Goal: Information Seeking & Learning: Learn about a topic

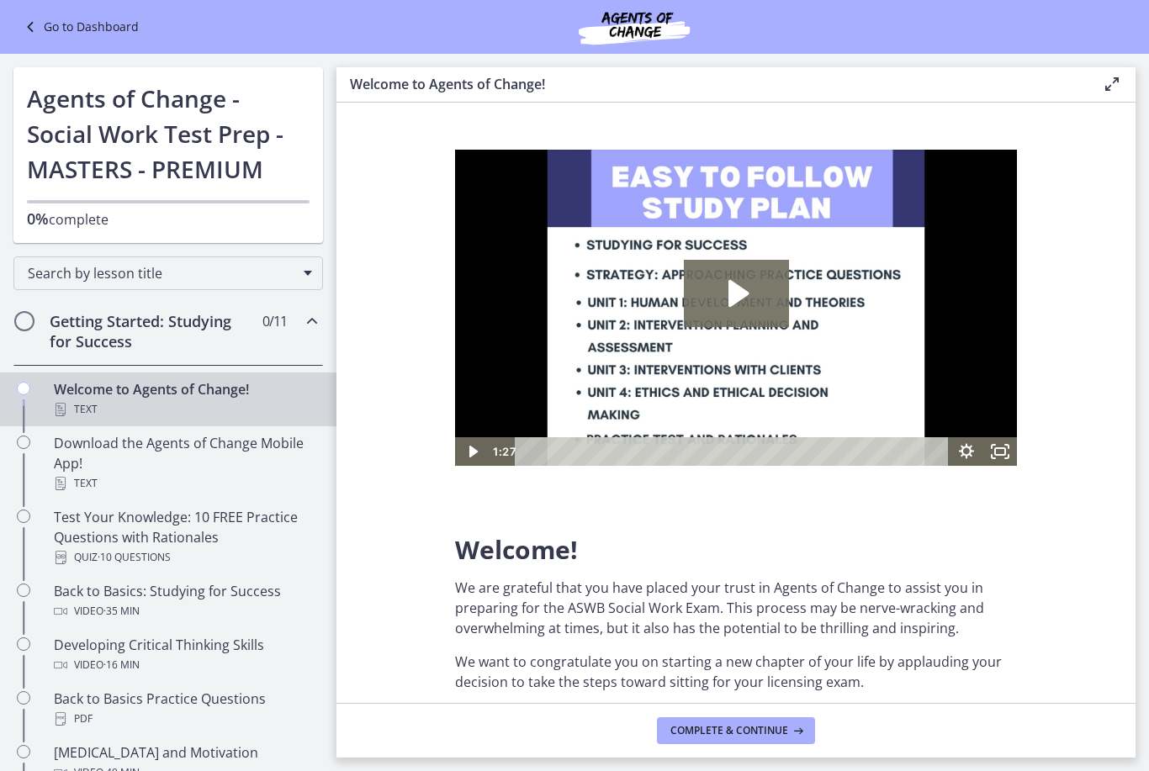
click at [26, 320] on span "Chapters" at bounding box center [24, 321] width 17 height 17
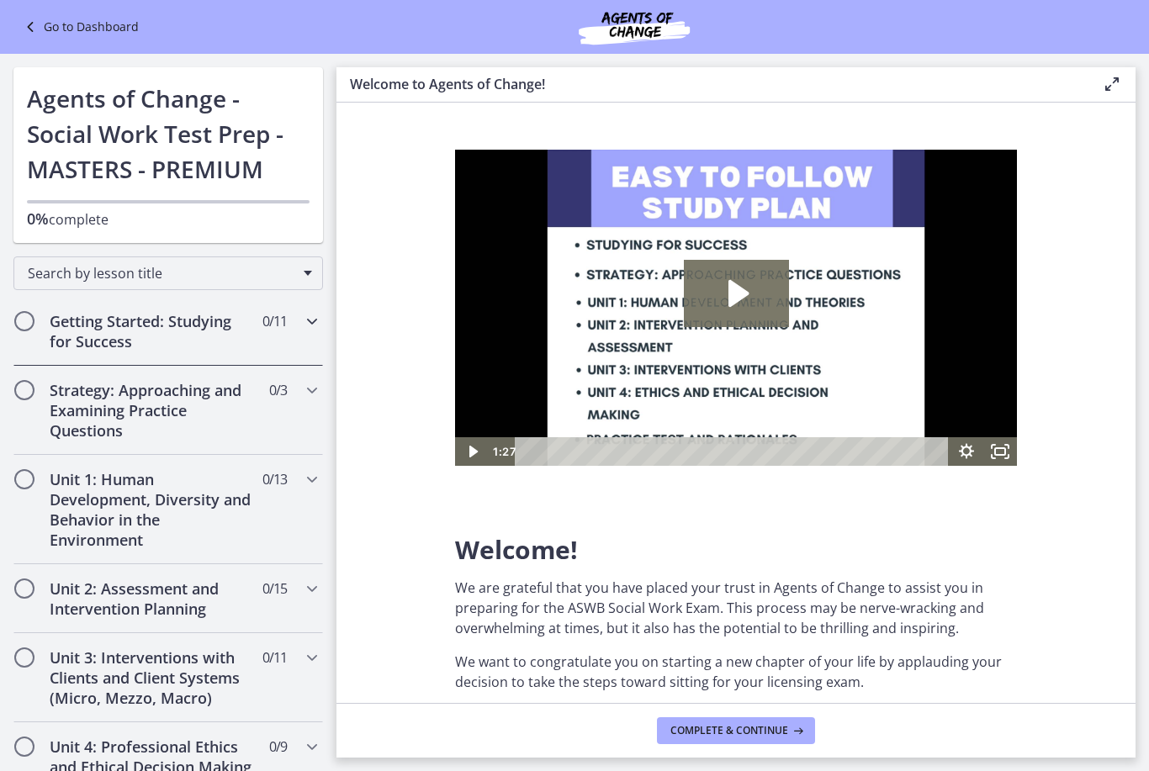
click at [26, 320] on span "Chapters" at bounding box center [24, 321] width 17 height 17
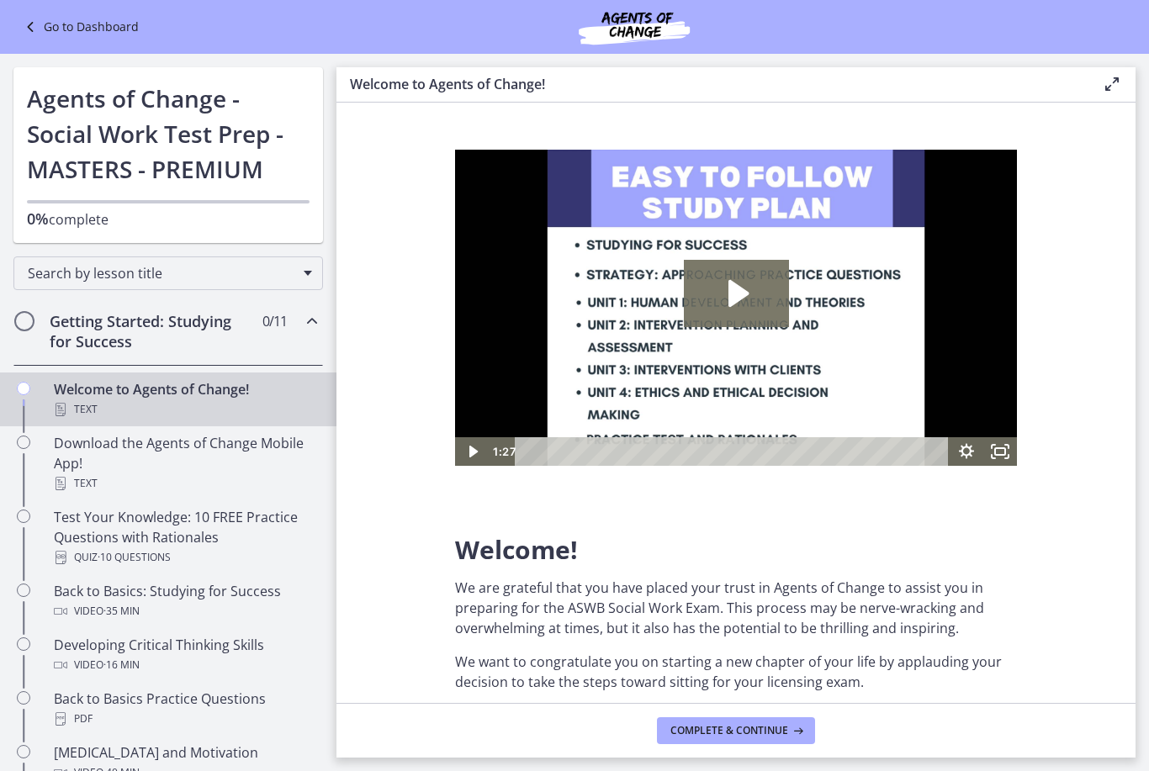
click at [26, 391] on icon "Chapters" at bounding box center [23, 388] width 13 height 13
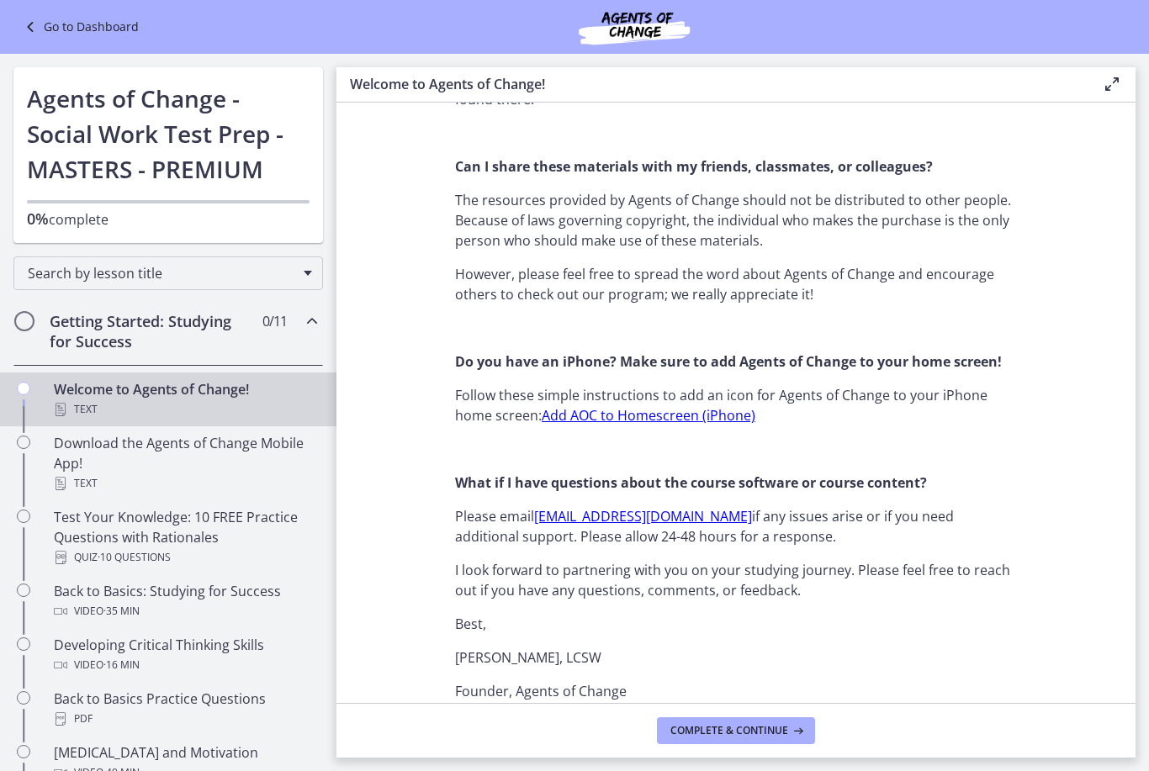
scroll to position [1541, 0]
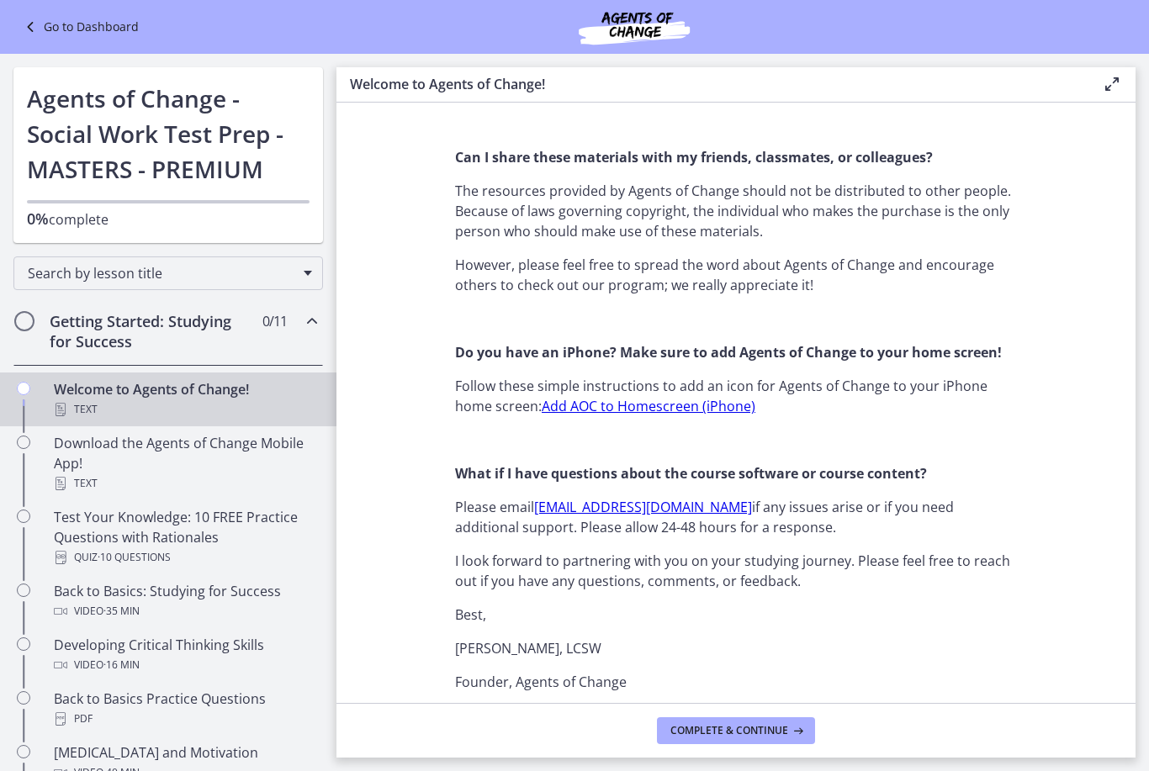
click at [708, 405] on link "Add AOC to Homescreen (iPhone)" at bounding box center [649, 406] width 214 height 19
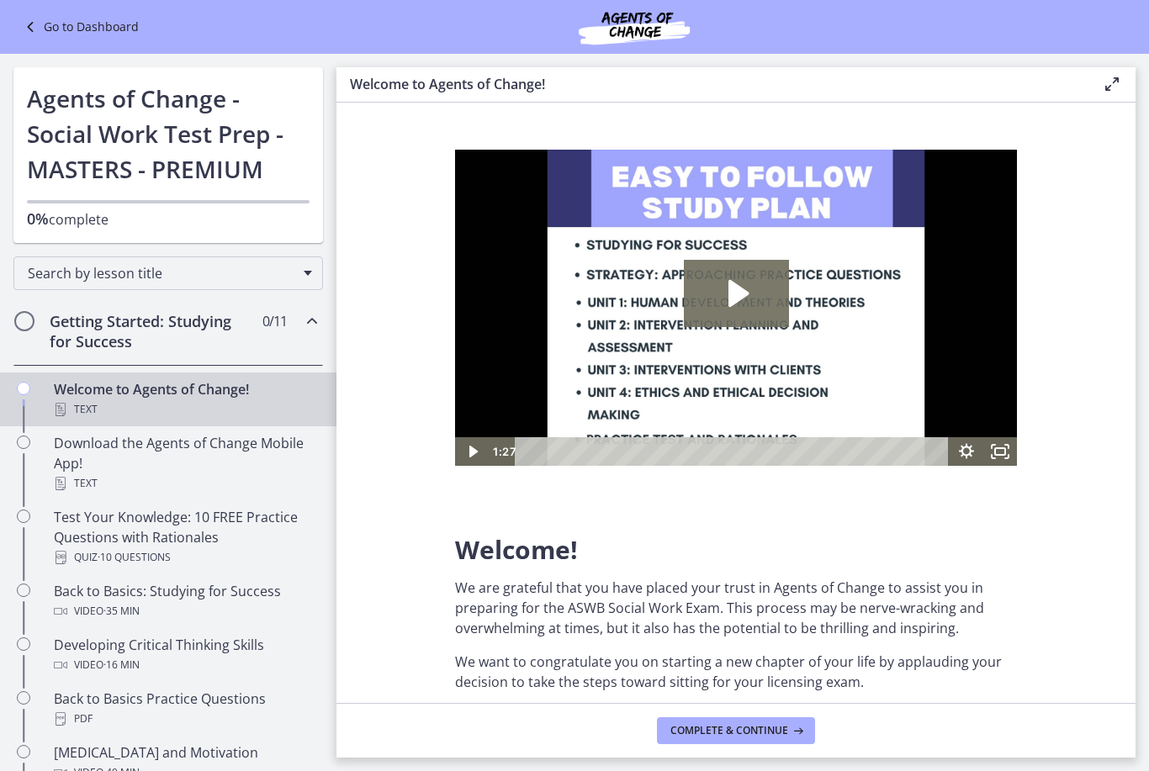
scroll to position [-1, 0]
click at [744, 293] on icon "Play Video: c1o6hcmjueu5qasqsu00.mp4" at bounding box center [738, 293] width 20 height 27
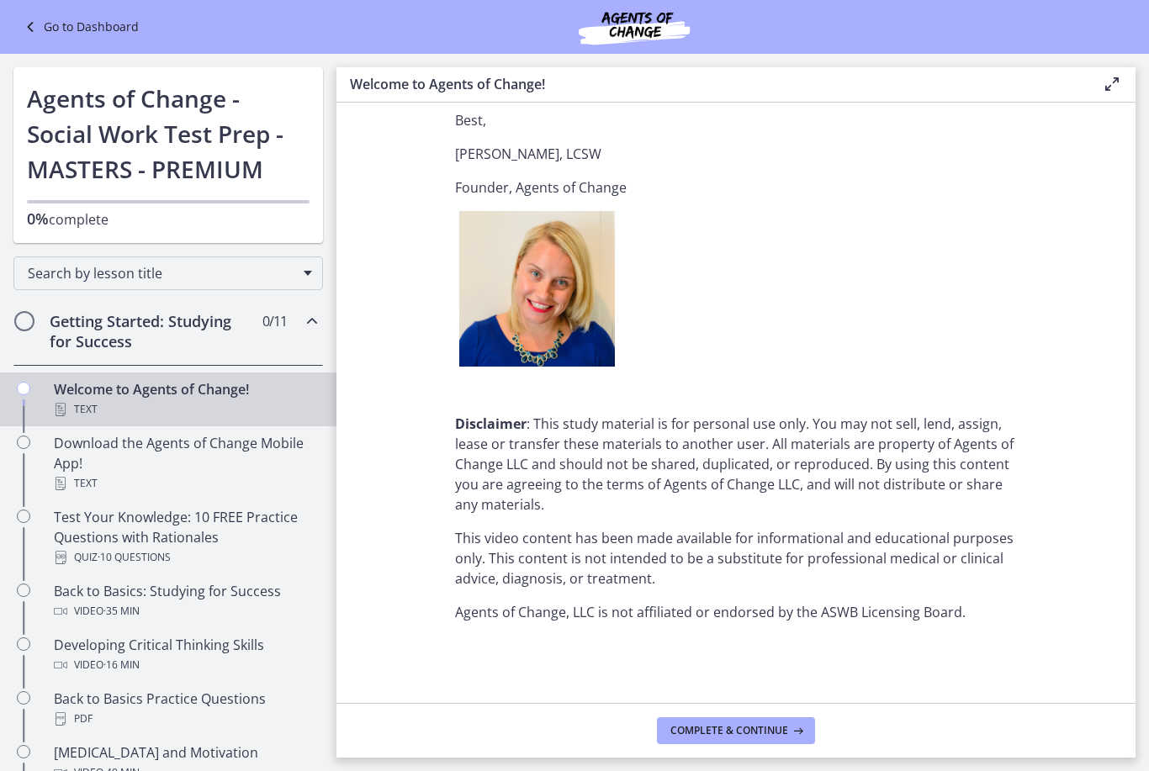
scroll to position [2035, 0]
click at [767, 734] on span "Complete & continue" at bounding box center [729, 730] width 118 height 13
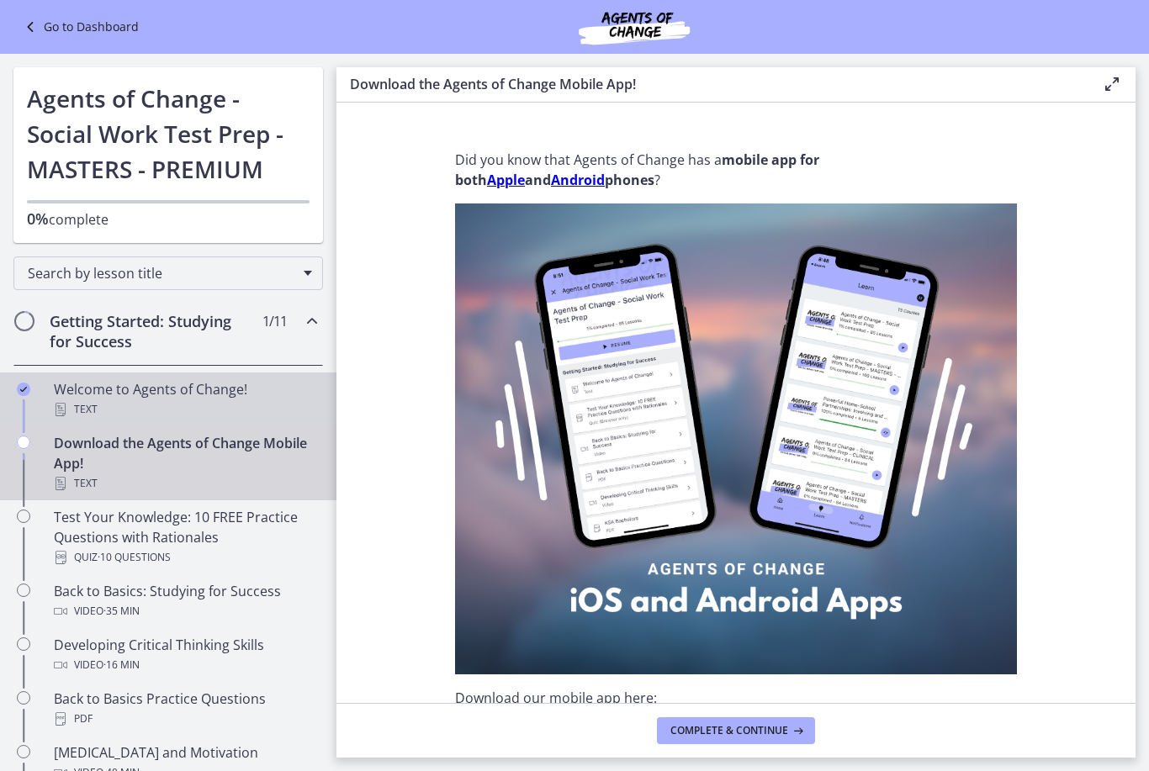
click at [110, 410] on div "Text" at bounding box center [185, 410] width 262 height 20
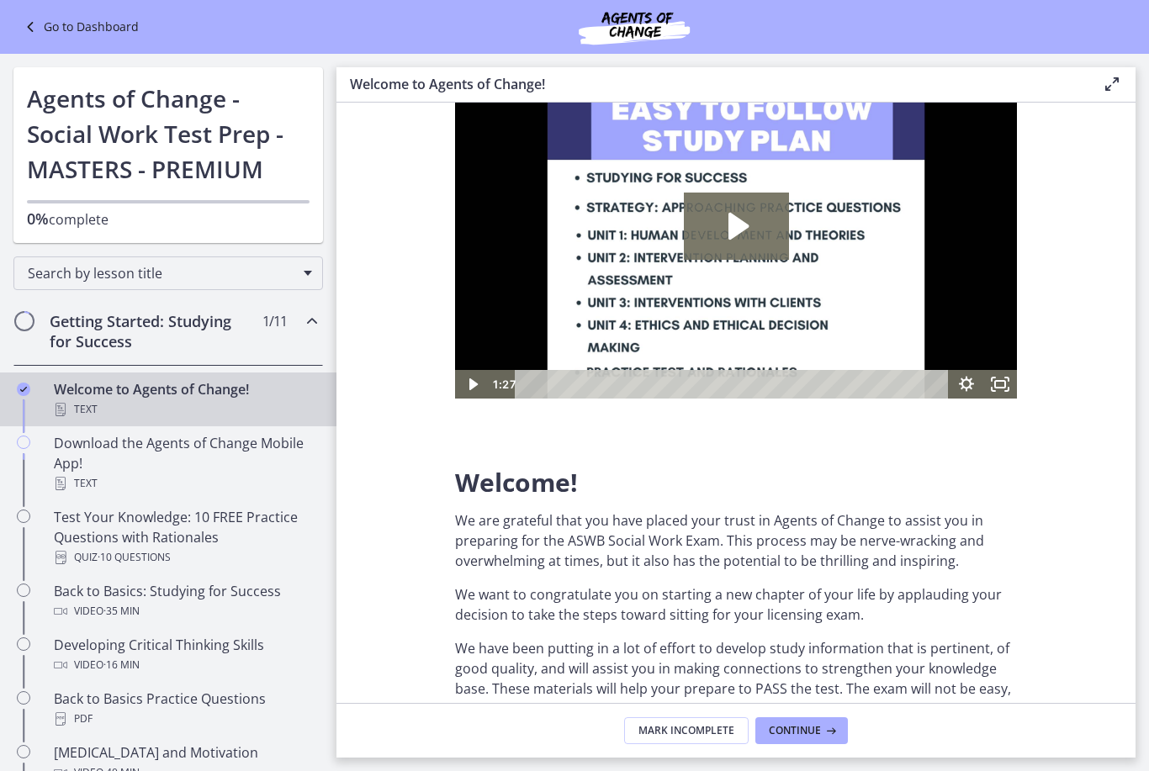
scroll to position [86, 0]
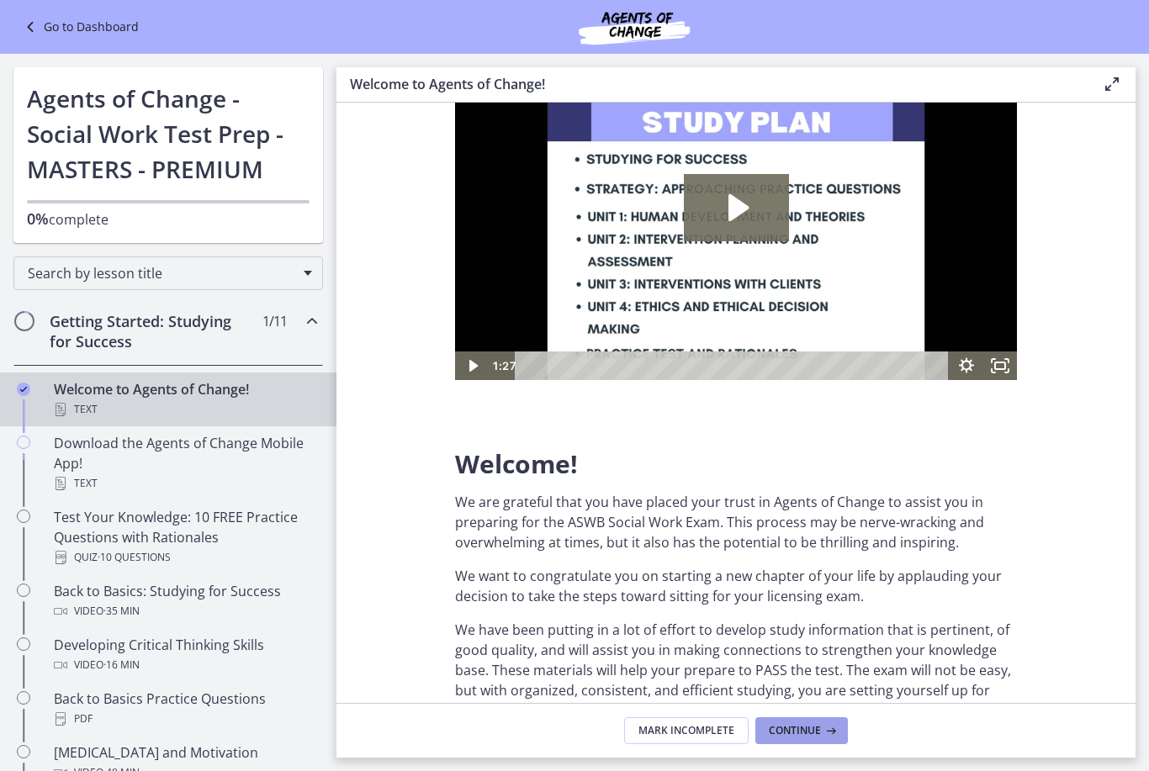
click at [813, 734] on span "Continue" at bounding box center [795, 730] width 52 height 13
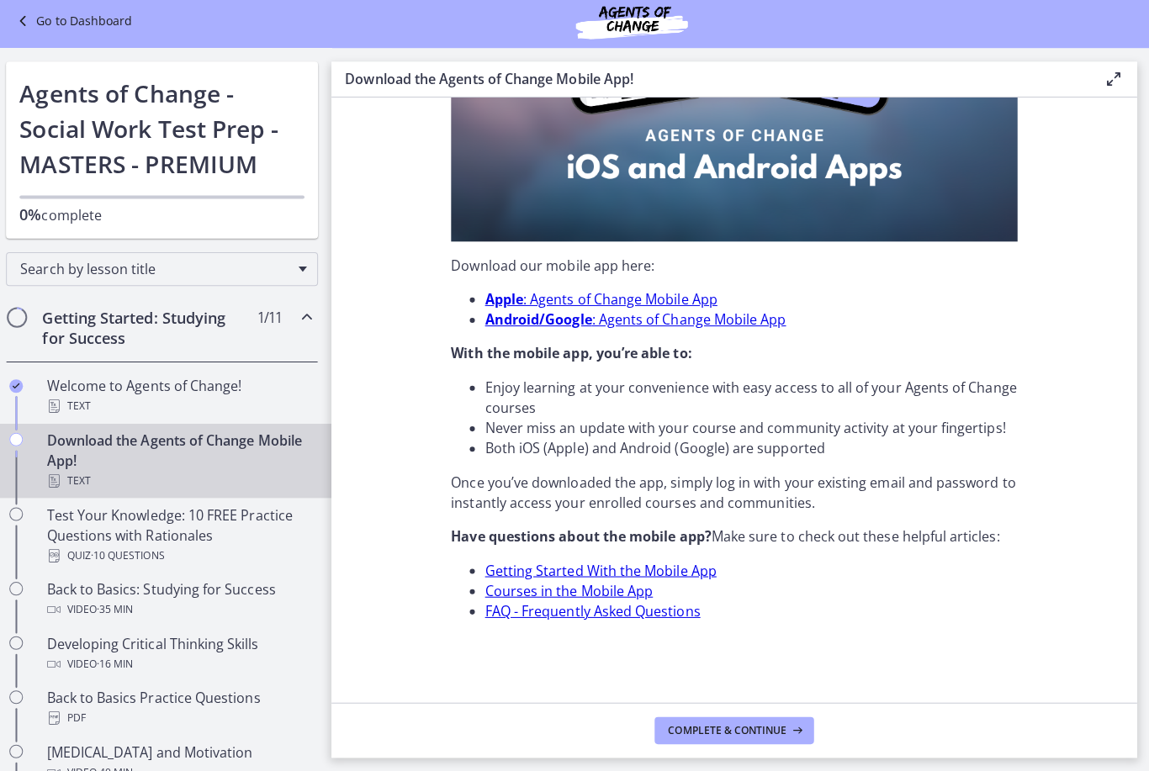
scroll to position [429, 0]
click at [759, 731] on span "Complete & continue" at bounding box center [729, 730] width 118 height 13
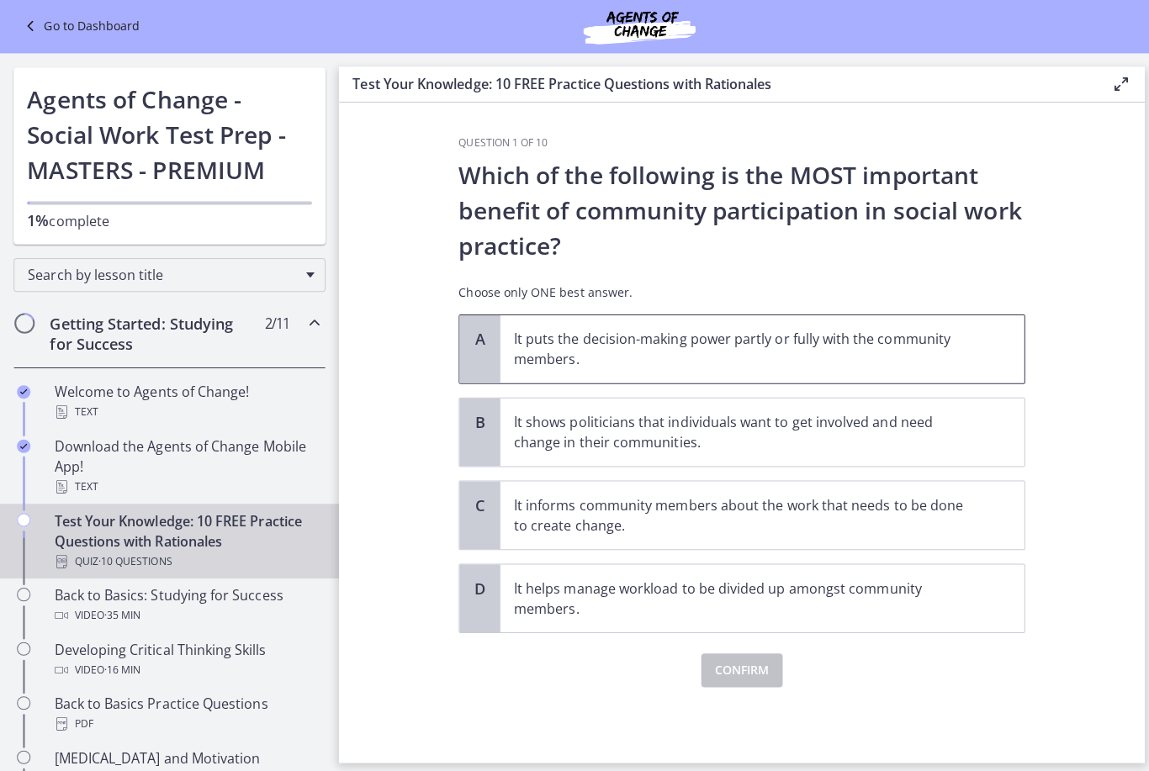
click at [937, 352] on p "It puts the decision-making power partly or fully with the community members." at bounding box center [739, 347] width 459 height 40
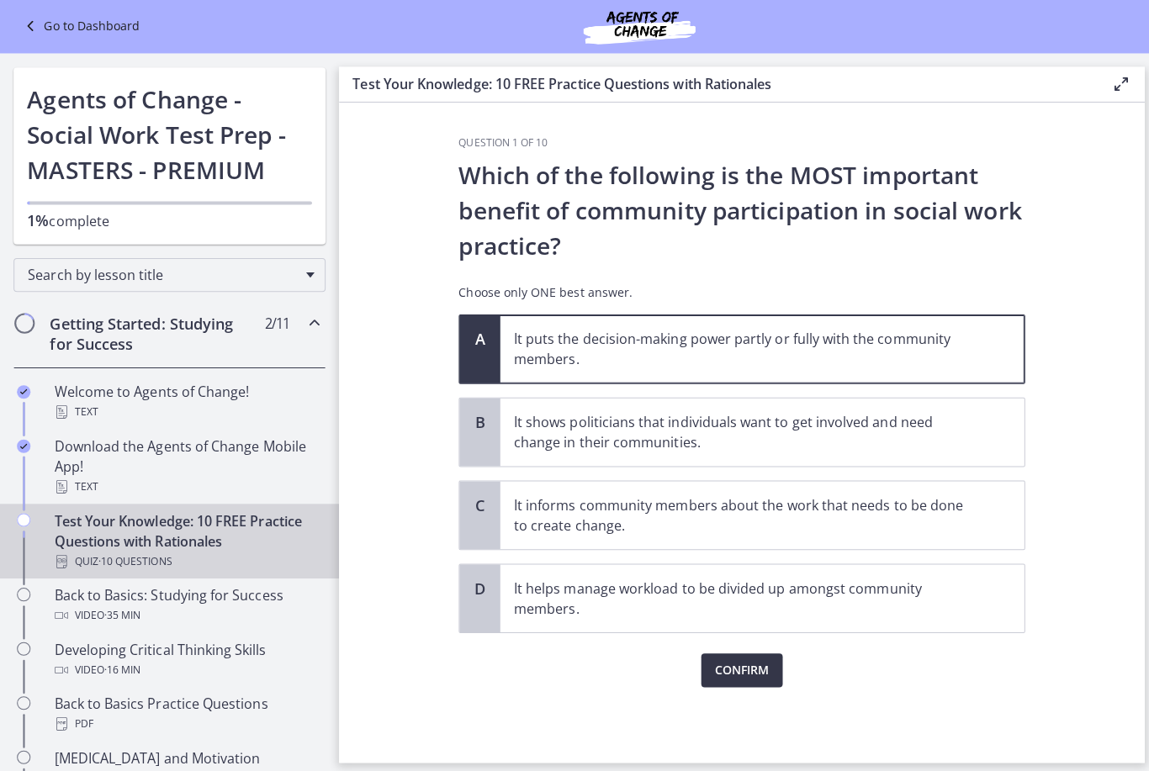
click at [753, 659] on span "Confirm" at bounding box center [736, 666] width 54 height 20
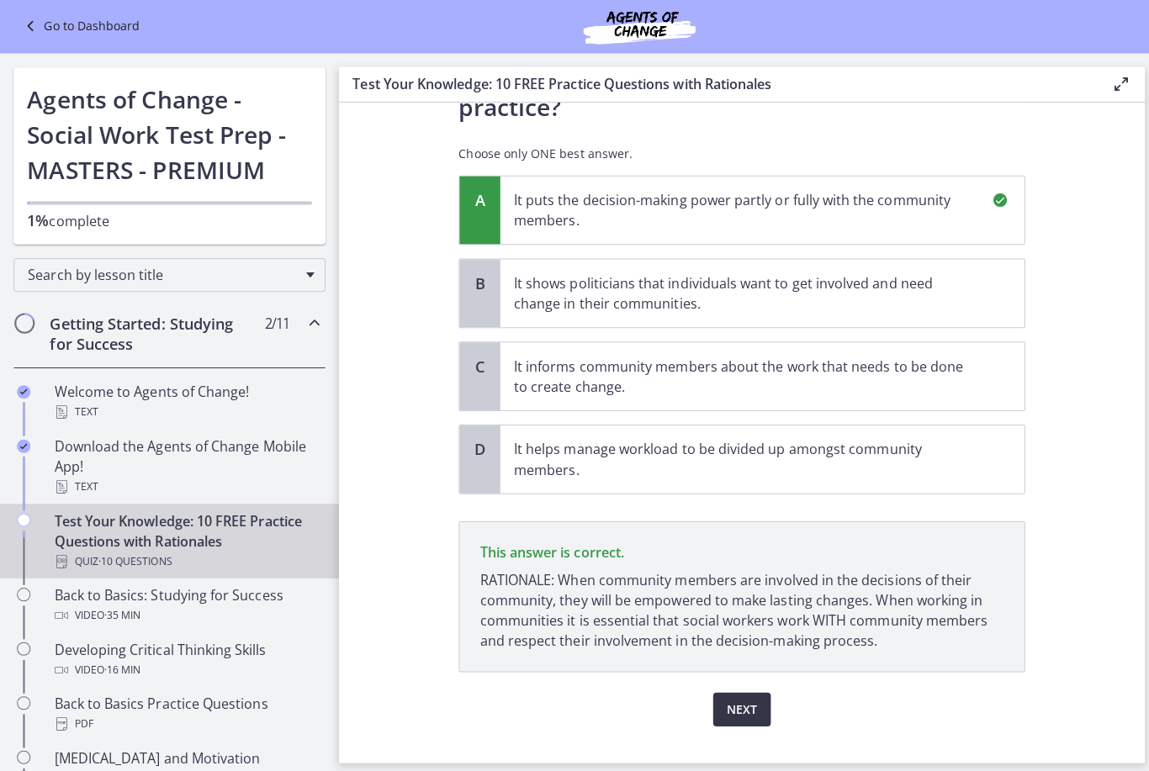
scroll to position [169, 0]
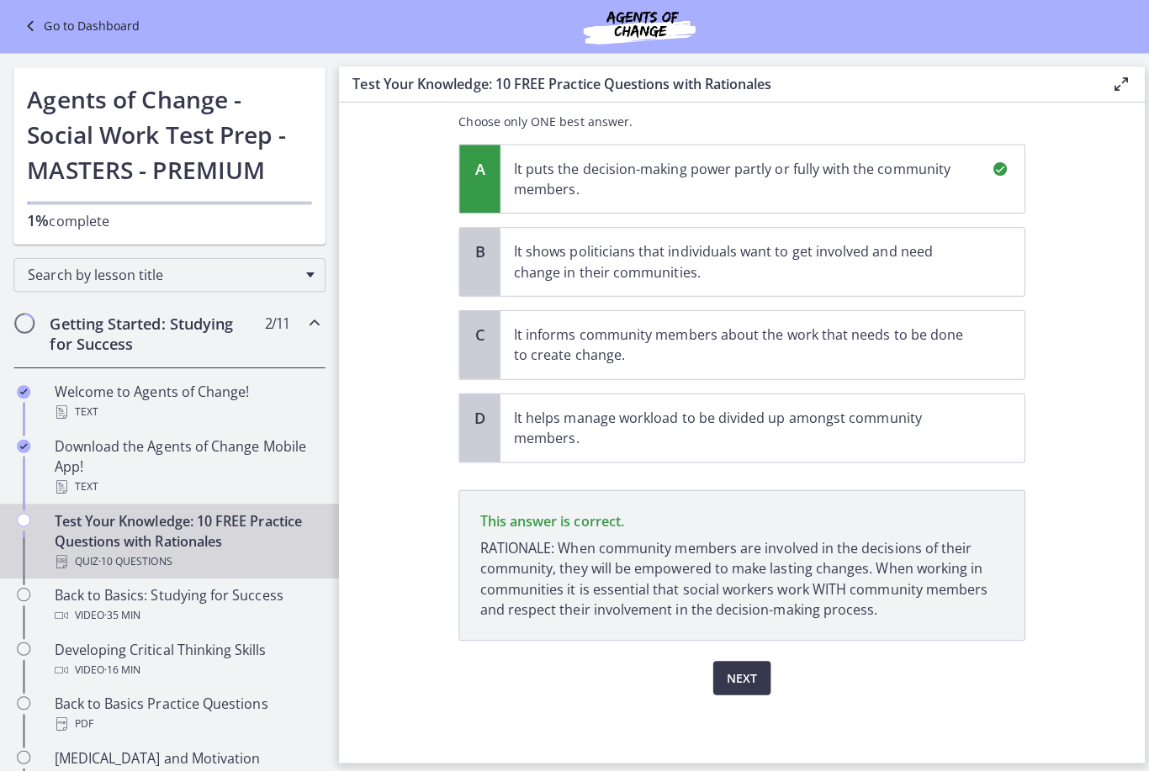
click at [746, 589] on div "Question 1 of 10 Which of the following is the MOST important benefit of commun…" at bounding box center [736, 278] width 589 height 622
click at [751, 671] on button "Next" at bounding box center [735, 674] width 57 height 34
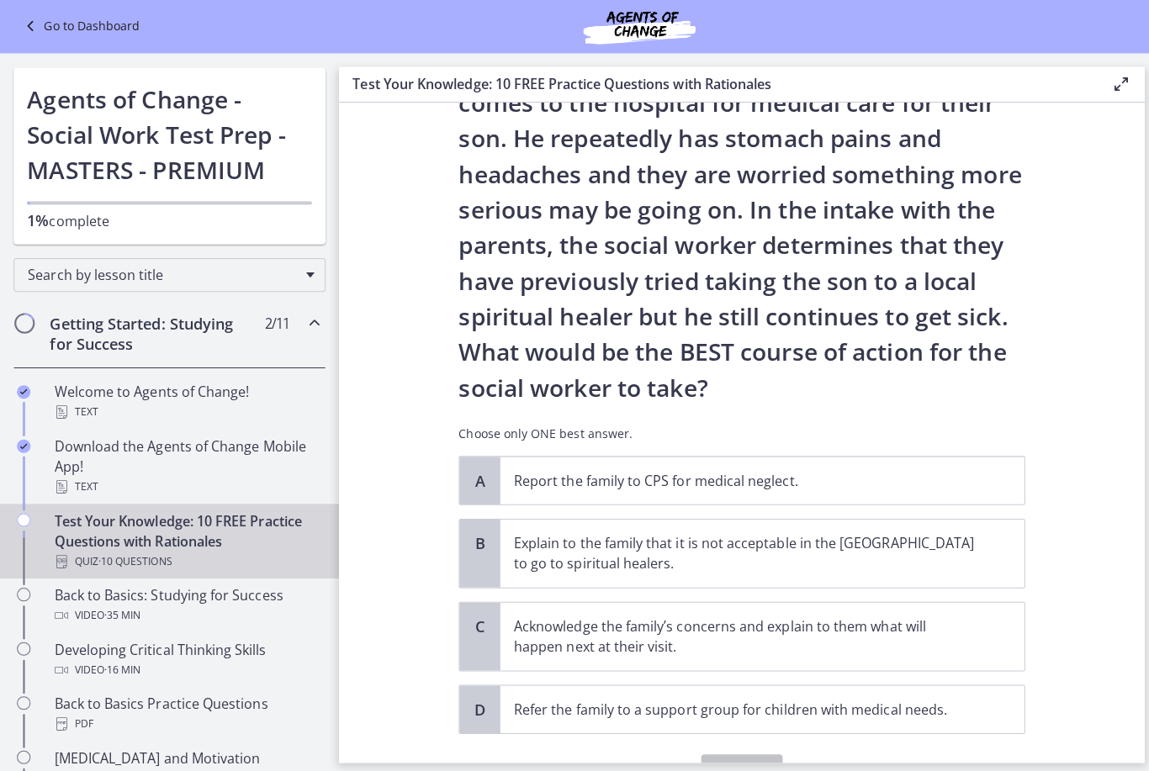
scroll to position [177, 0]
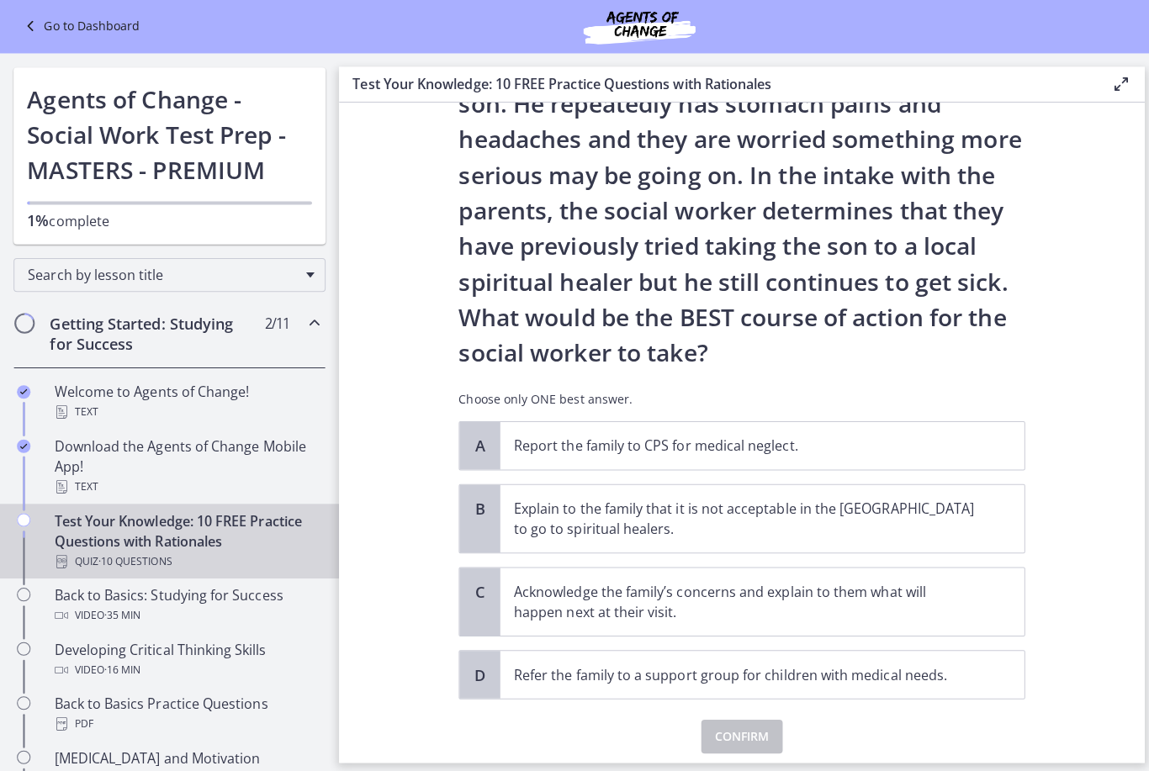
click at [857, 641] on div "A Report the family to CPS for medical neglect. B Explain to the family that it…" at bounding box center [736, 557] width 562 height 276
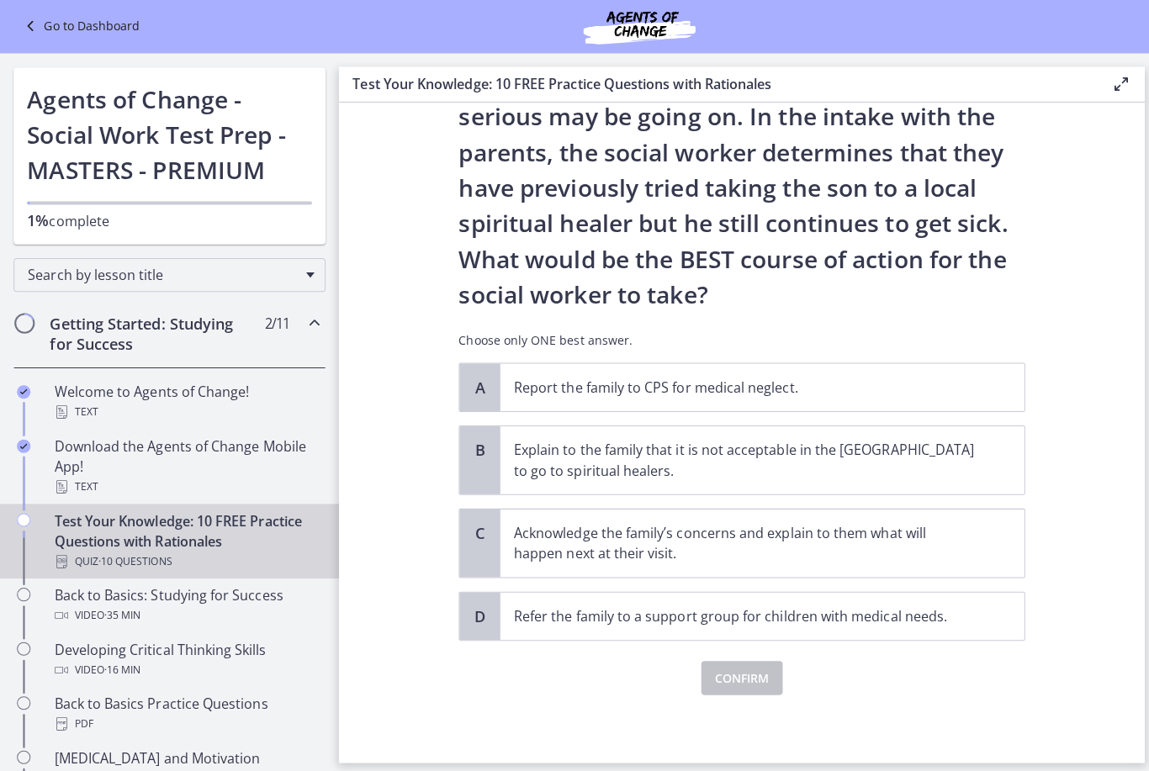
scroll to position [235, 0]
click at [834, 611] on p "Refer the family to a support group for children with medical needs." at bounding box center [739, 612] width 459 height 20
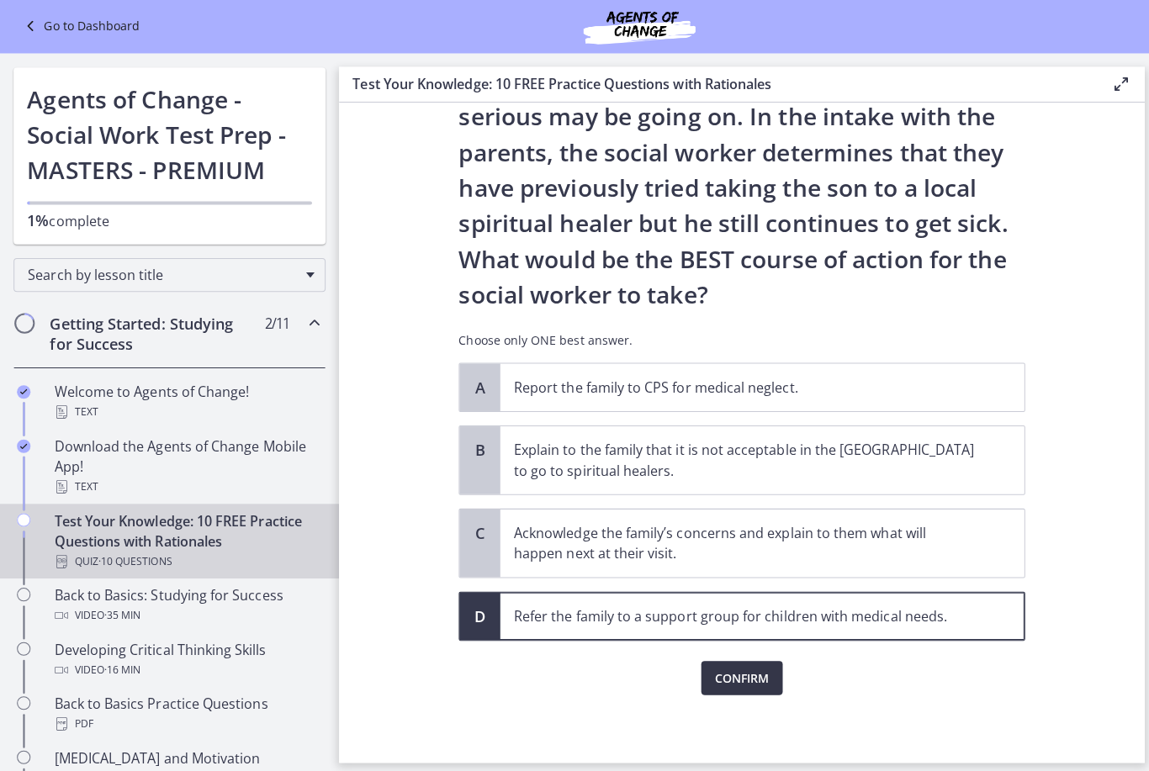
click at [753, 671] on span "Confirm" at bounding box center [736, 674] width 54 height 20
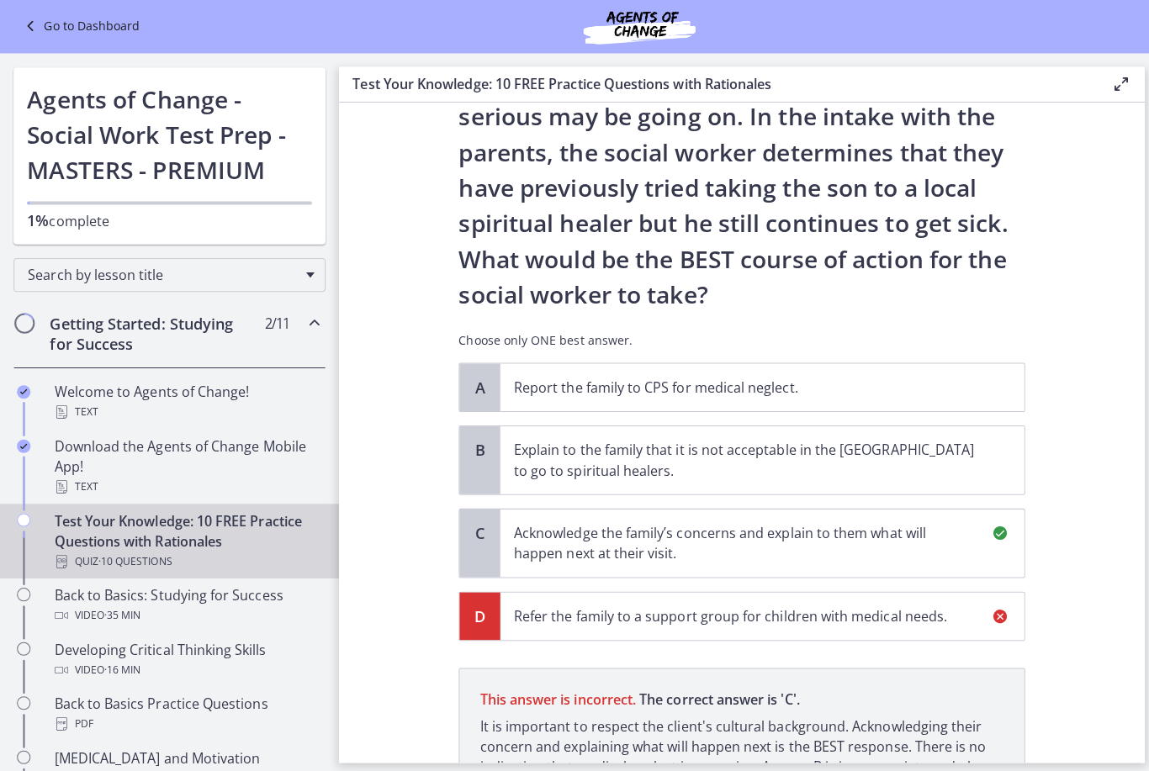
scroll to position [431, 0]
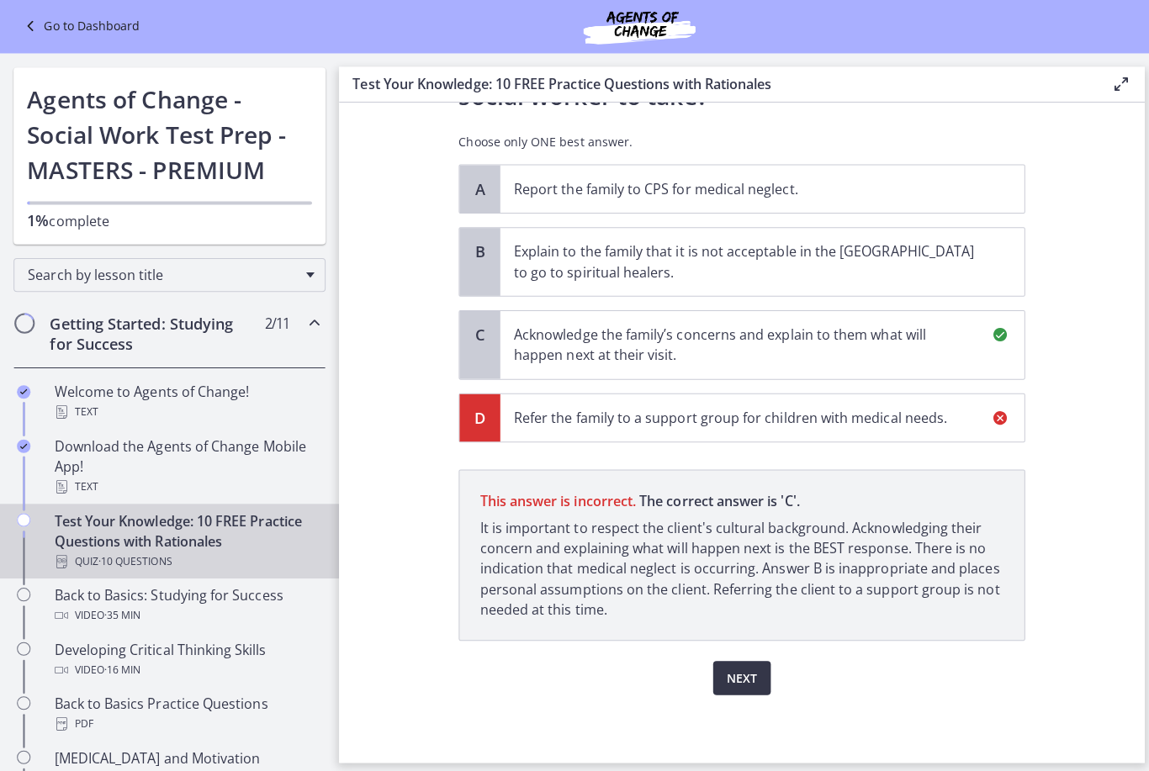
click at [746, 670] on span "Next" at bounding box center [736, 674] width 30 height 20
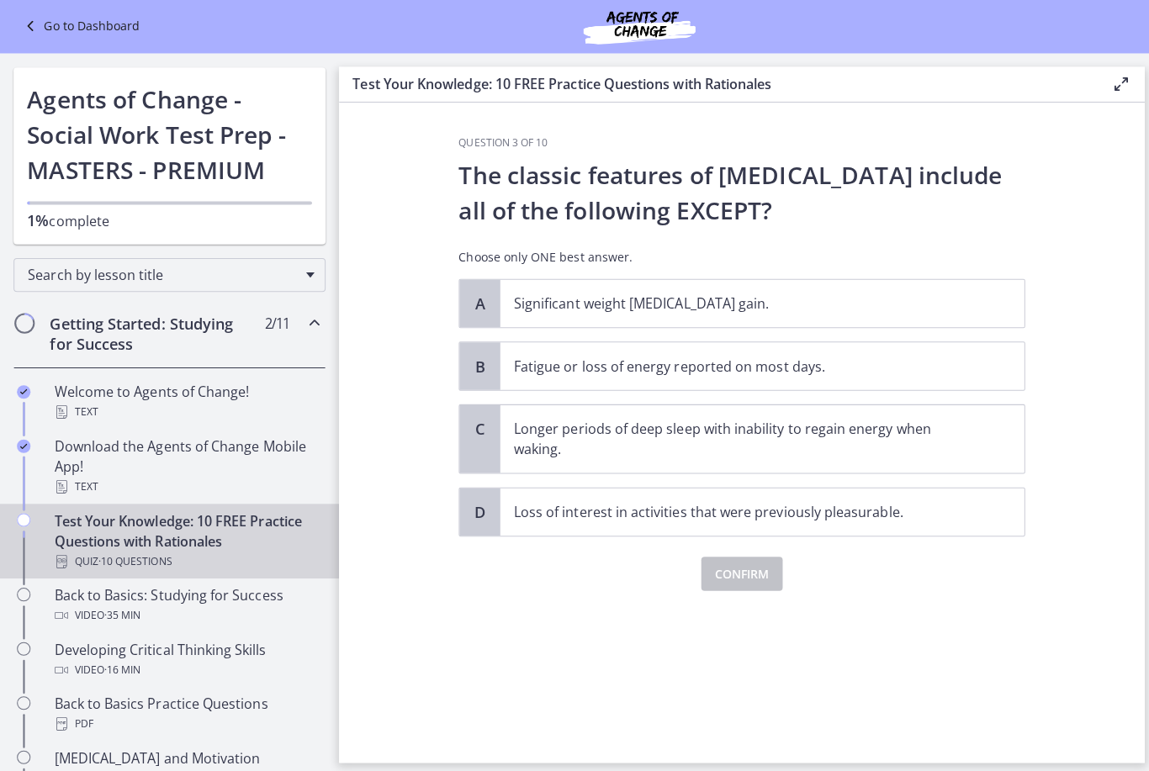
scroll to position [0, 0]
click at [714, 306] on p "Significant weight loss or weight gain." at bounding box center [739, 302] width 459 height 20
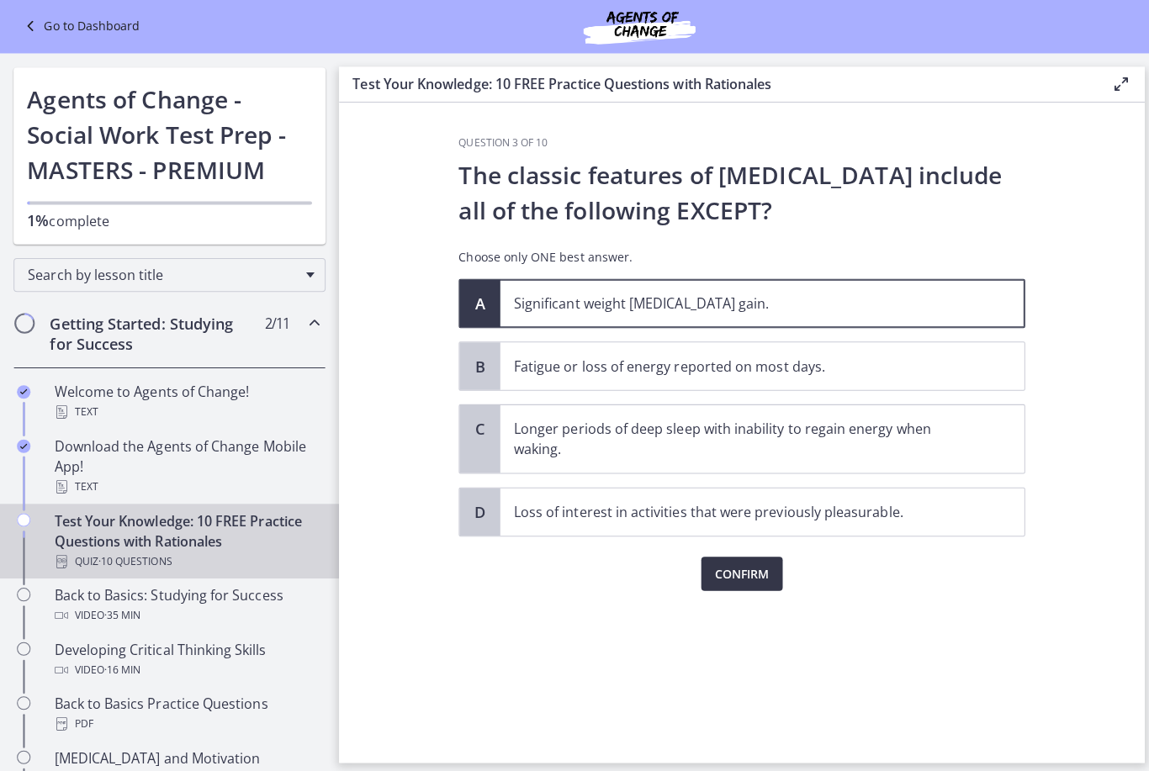
click at [748, 573] on span "Confirm" at bounding box center [736, 570] width 54 height 20
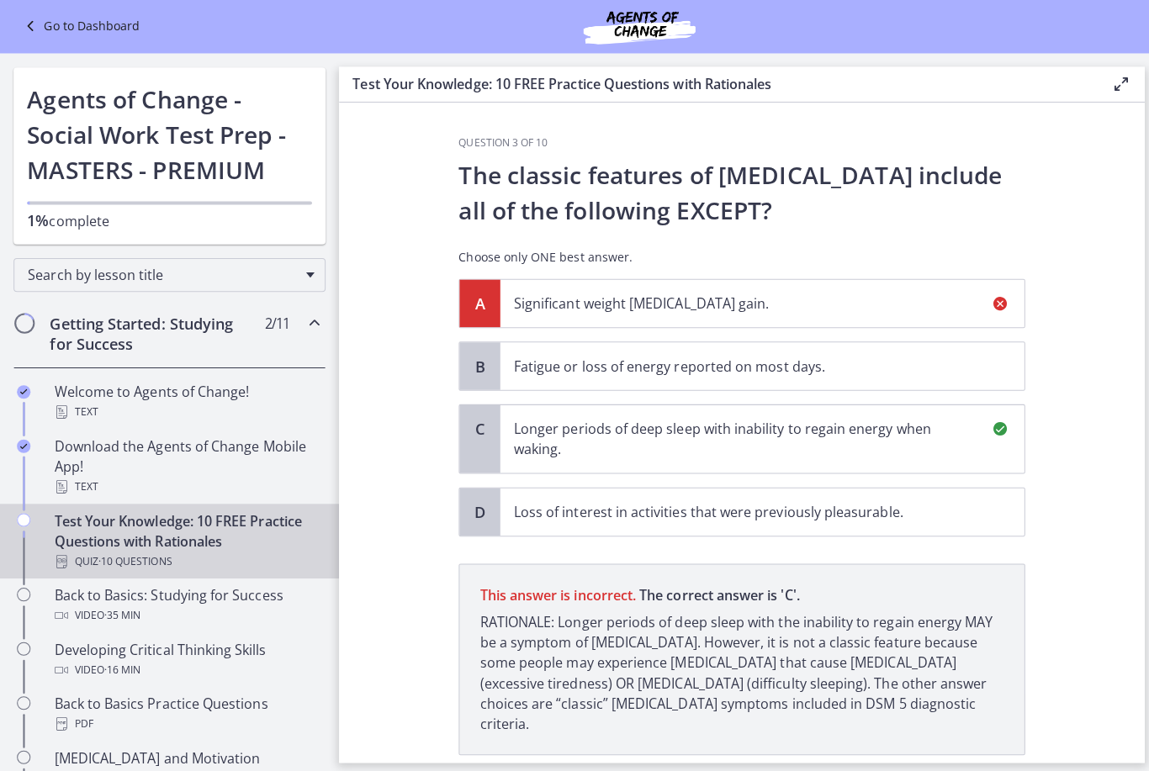
scroll to position [93, 0]
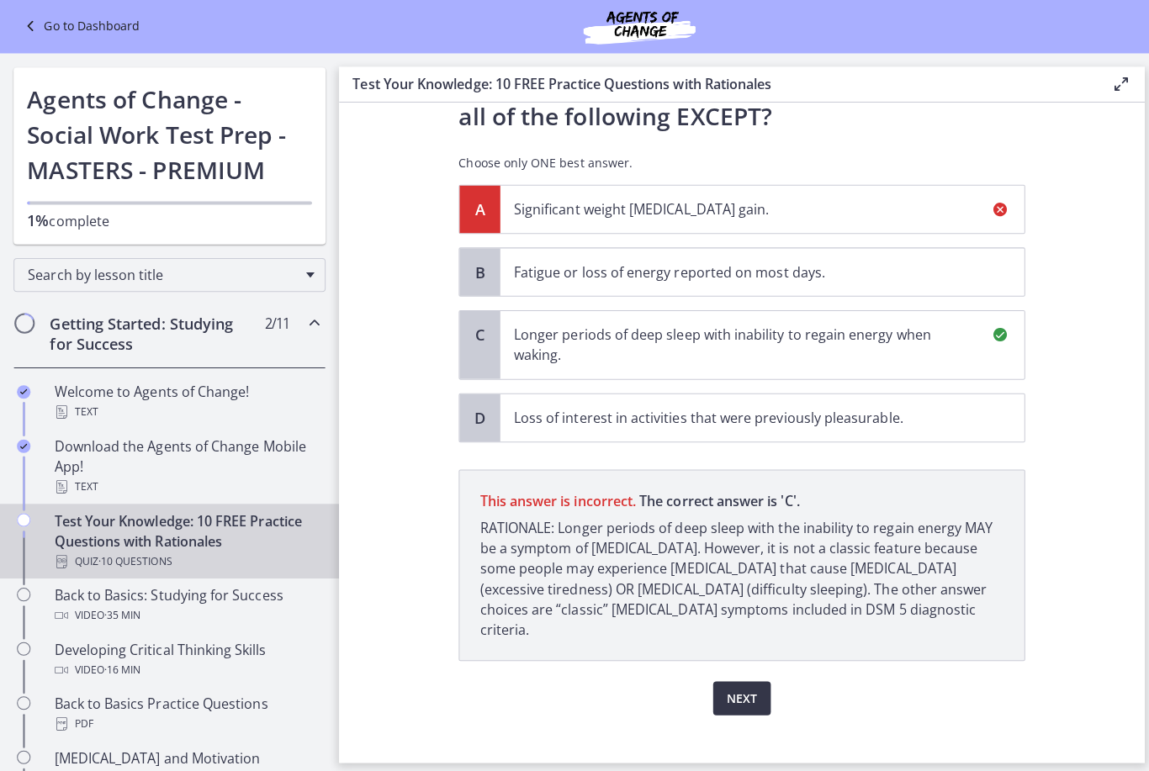
click at [733, 685] on button "Next" at bounding box center [735, 694] width 57 height 34
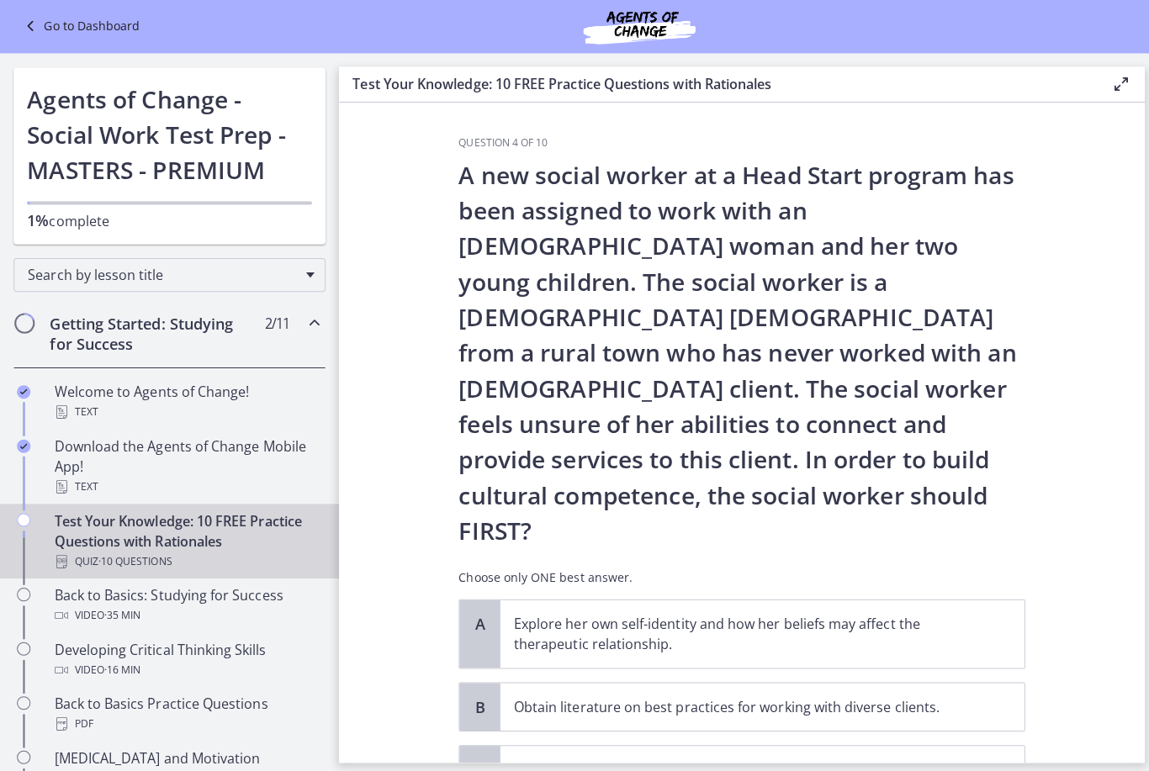
scroll to position [0, 0]
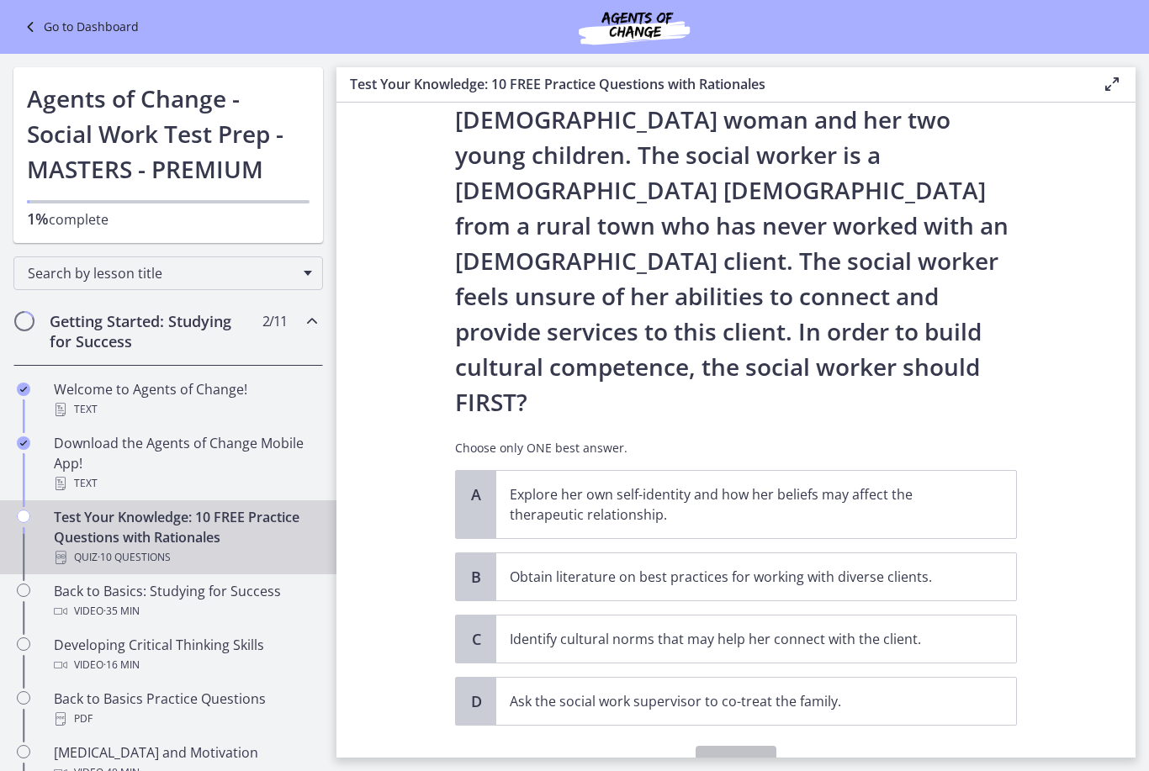
scroll to position [124, 0]
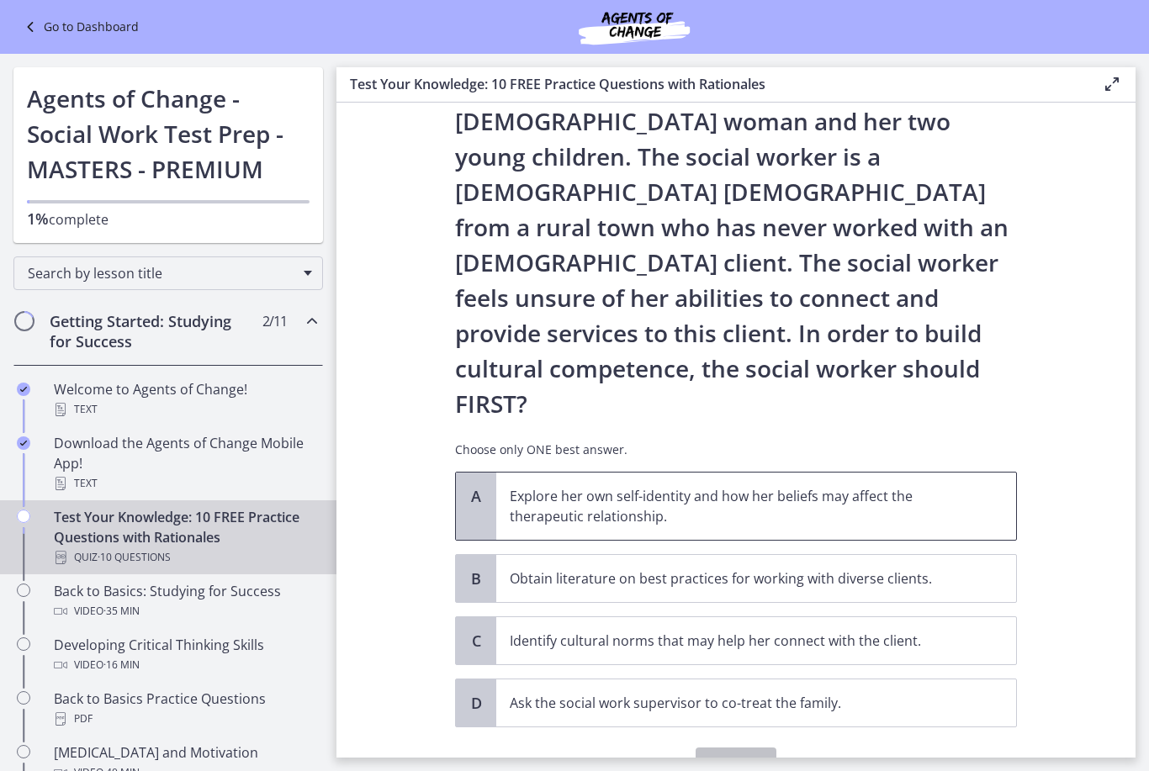
click at [878, 486] on p "Explore her own self-identity and how her beliefs may affect the therapeutic re…" at bounding box center [739, 506] width 459 height 40
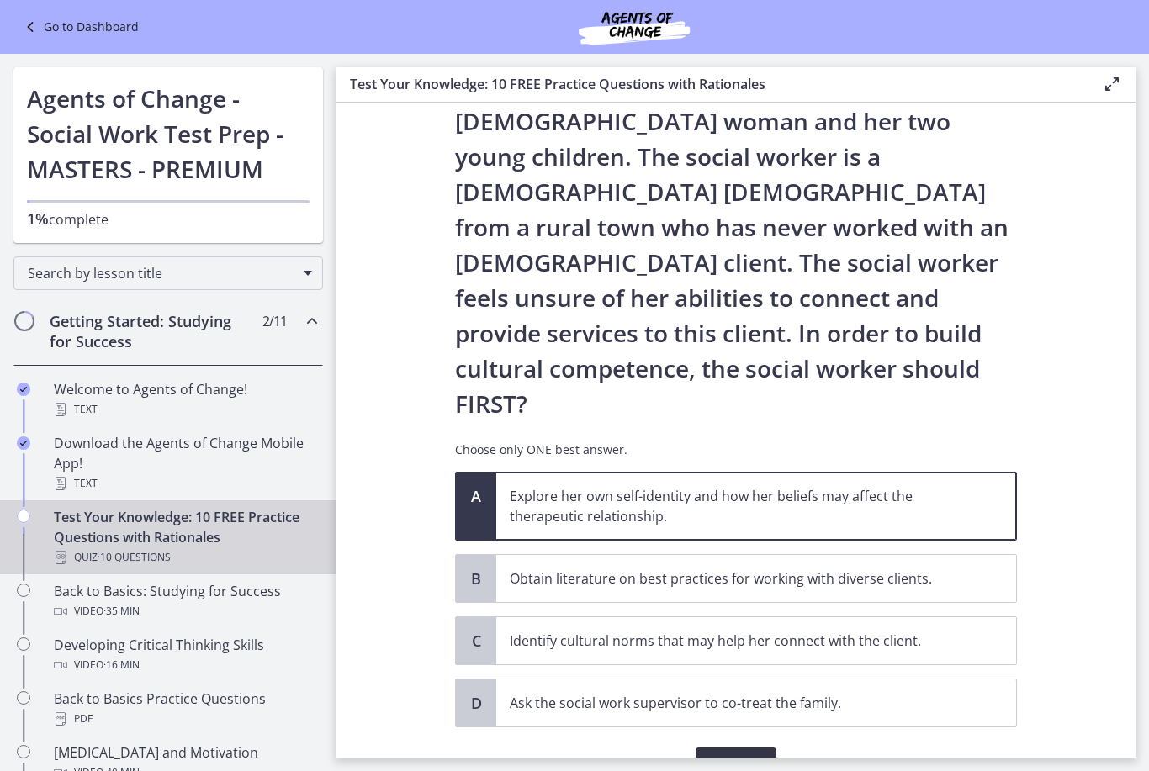
click at [761, 748] on button "Confirm" at bounding box center [736, 765] width 81 height 34
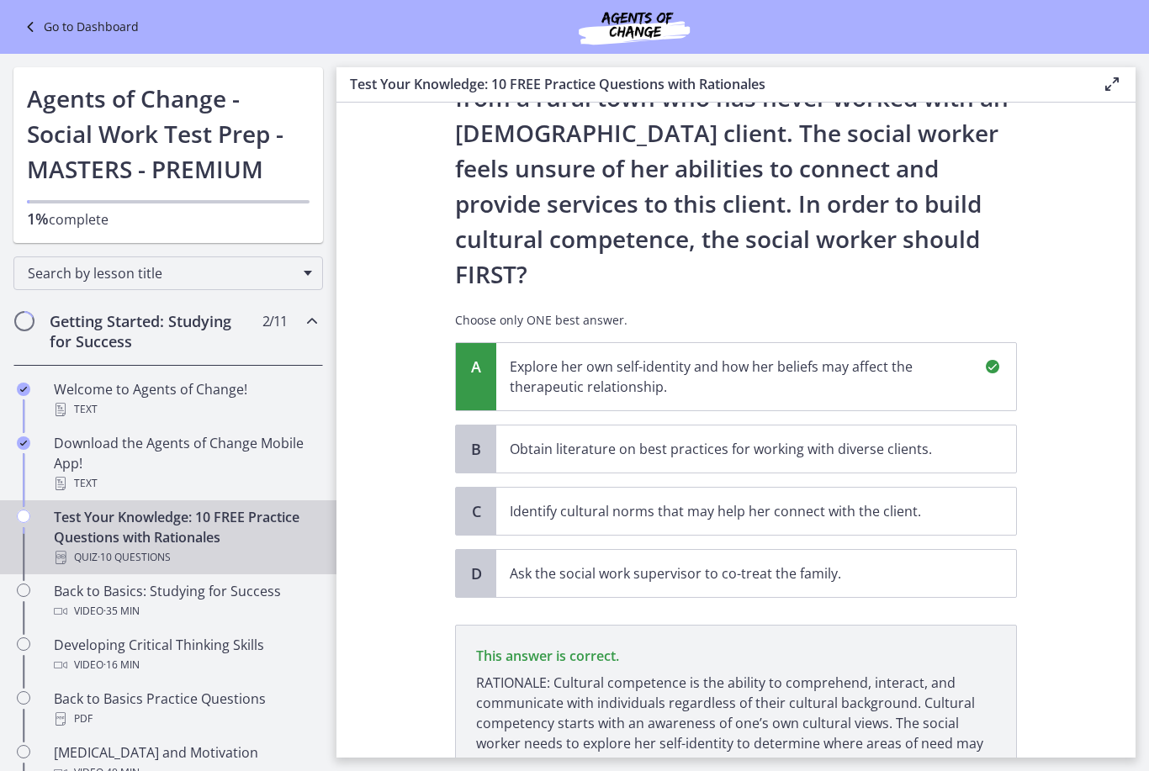
scroll to position [341, 0]
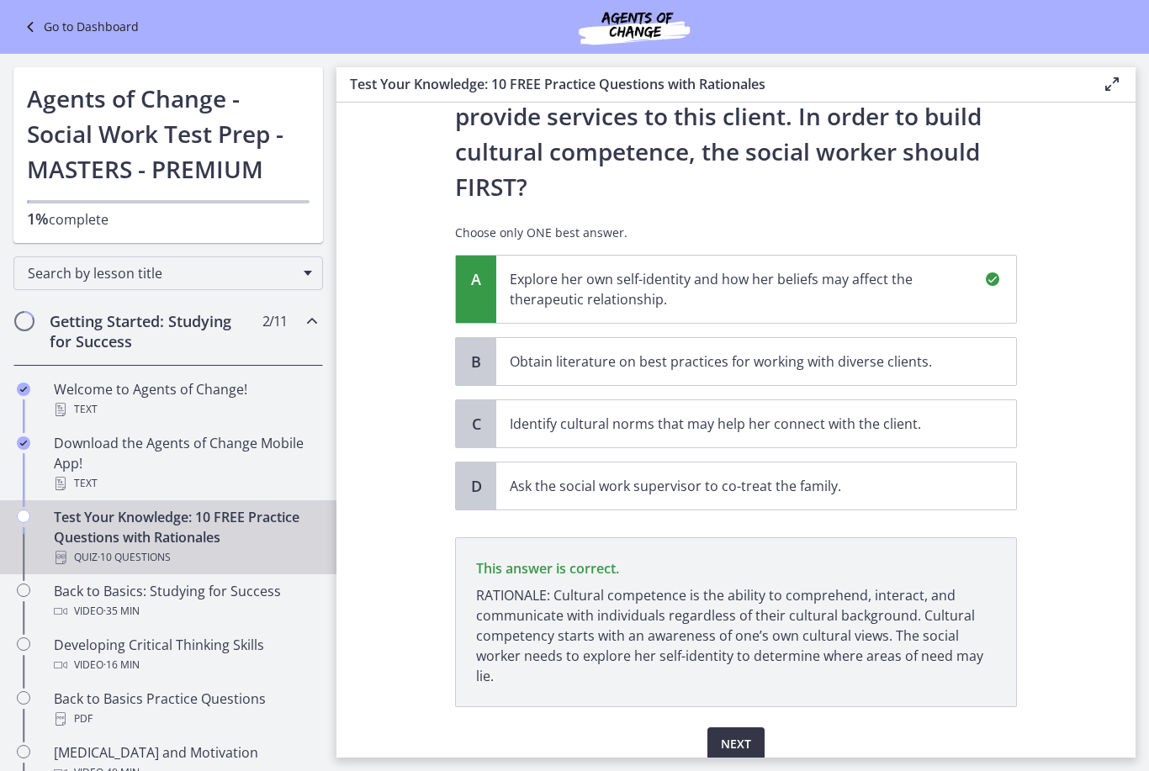
click at [744, 734] on span "Next" at bounding box center [736, 744] width 30 height 20
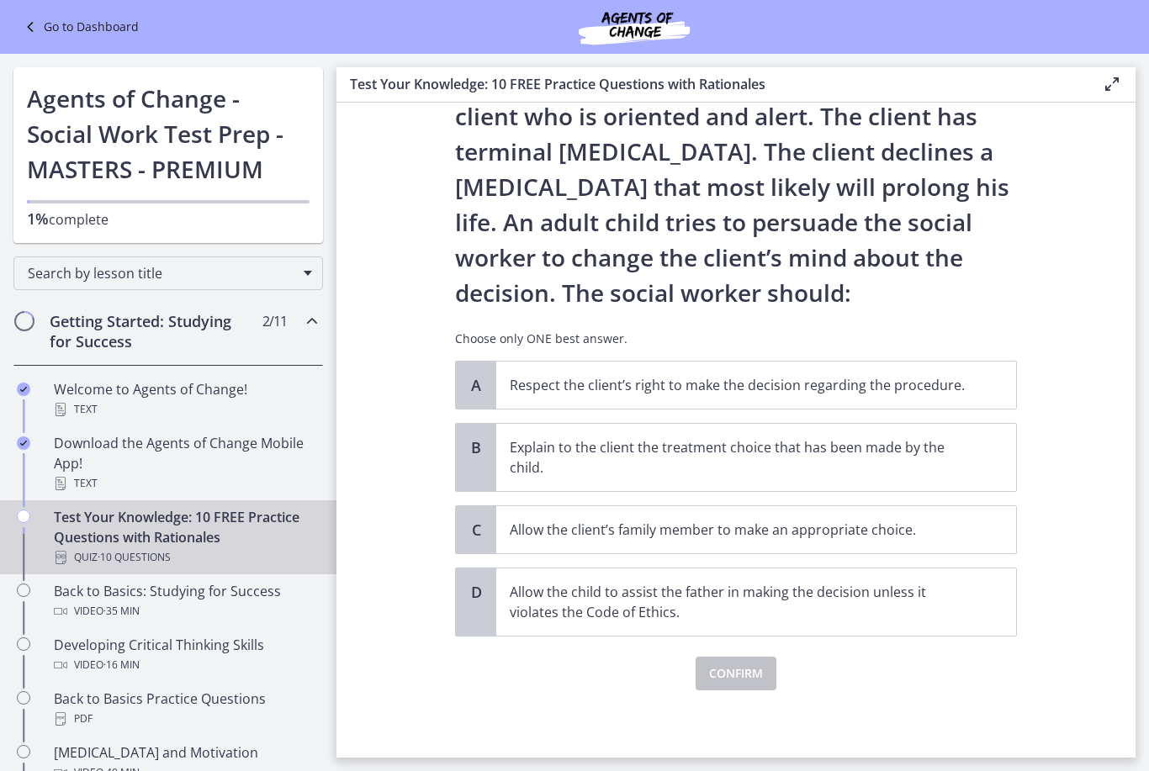
scroll to position [0, 0]
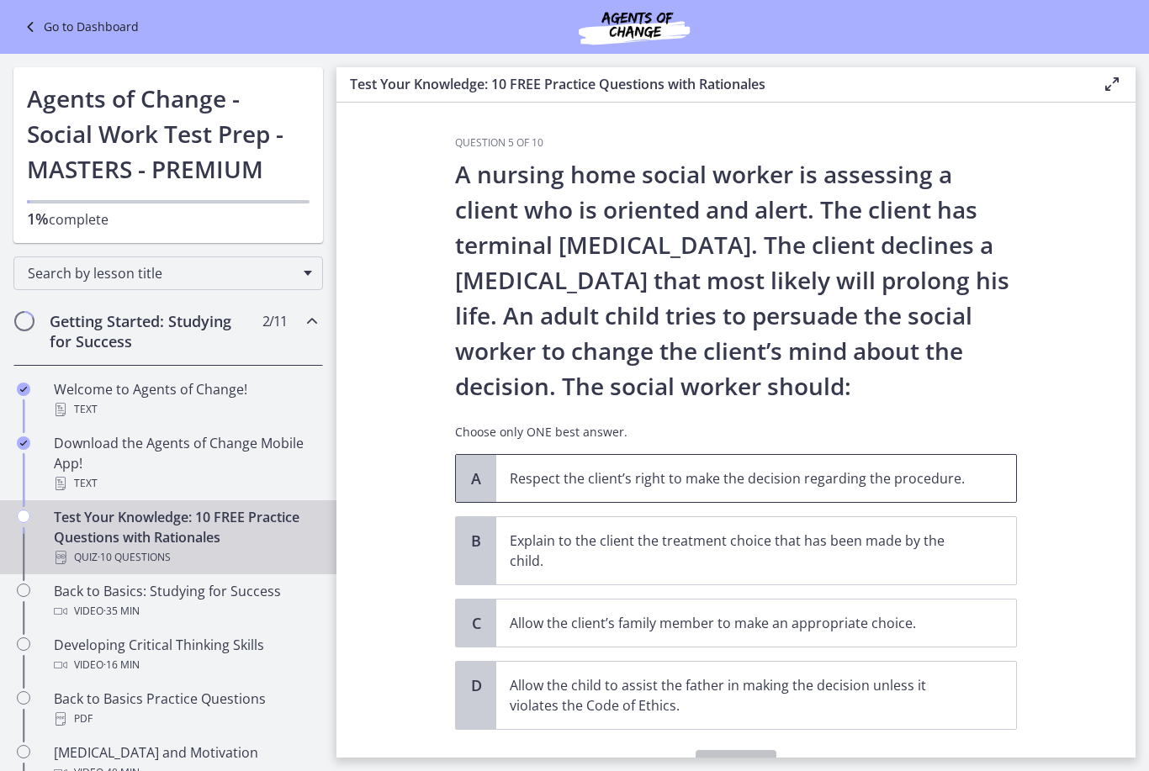
click at [955, 496] on span "Respect the client’s right to make the decision regarding the procedure." at bounding box center [756, 478] width 520 height 47
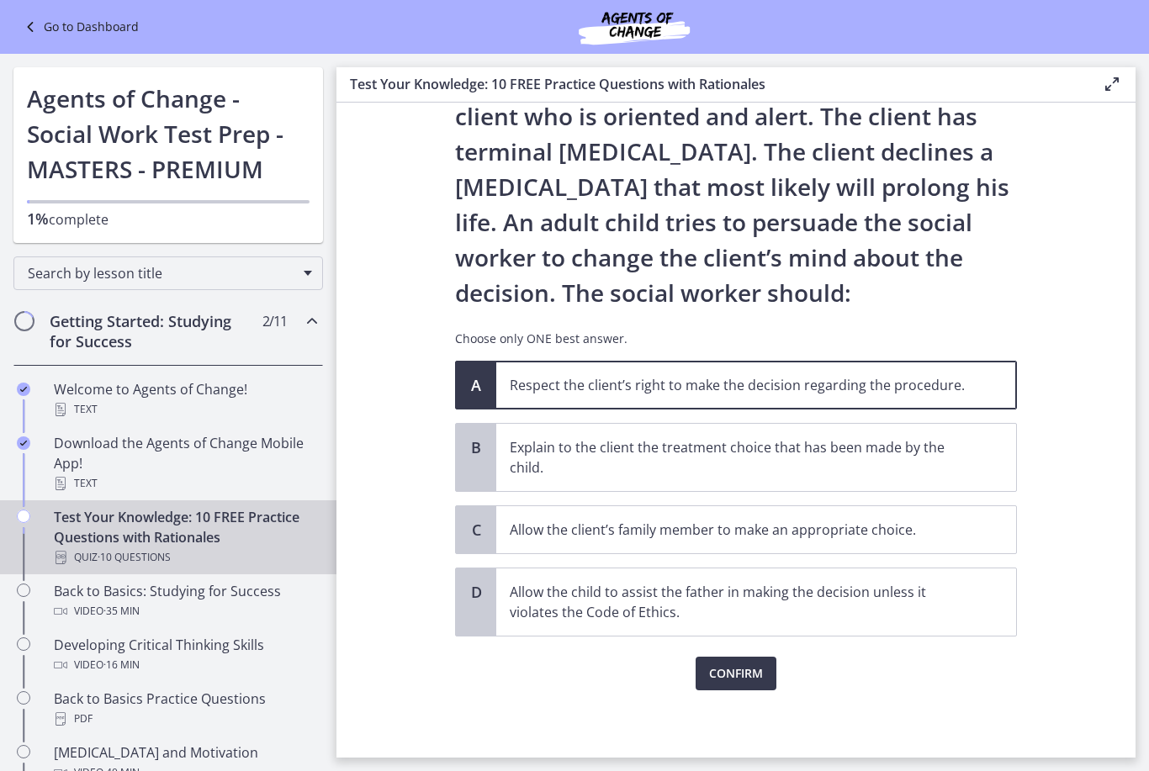
scroll to position [93, 0]
click at [751, 675] on span "Confirm" at bounding box center [736, 674] width 54 height 20
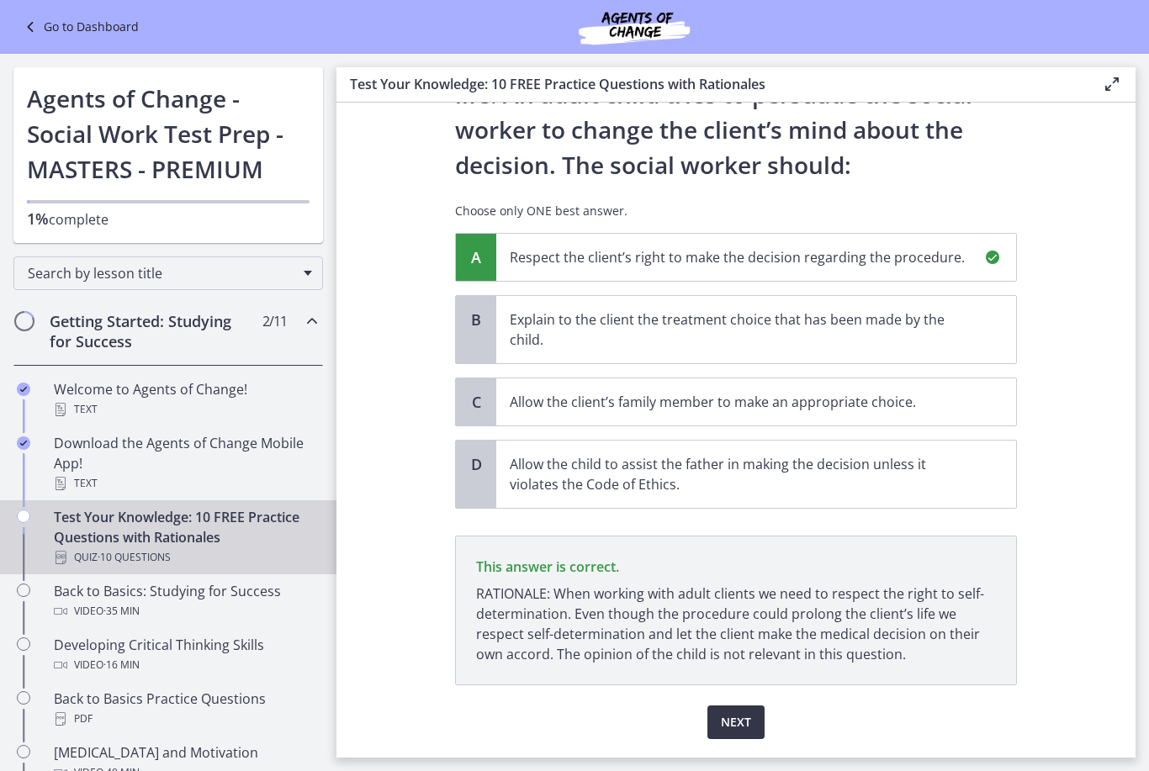
scroll to position [270, 0]
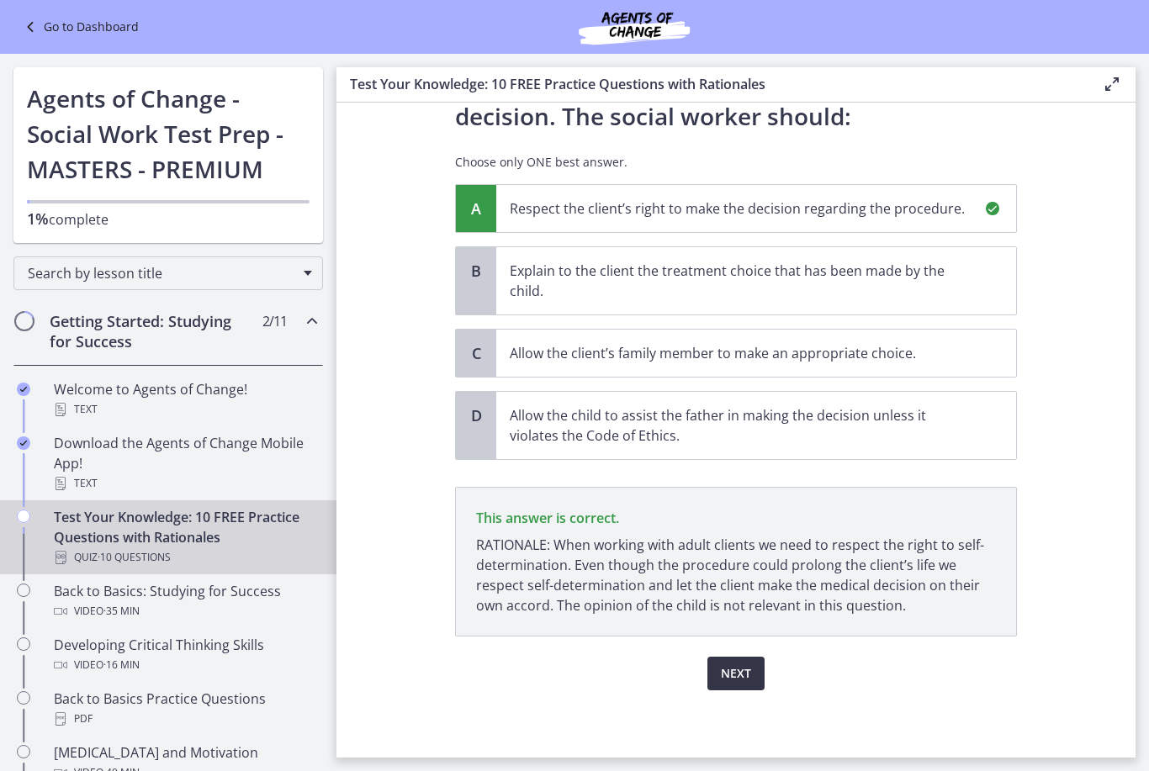
click at [743, 668] on span "Next" at bounding box center [736, 674] width 30 height 20
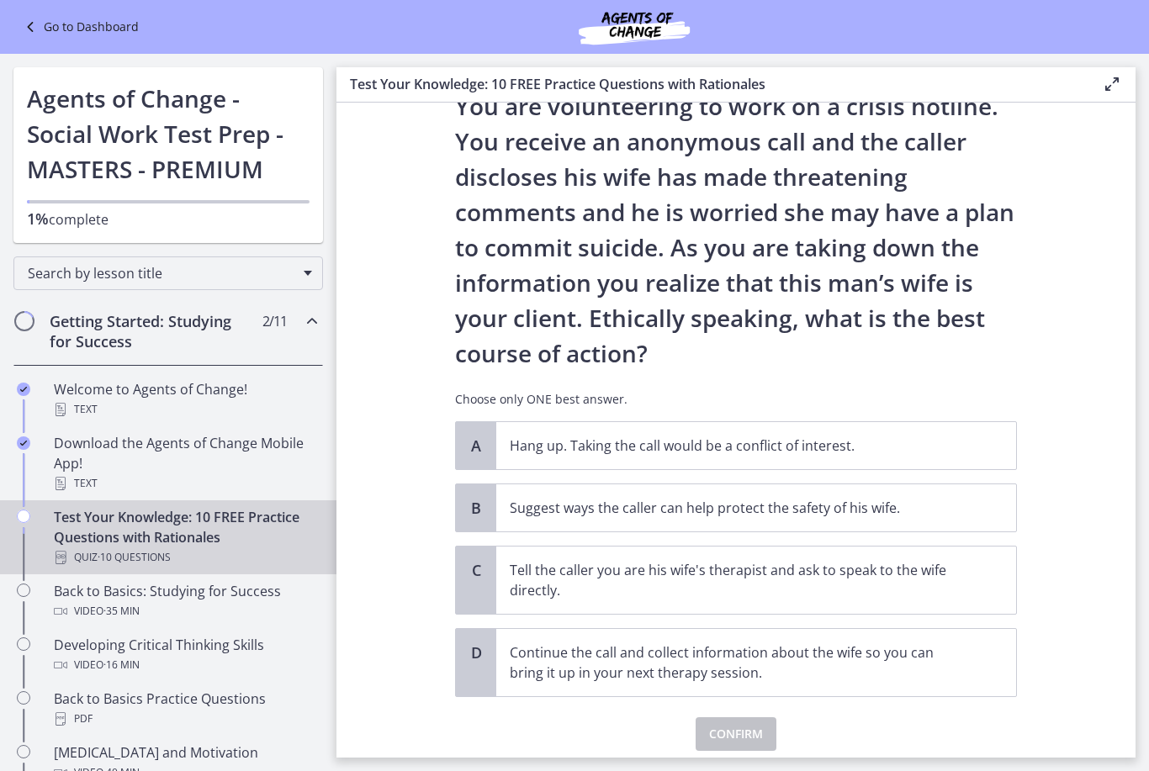
scroll to position [83, 0]
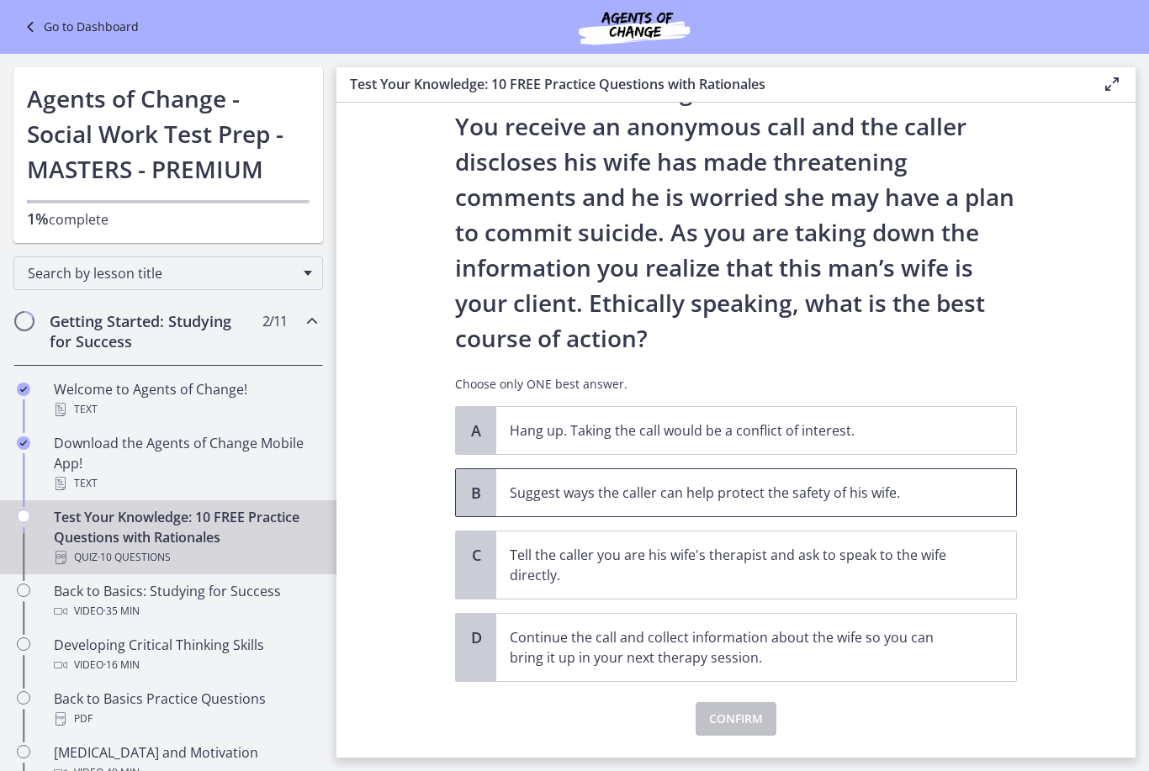
click at [955, 498] on p "Suggest ways the caller can help protect the safety of his wife." at bounding box center [739, 493] width 459 height 20
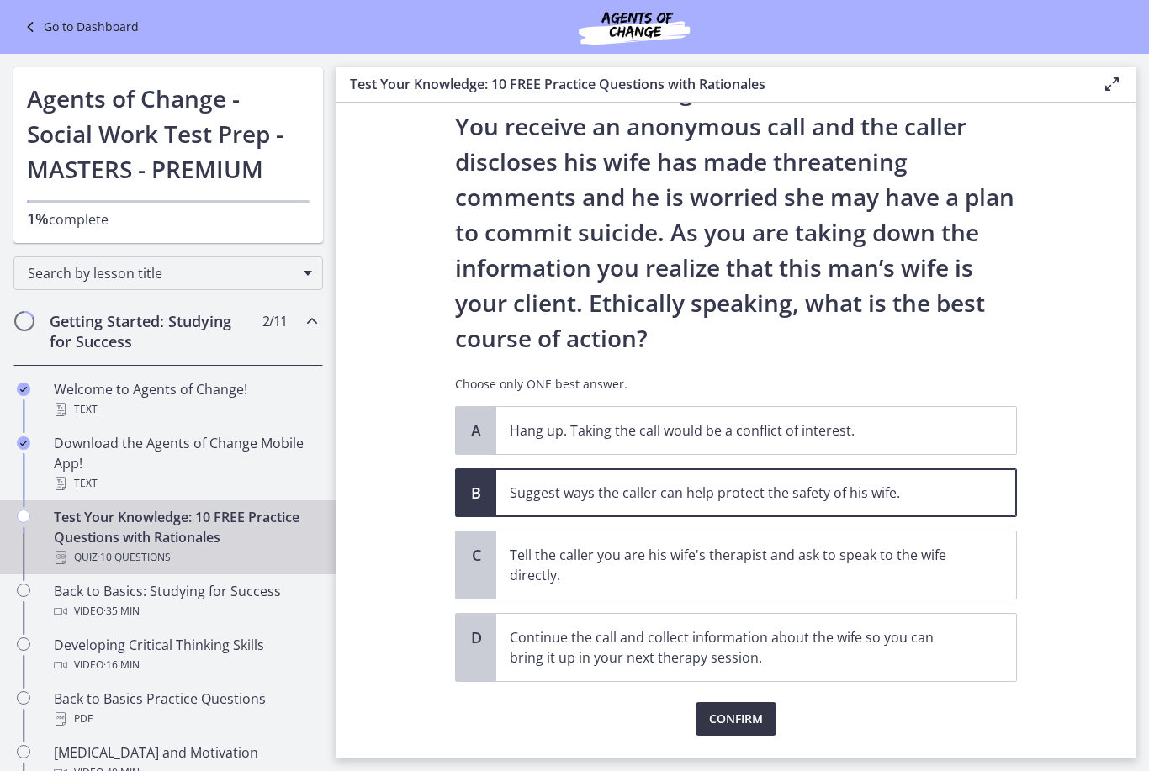
click at [755, 716] on span "Confirm" at bounding box center [736, 719] width 54 height 20
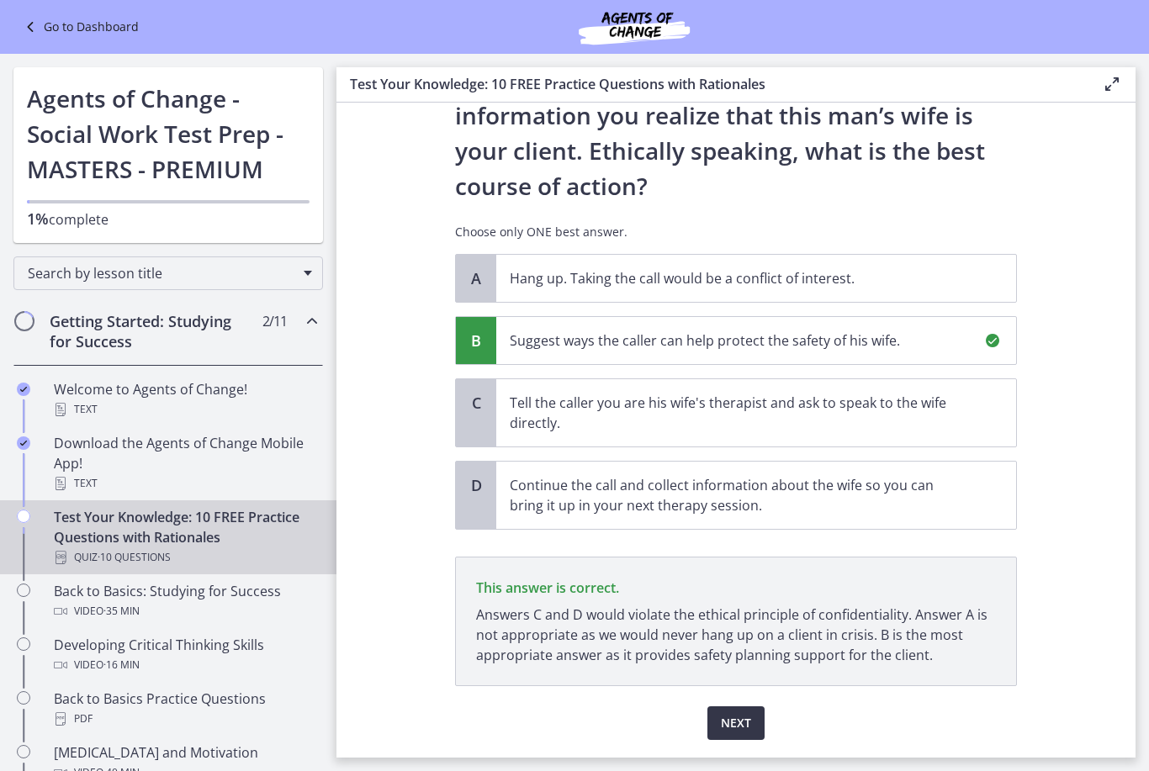
scroll to position [285, 0]
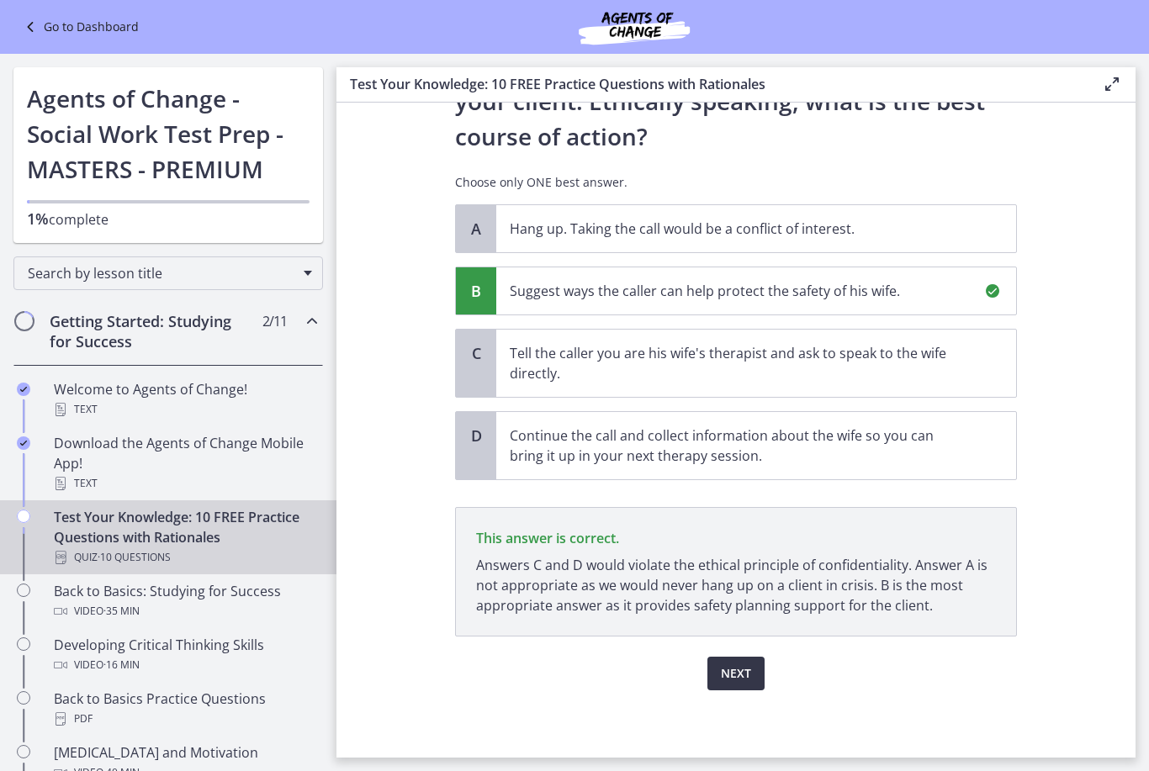
click at [746, 670] on span "Next" at bounding box center [736, 674] width 30 height 20
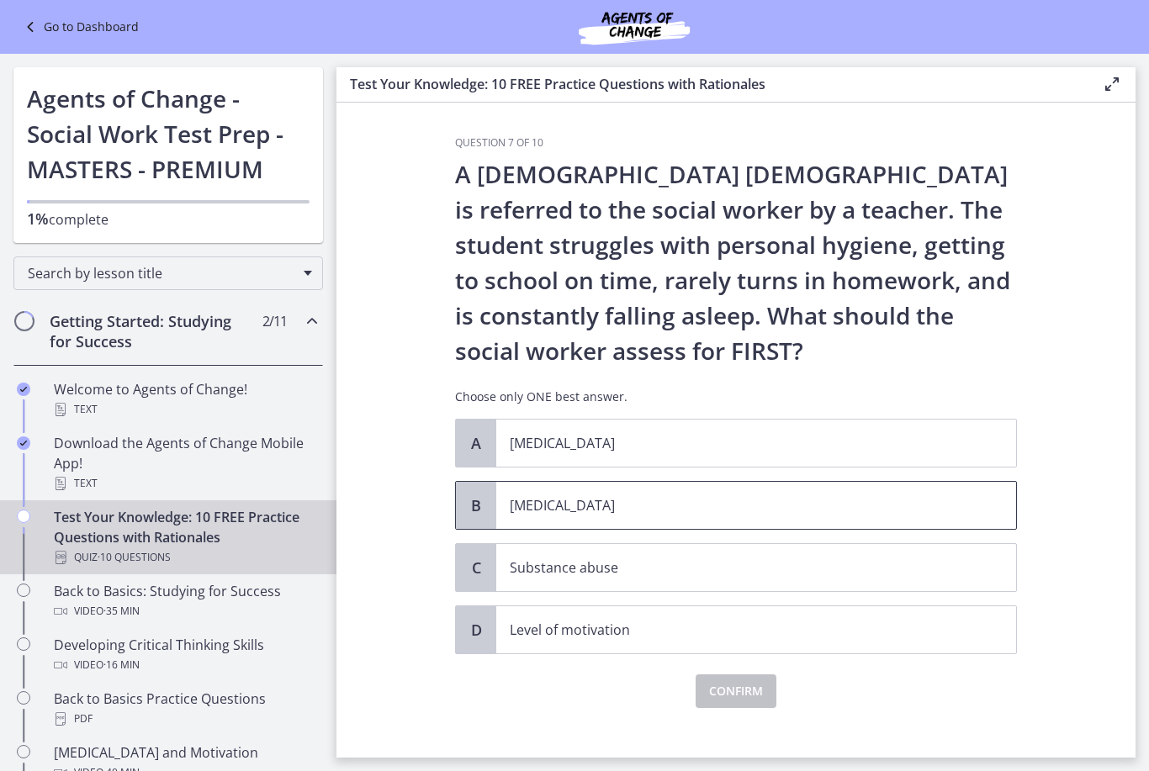
click at [646, 511] on p "[MEDICAL_DATA]" at bounding box center [739, 505] width 459 height 20
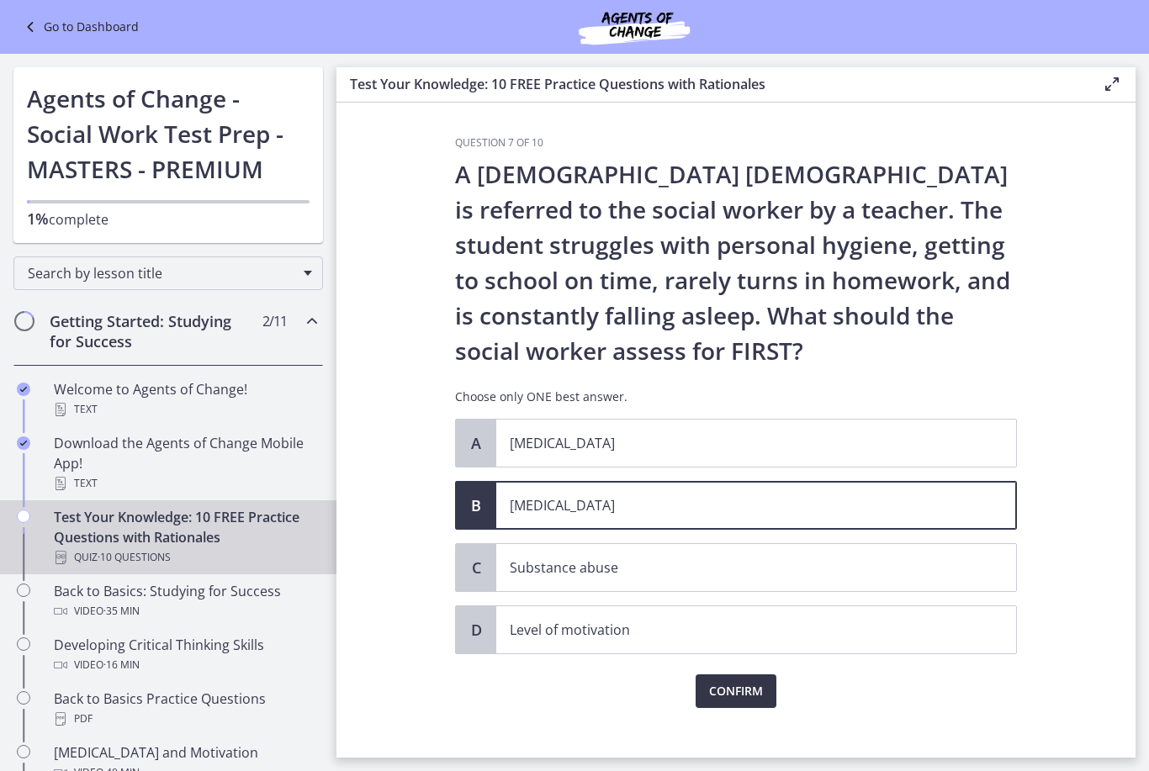
click at [744, 693] on span "Confirm" at bounding box center [736, 691] width 54 height 20
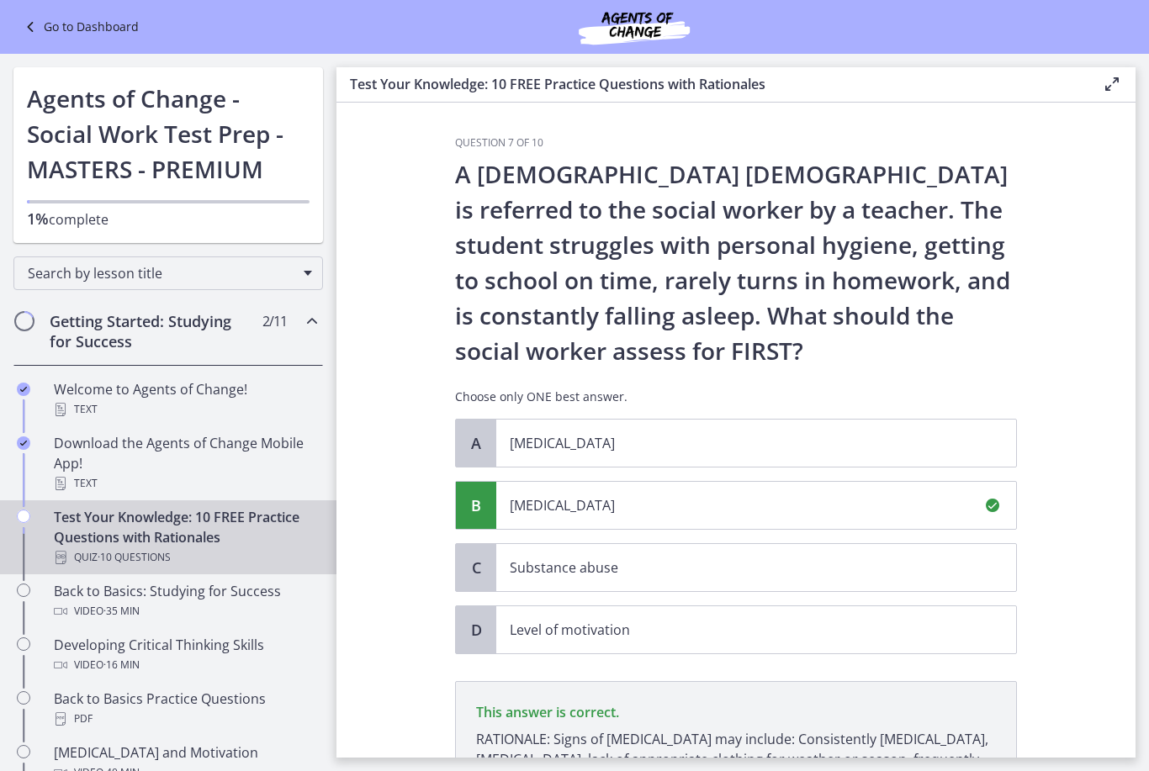
scroll to position [214, 0]
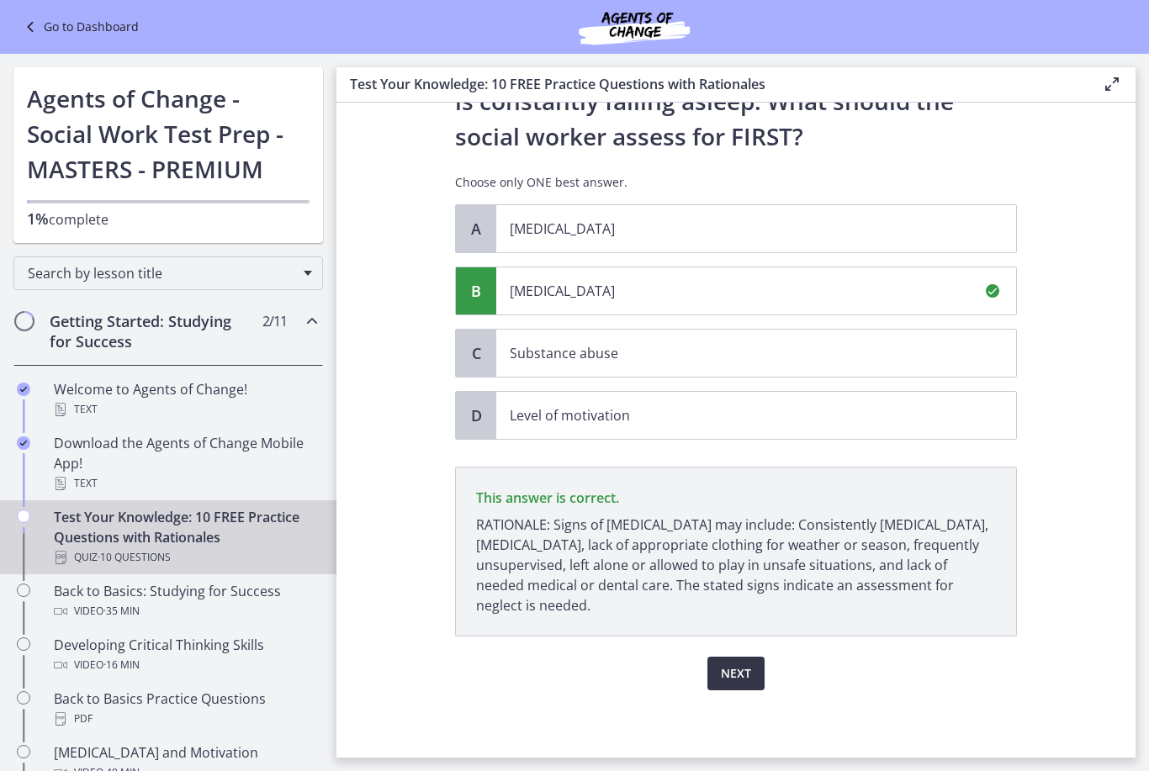
click at [754, 671] on button "Next" at bounding box center [735, 674] width 57 height 34
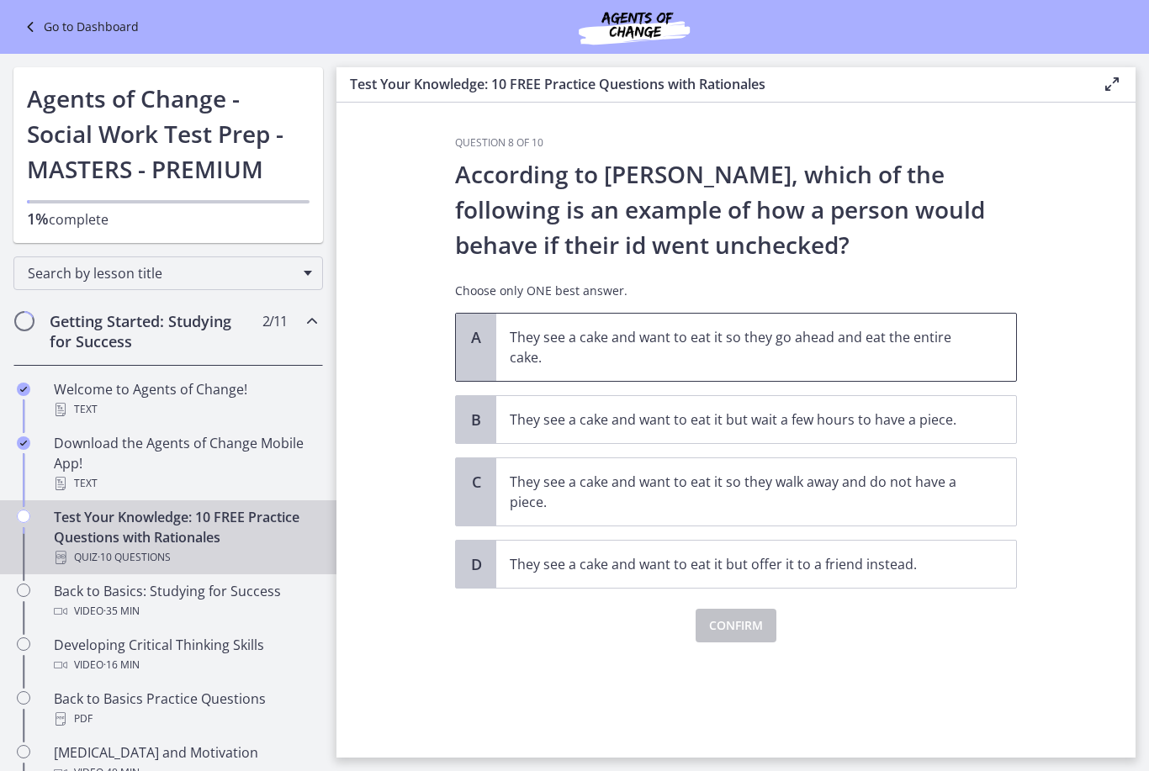
click at [936, 333] on p "They see a cake and want to eat it so they go ahead and eat the entire cake." at bounding box center [739, 347] width 459 height 40
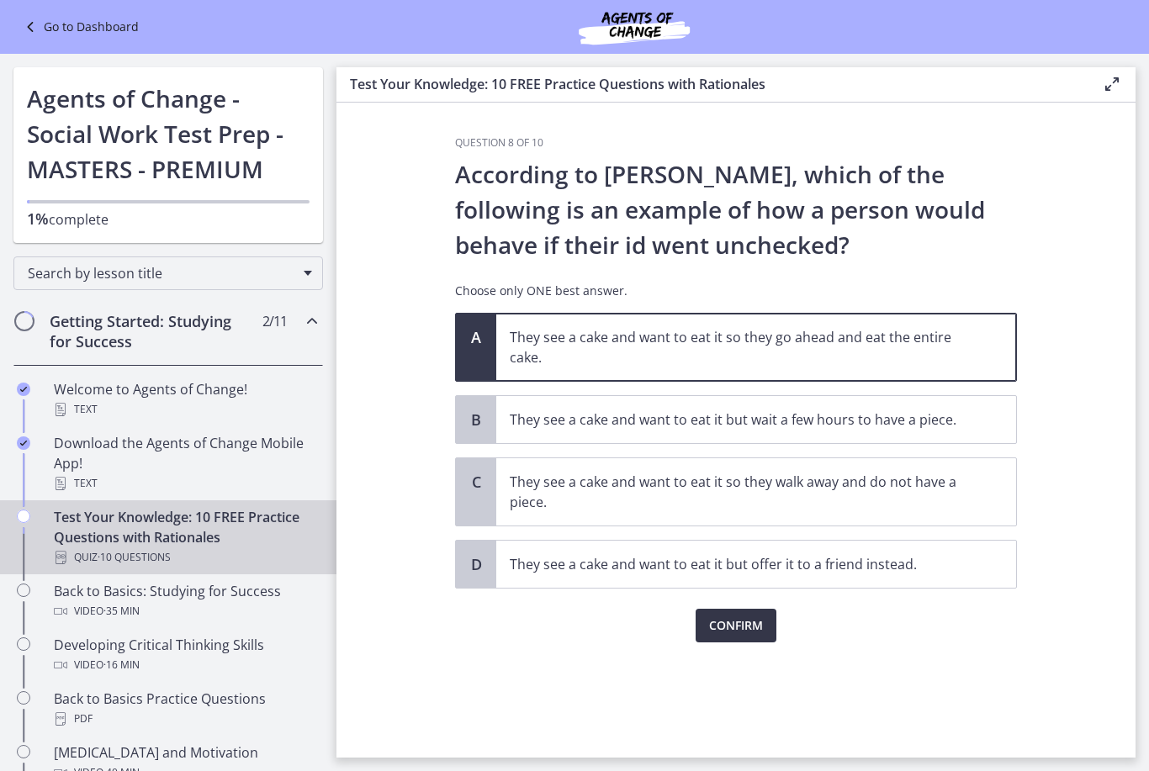
click at [760, 617] on span "Confirm" at bounding box center [736, 626] width 54 height 20
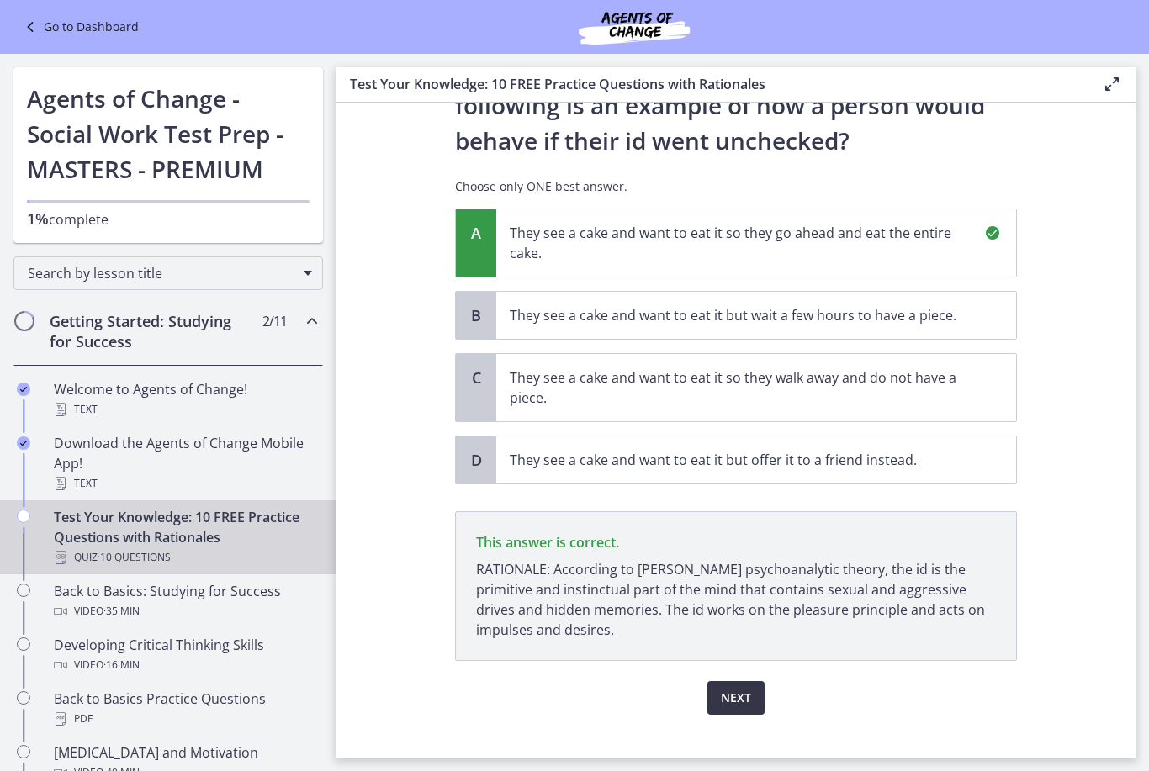
scroll to position [129, 0]
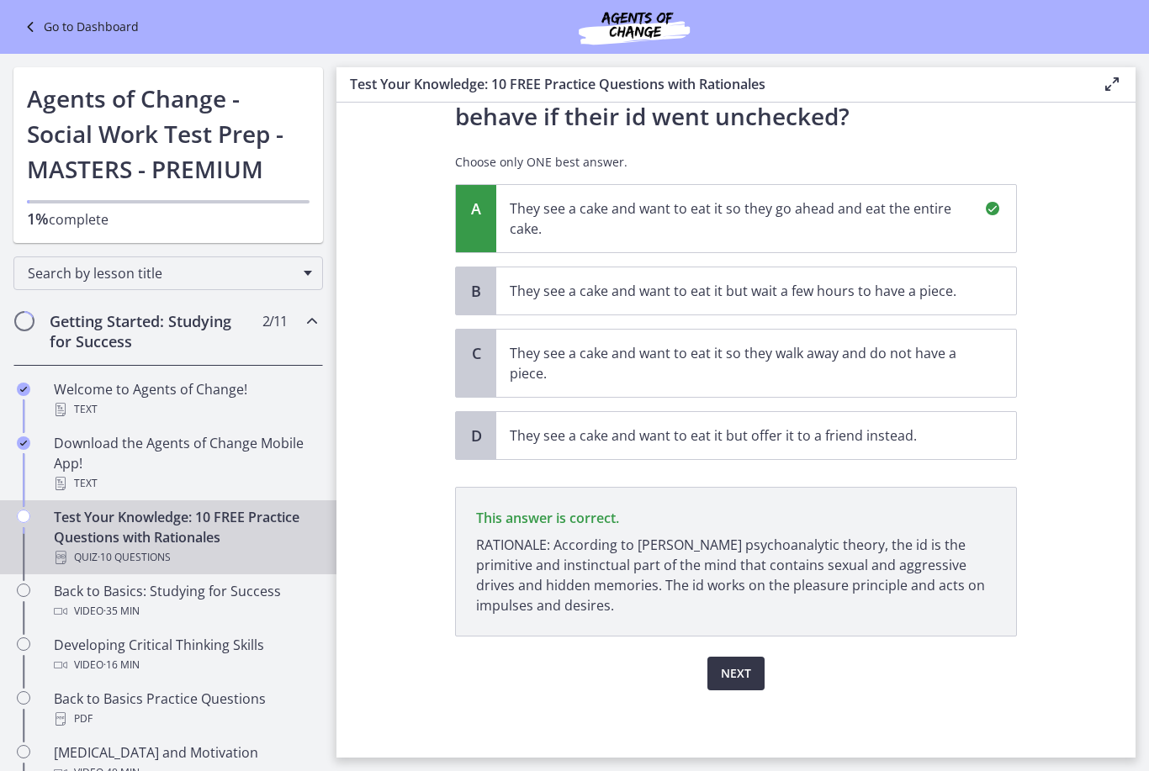
click at [743, 680] on span "Next" at bounding box center [736, 674] width 30 height 20
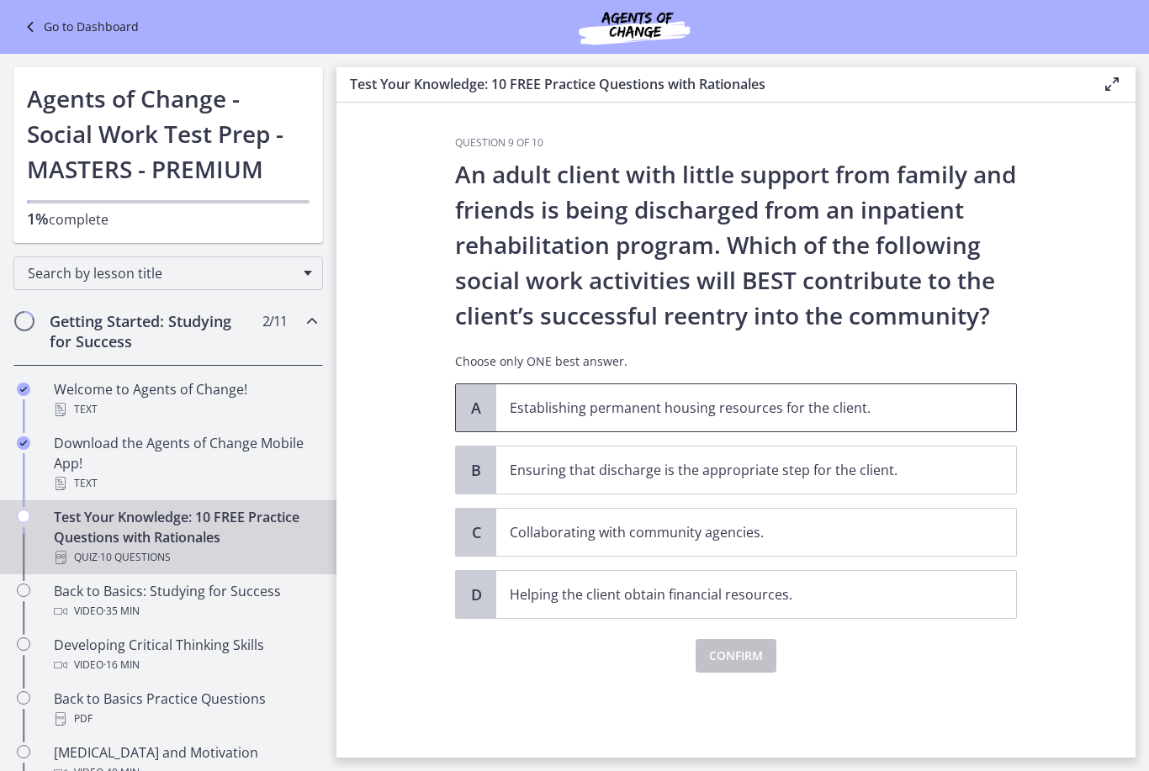
click at [929, 405] on p "Establishing permanent housing resources for the client." at bounding box center [739, 408] width 459 height 20
click at [735, 660] on span "Confirm" at bounding box center [736, 656] width 54 height 20
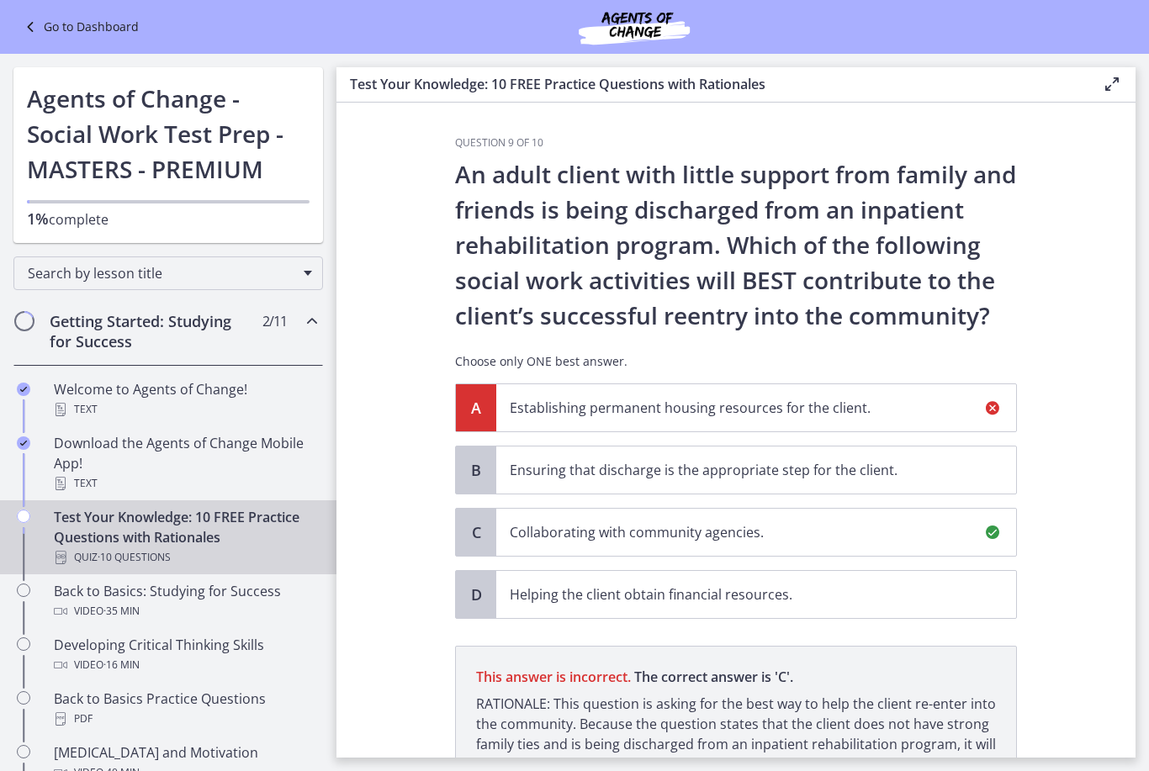
scroll to position [179, 0]
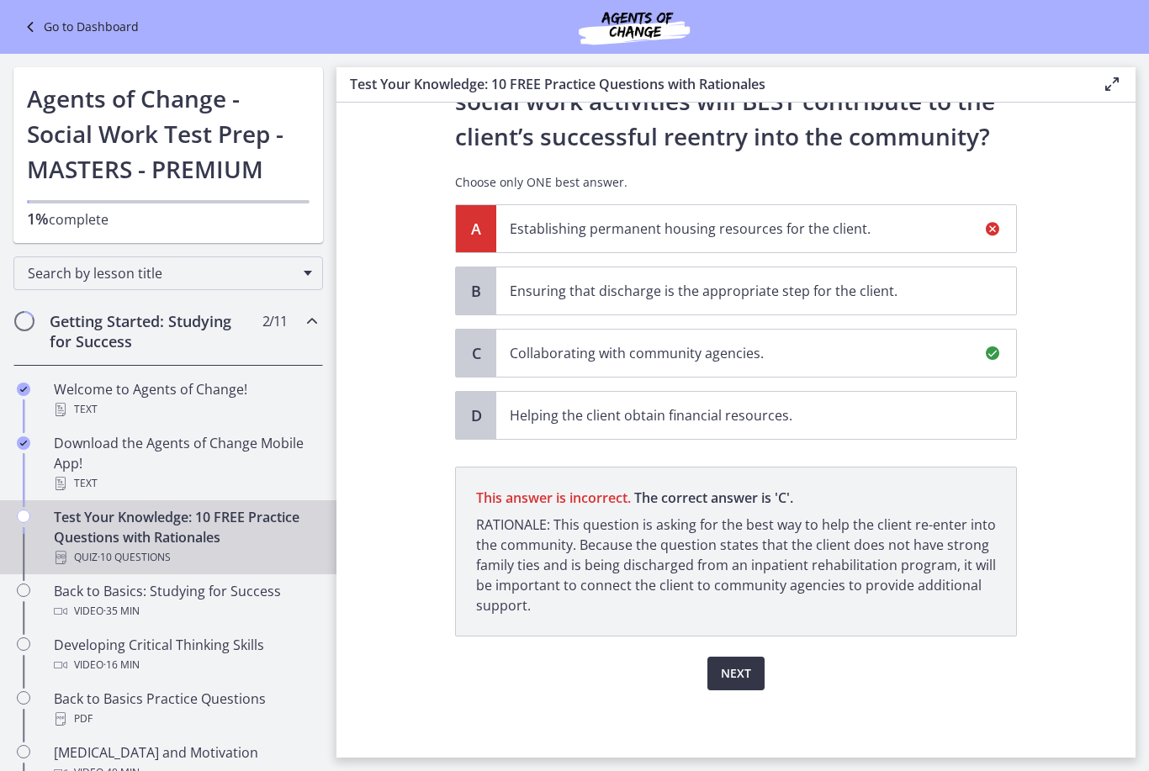
click at [749, 674] on span "Next" at bounding box center [736, 674] width 30 height 20
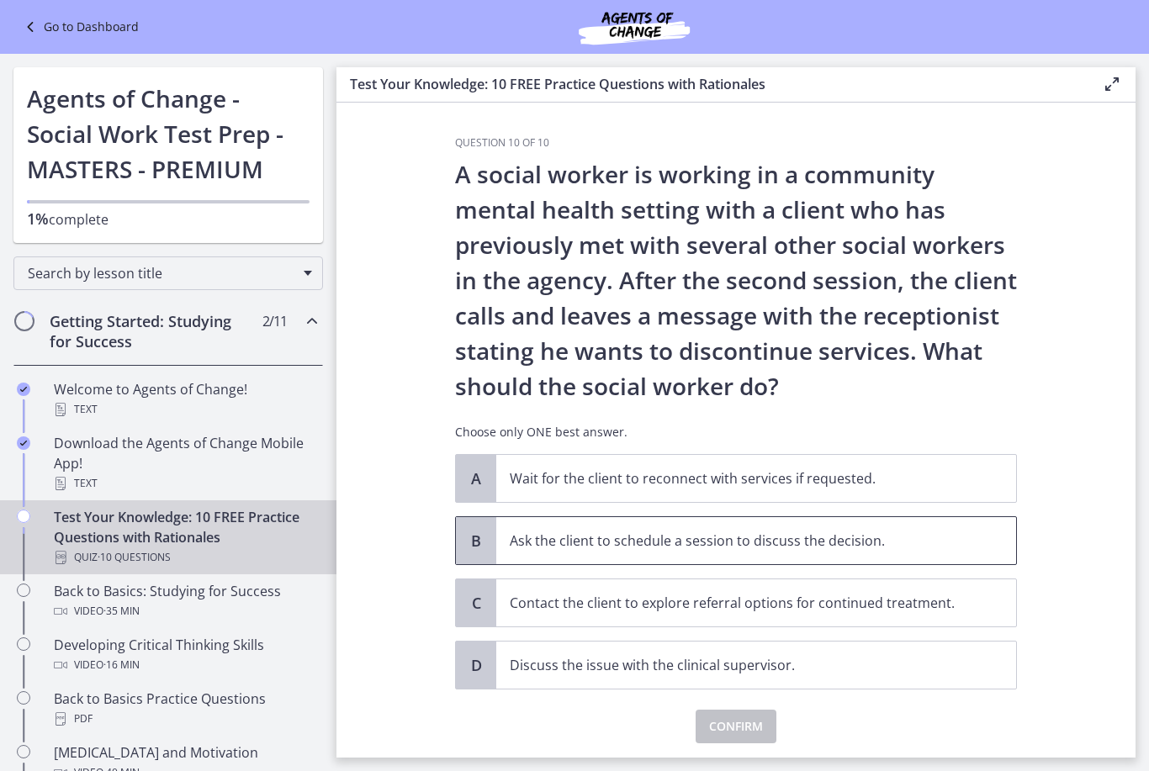
click at [845, 541] on p "Ask the client to schedule a session to discuss the decision." at bounding box center [739, 541] width 459 height 20
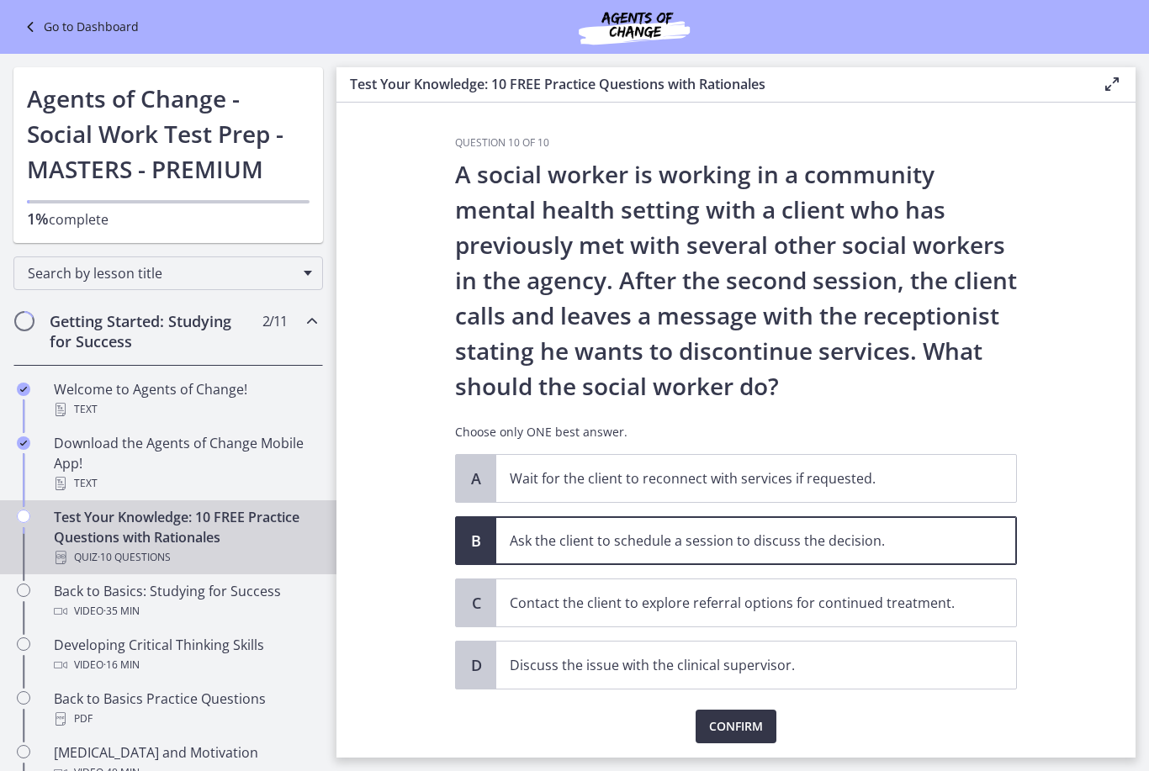
click at [754, 724] on span "Confirm" at bounding box center [736, 727] width 54 height 20
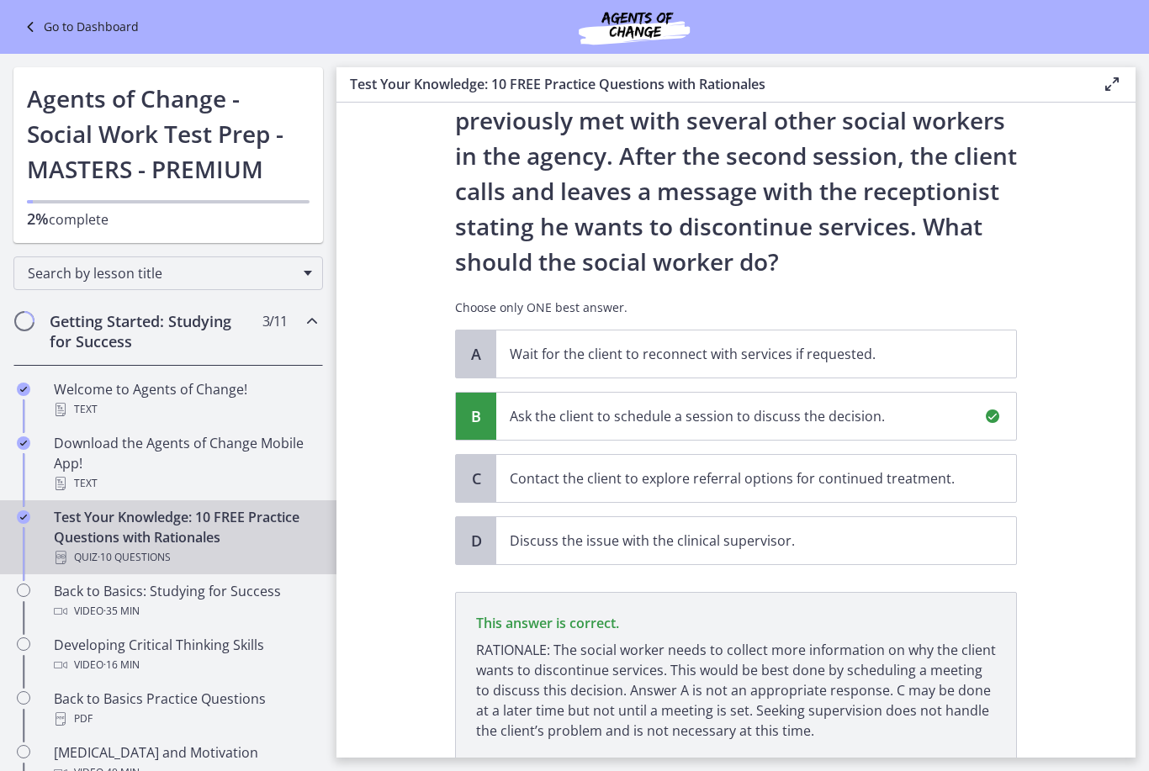
scroll to position [250, 0]
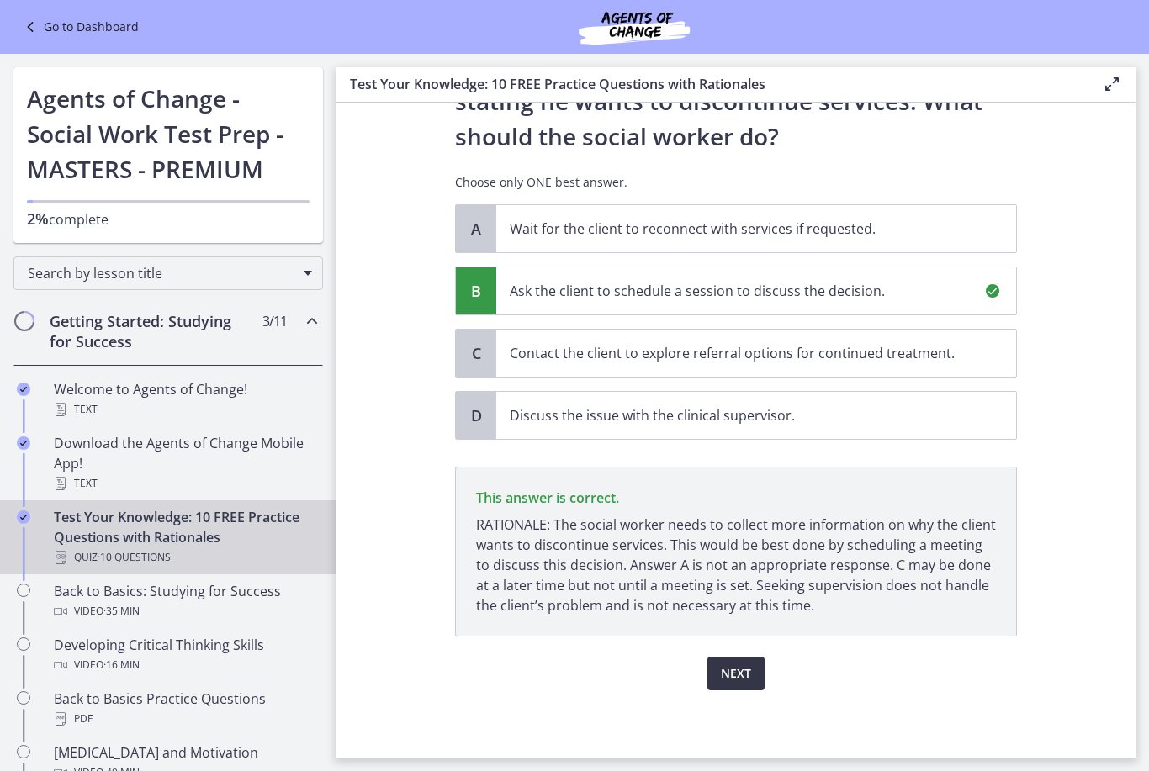
click at [745, 661] on button "Next" at bounding box center [735, 674] width 57 height 34
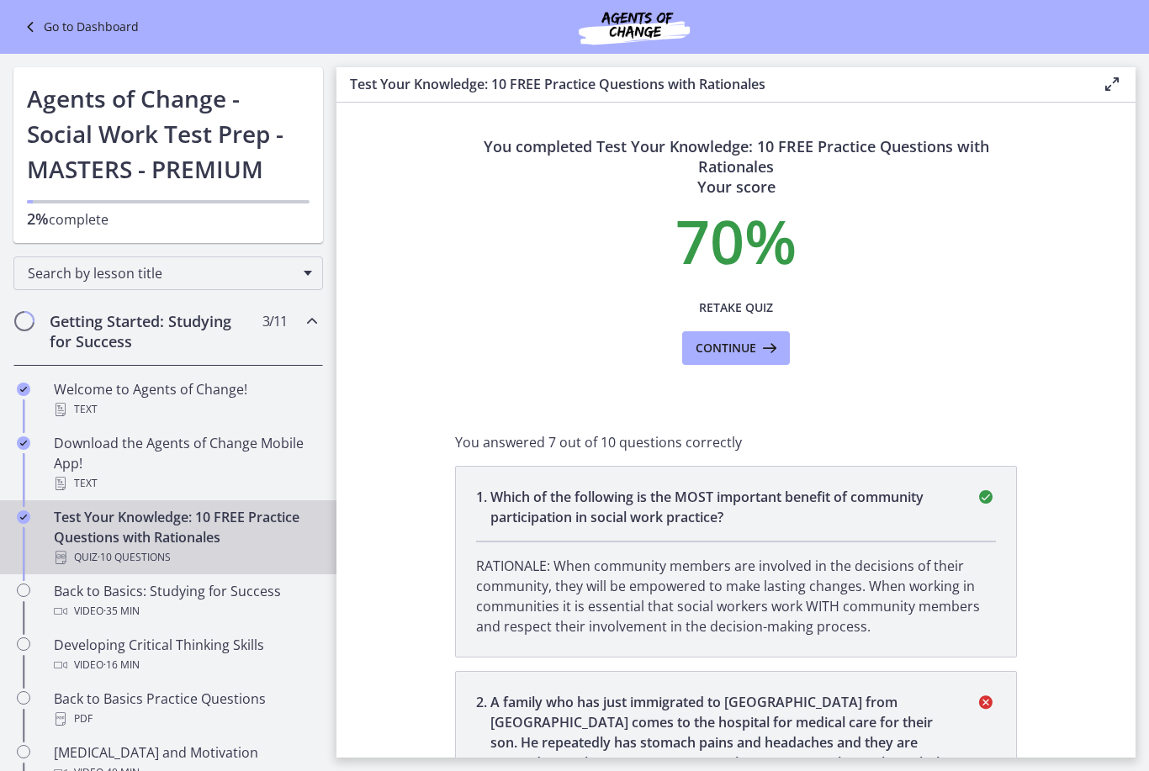
scroll to position [0, 0]
click at [753, 342] on span "Continue" at bounding box center [726, 348] width 61 height 20
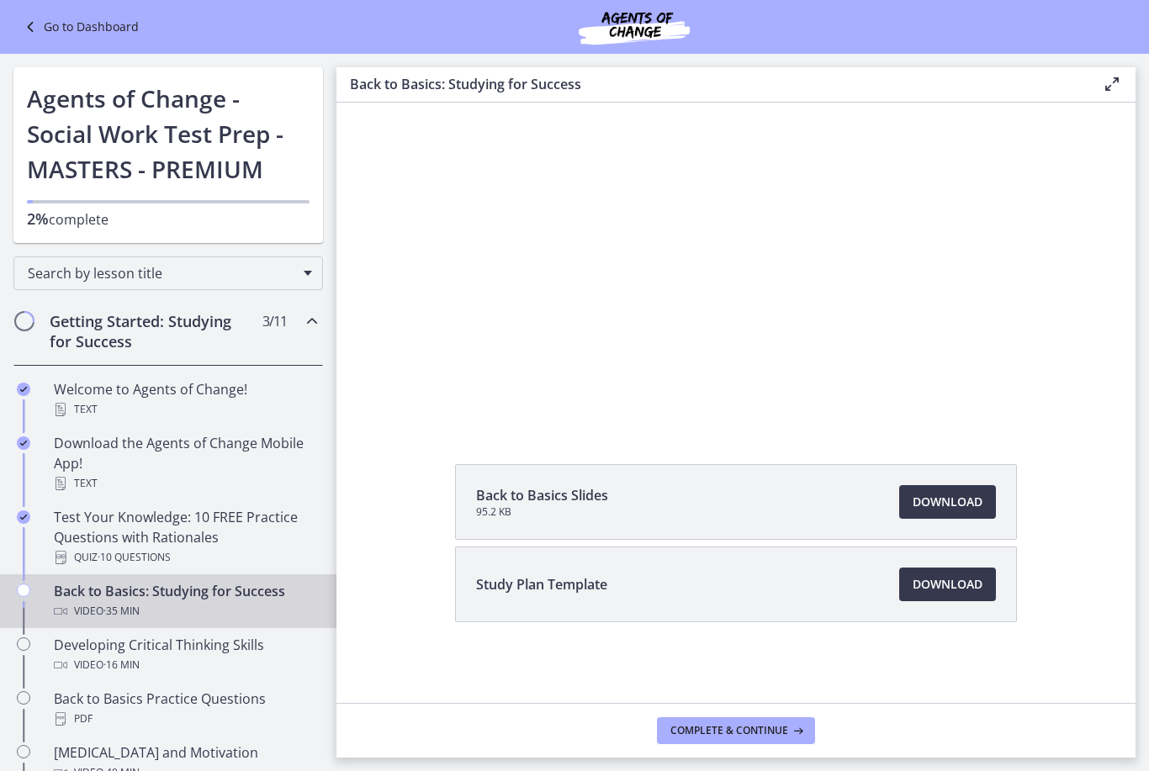
scroll to position [126, 0]
click at [959, 579] on span "Download Opens in a new window" at bounding box center [948, 584] width 70 height 20
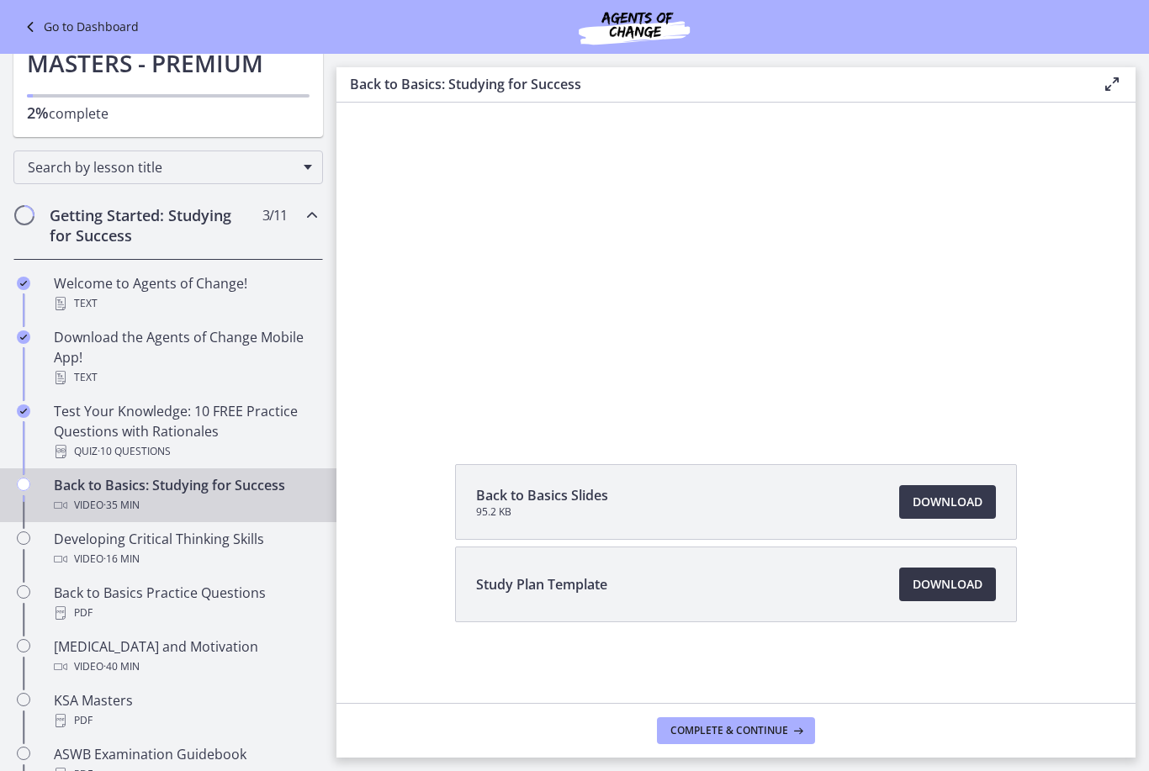
scroll to position [109, 0]
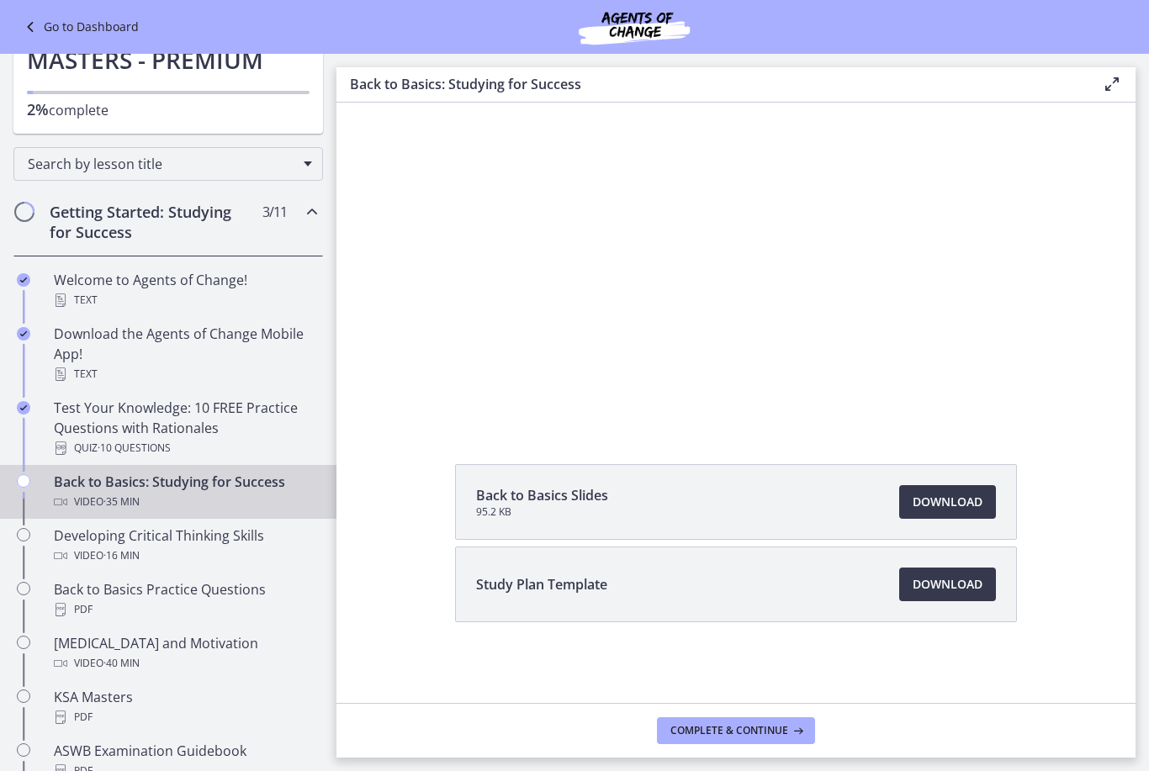
click at [755, 278] on div "Tap for sound @keyframes VOLUME_SMALL_WAVE_FLASH { 0% { opacity: 0; } 33% { opa…" at bounding box center [735, 186] width 799 height 421
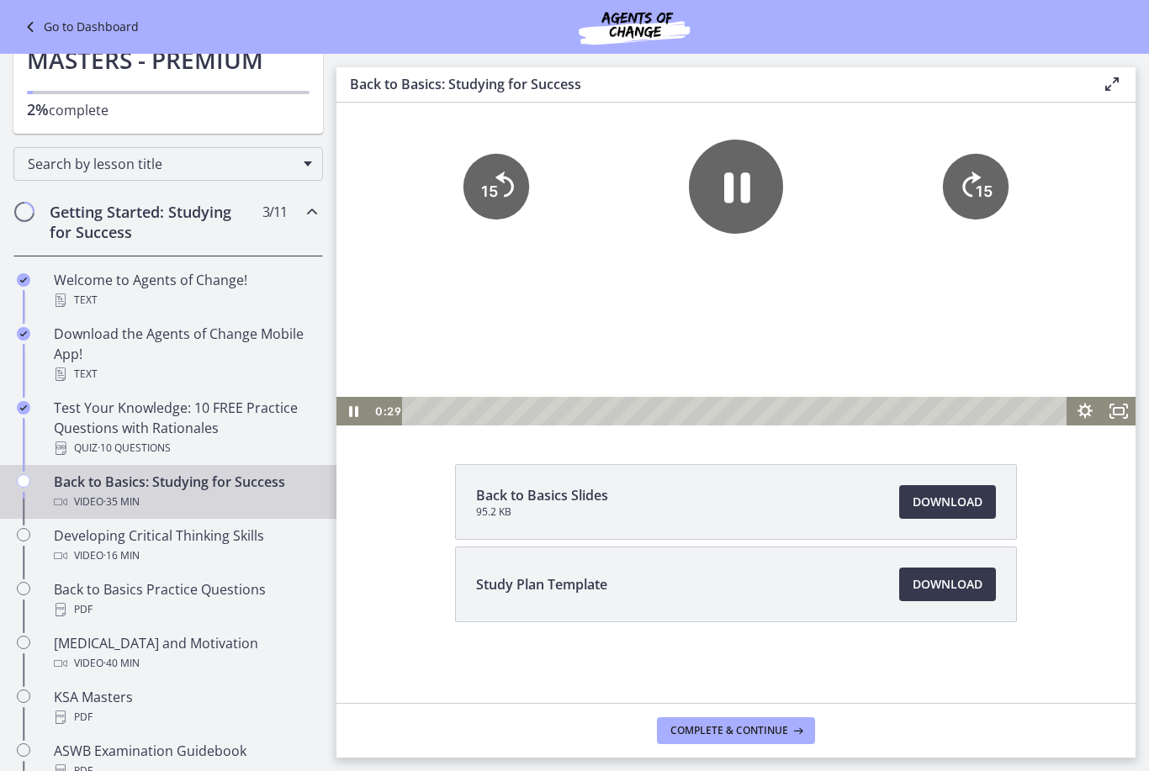
click at [500, 179] on icon "Skip back 15 seconds" at bounding box center [504, 184] width 19 height 25
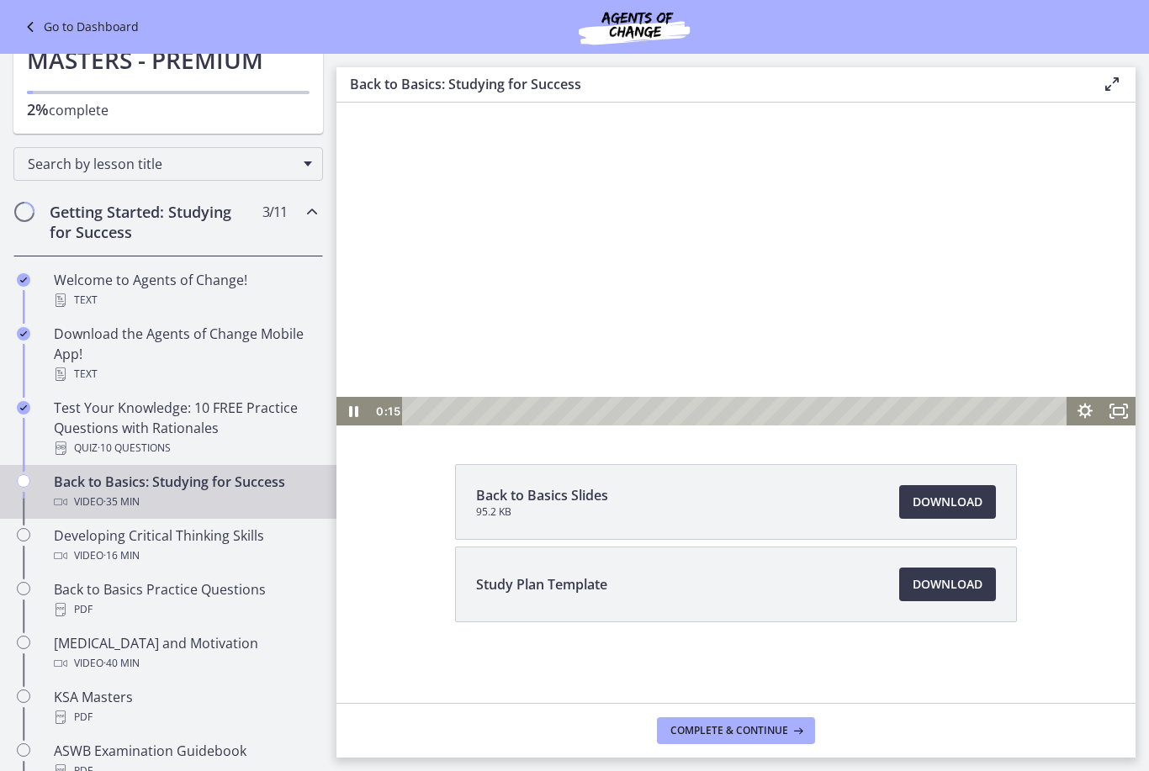
click at [500, 179] on div at bounding box center [735, 200] width 799 height 449
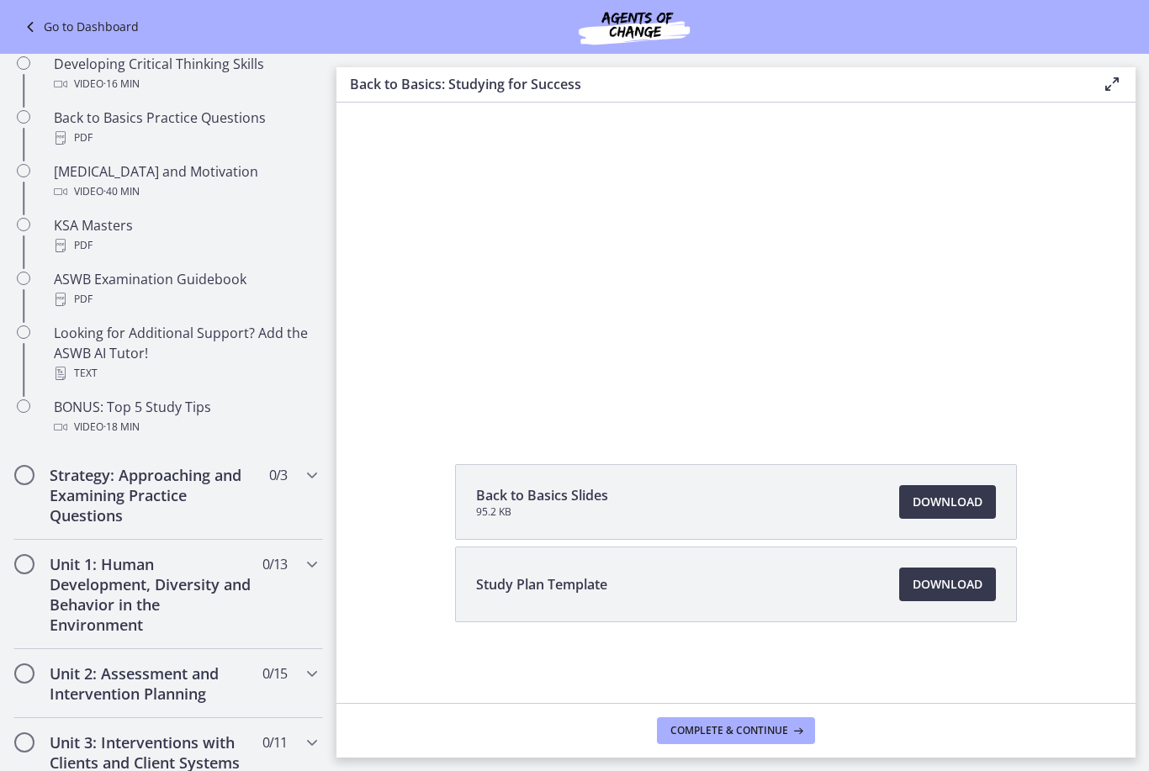
scroll to position [536, 0]
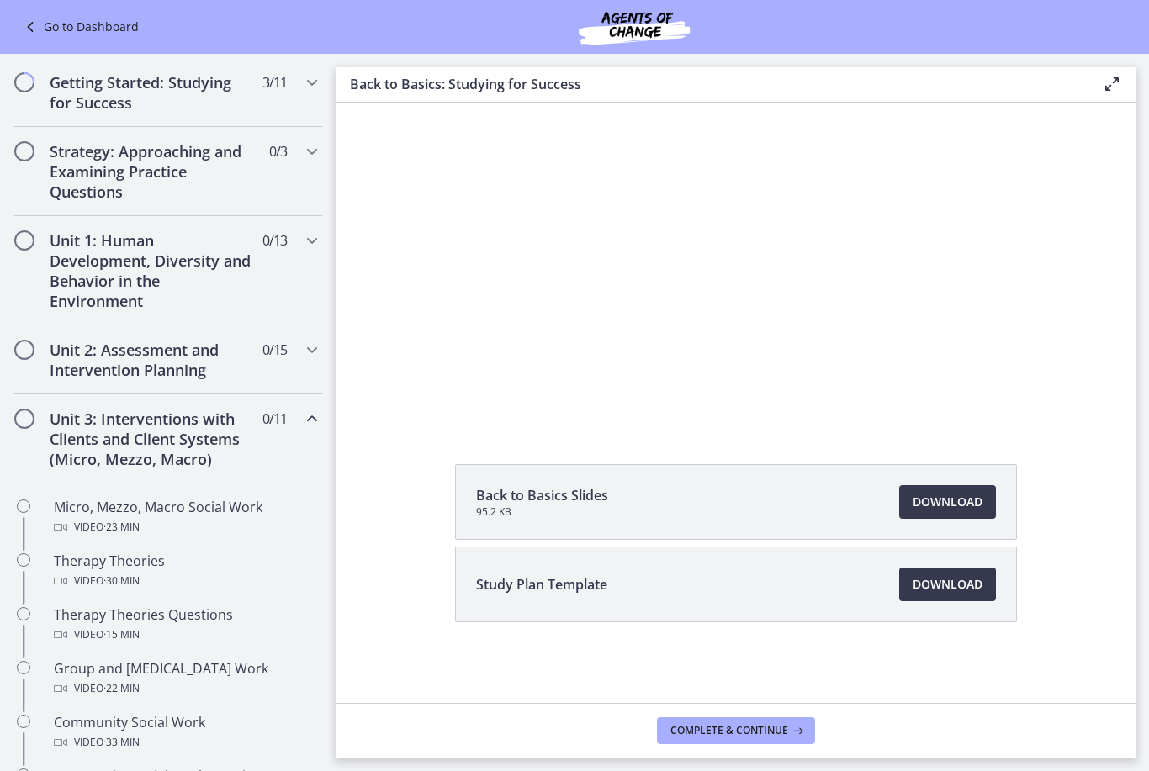
scroll to position [204, 0]
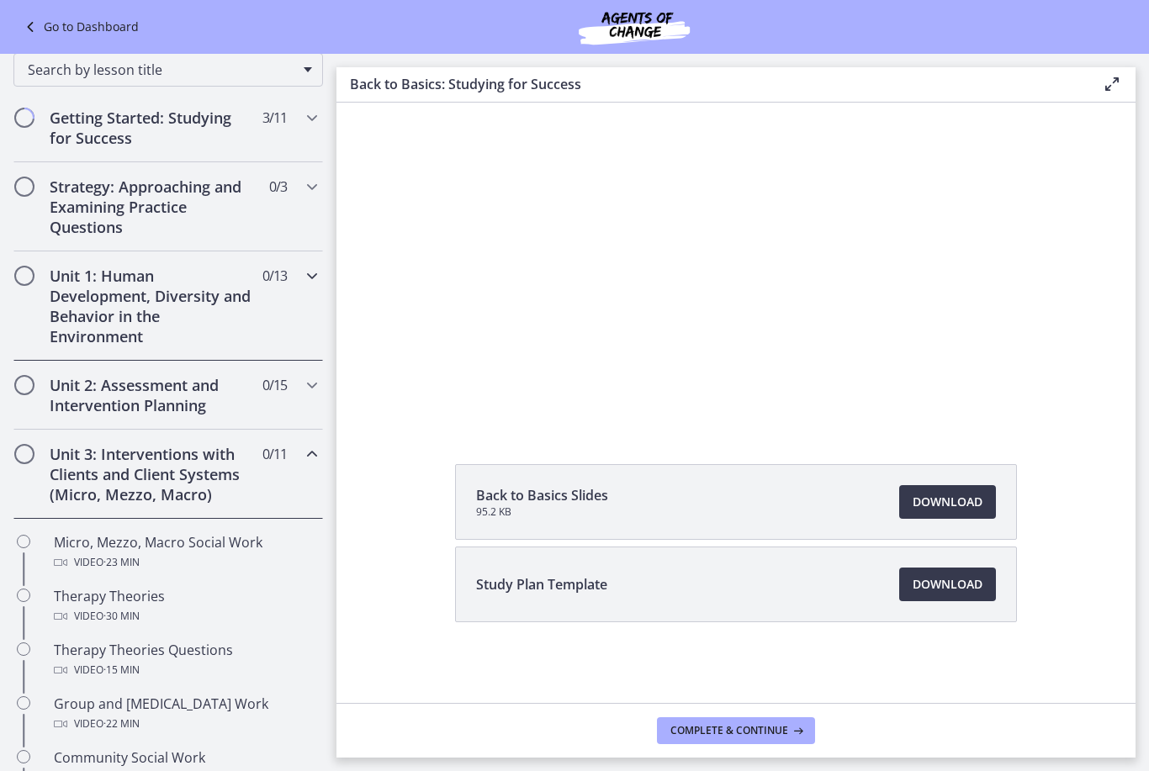
click at [331, 294] on div "Unit 1: Human Development, Diversity and Behavior in the Environment 0 / 13 Com…" at bounding box center [168, 305] width 336 height 109
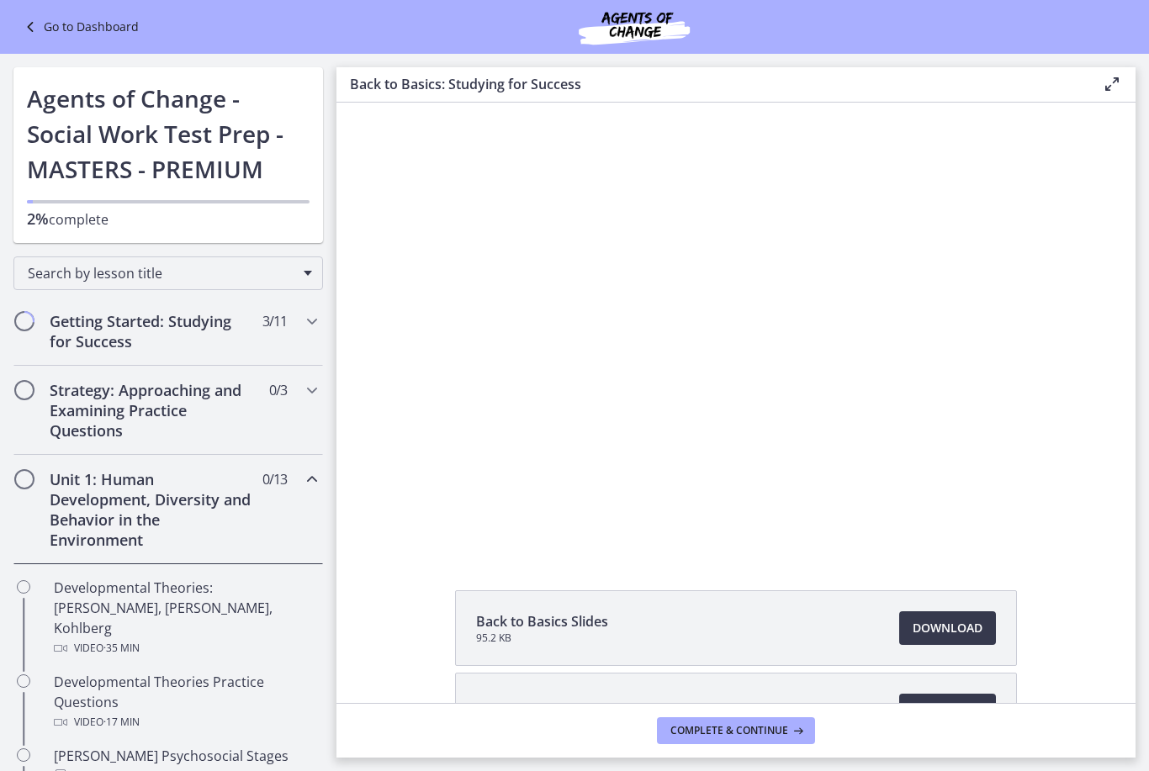
scroll to position [-2, 0]
click at [1078, 432] on div at bounding box center [735, 327] width 799 height 449
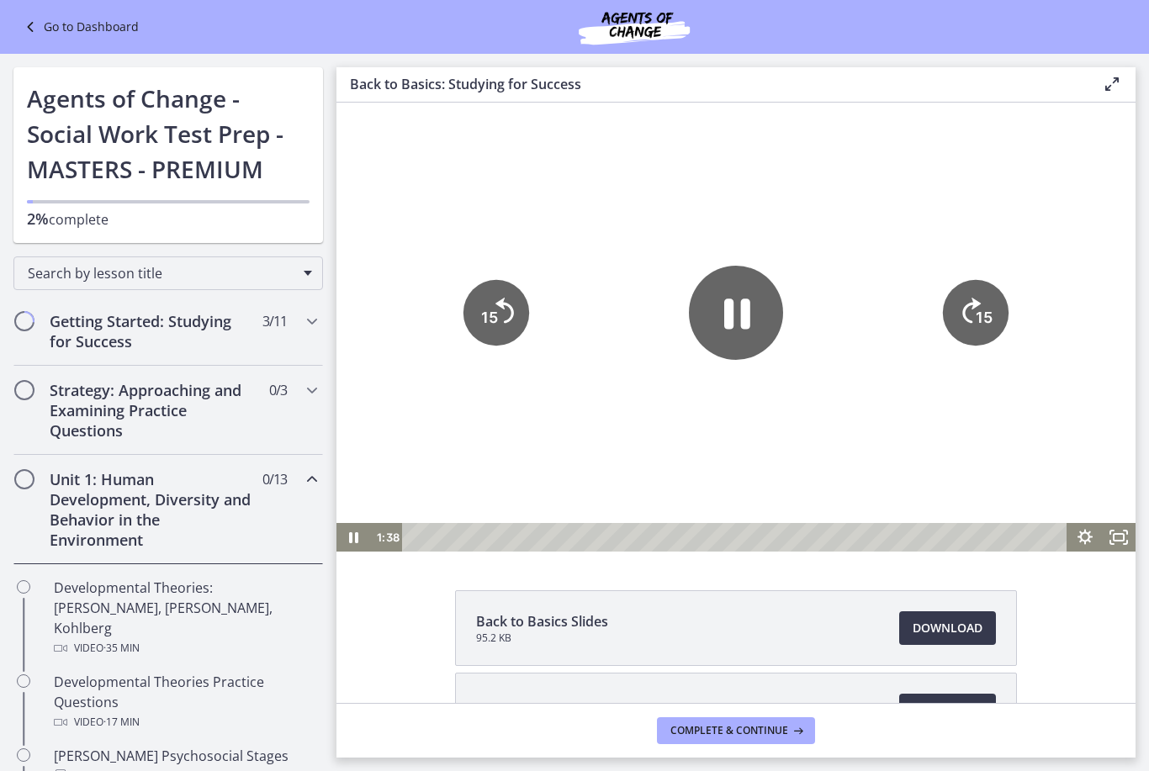
scroll to position [0, 0]
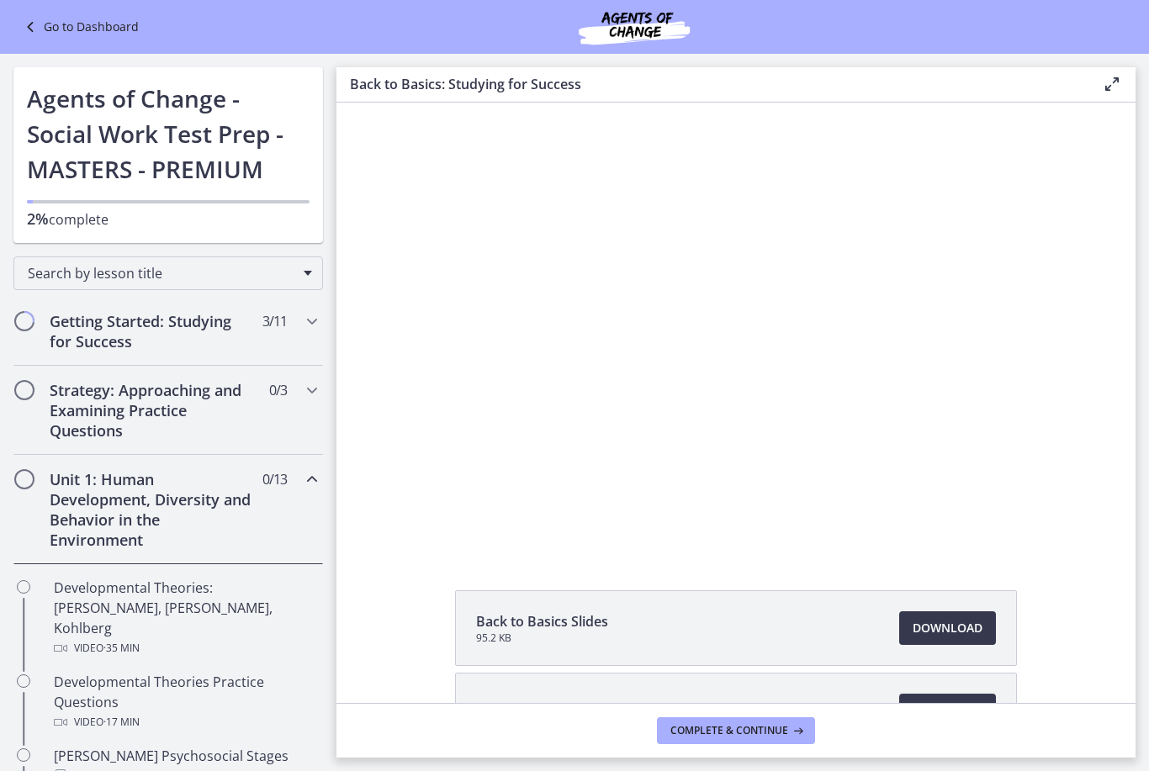
click at [309, 482] on icon "Chapters" at bounding box center [312, 479] width 20 height 20
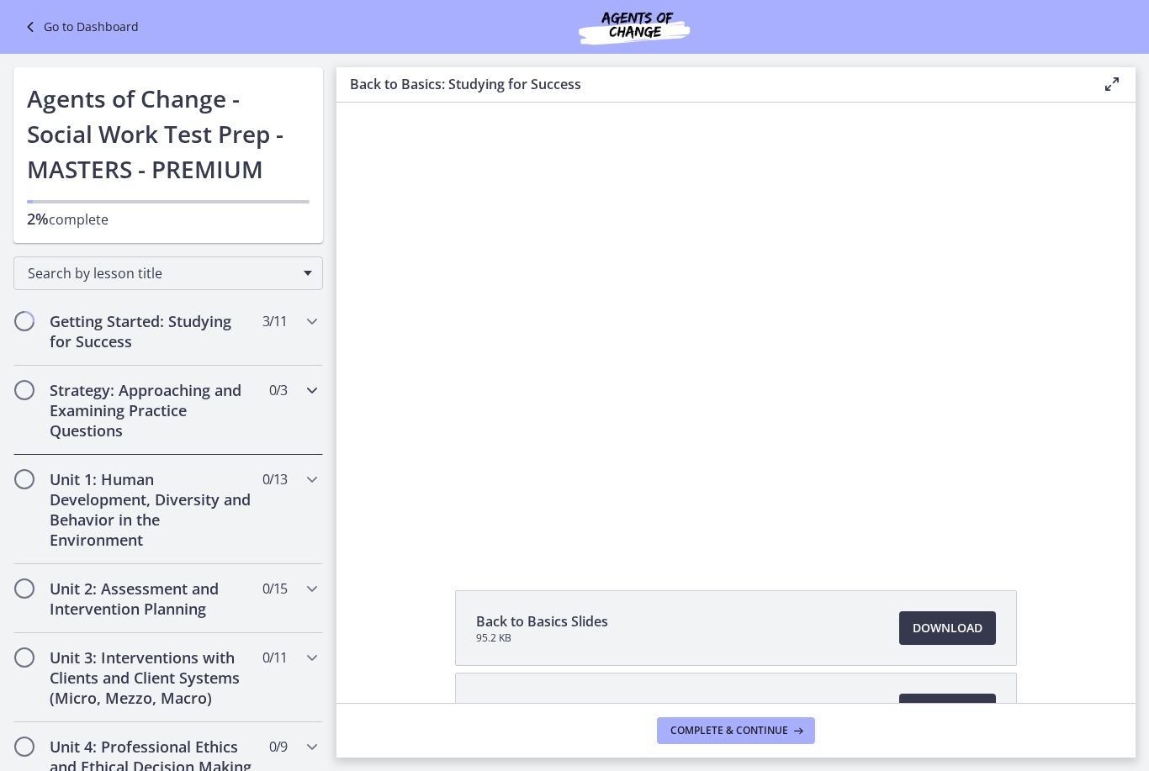
click at [299, 405] on div "Strategy: Approaching and Examining Practice Questions 0 / 3 Completed" at bounding box center [168, 410] width 310 height 89
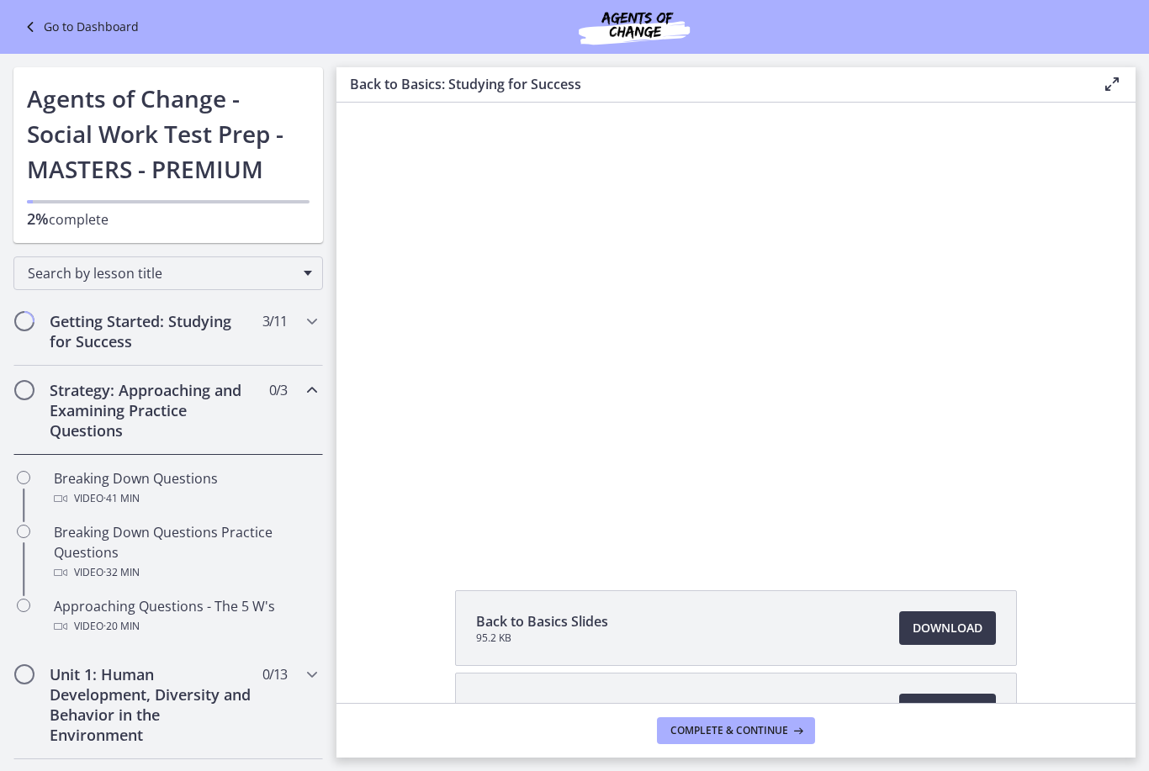
click at [313, 404] on div "Strategy: Approaching and Examining Practice Questions 0 / 3 Completed" at bounding box center [168, 410] width 310 height 89
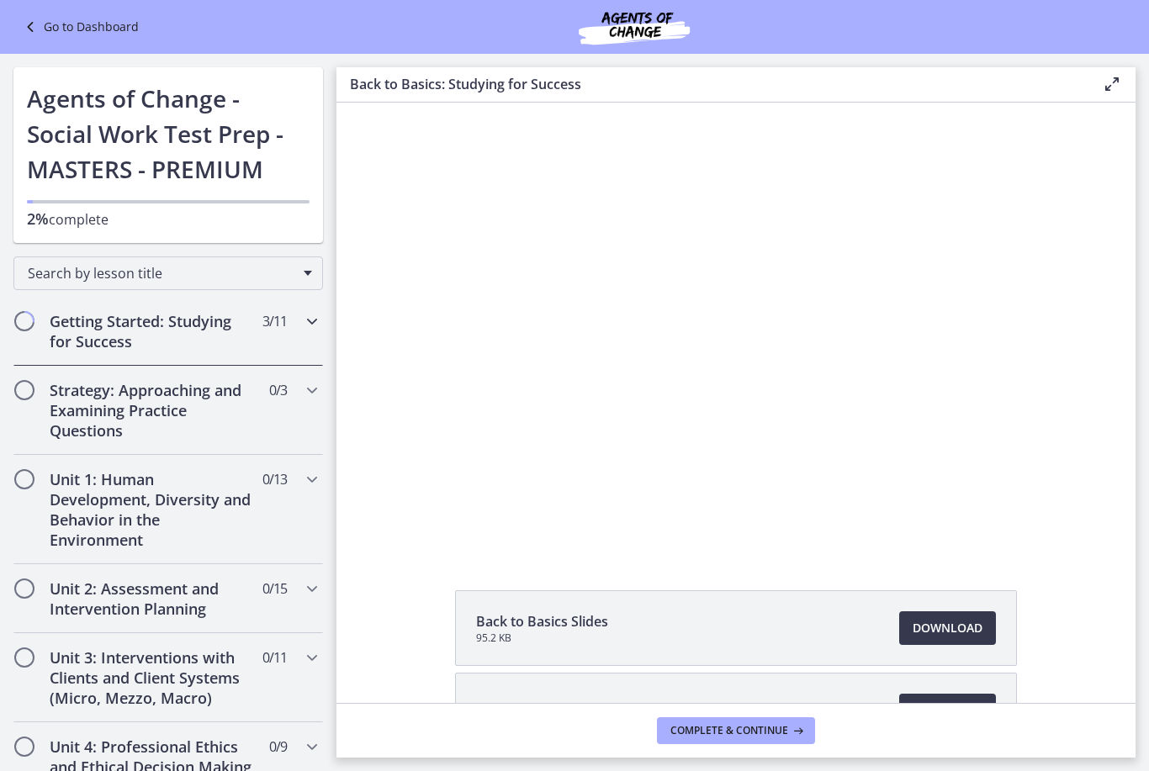
click at [299, 333] on div "Getting Started: Studying for Success 3 / 11 Completed" at bounding box center [168, 331] width 310 height 69
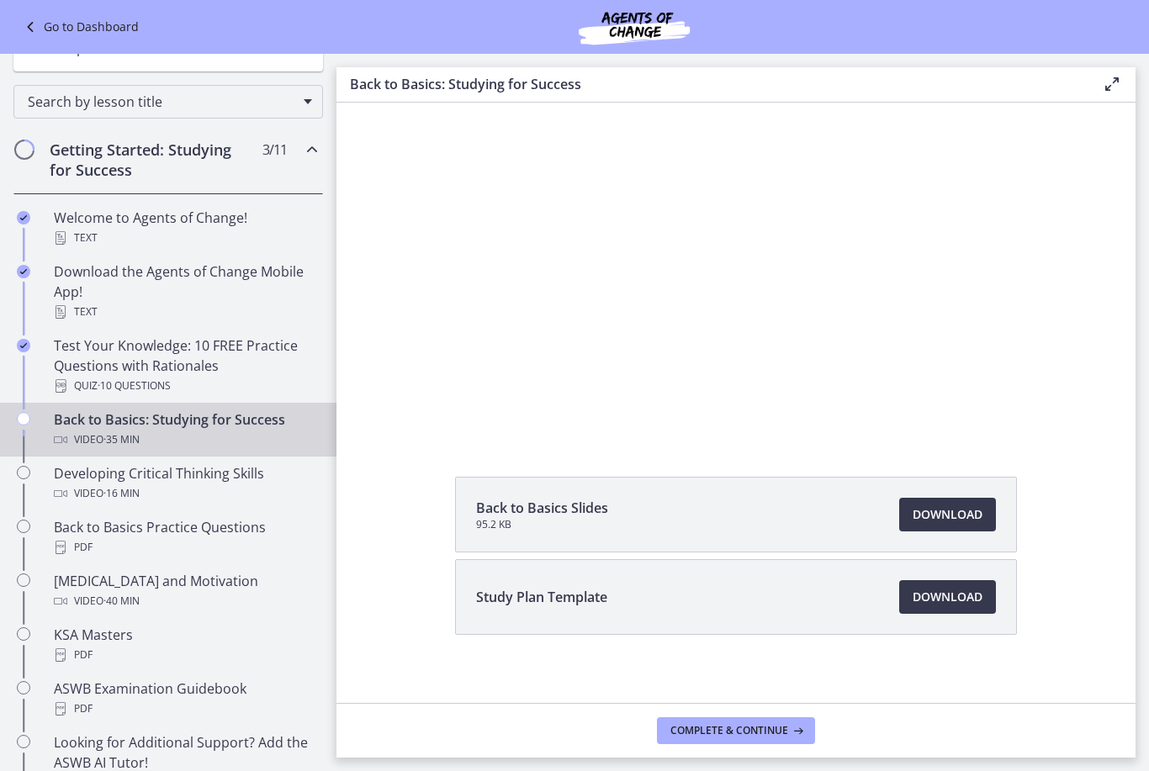
scroll to position [122, 0]
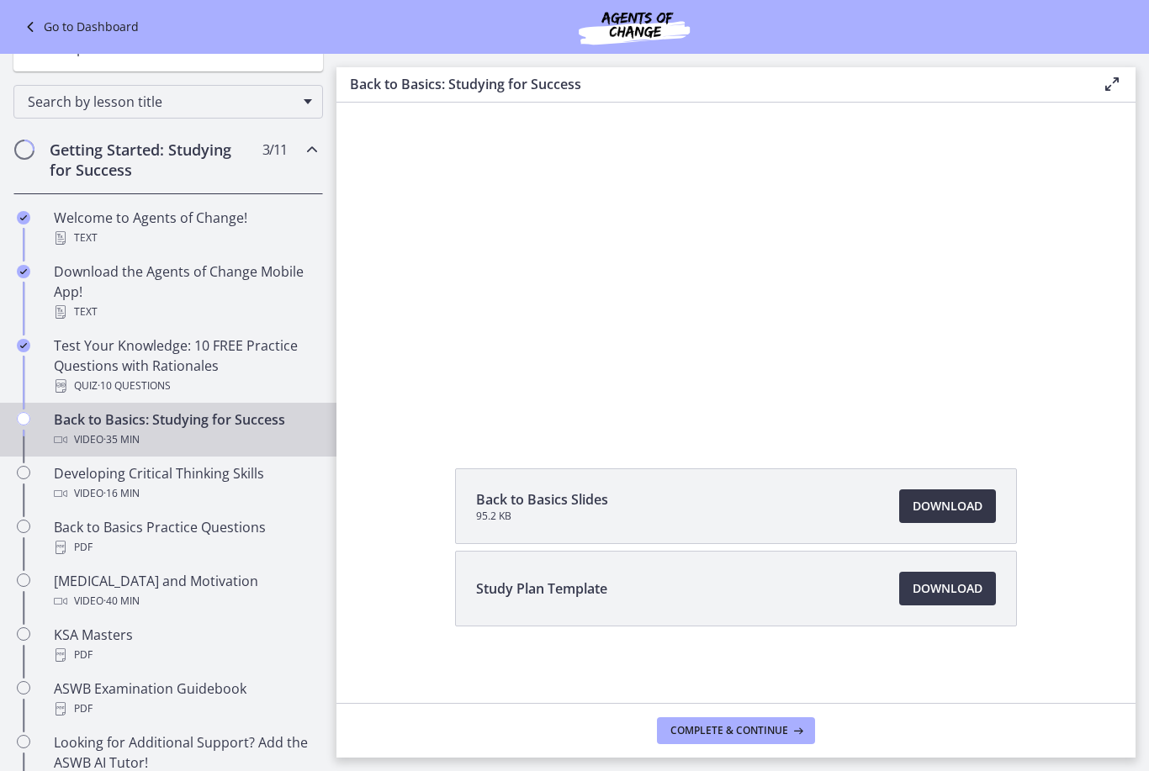
click at [960, 521] on link "Download Opens in a new window" at bounding box center [947, 507] width 97 height 34
click at [731, 195] on icon "Pause" at bounding box center [736, 191] width 94 height 94
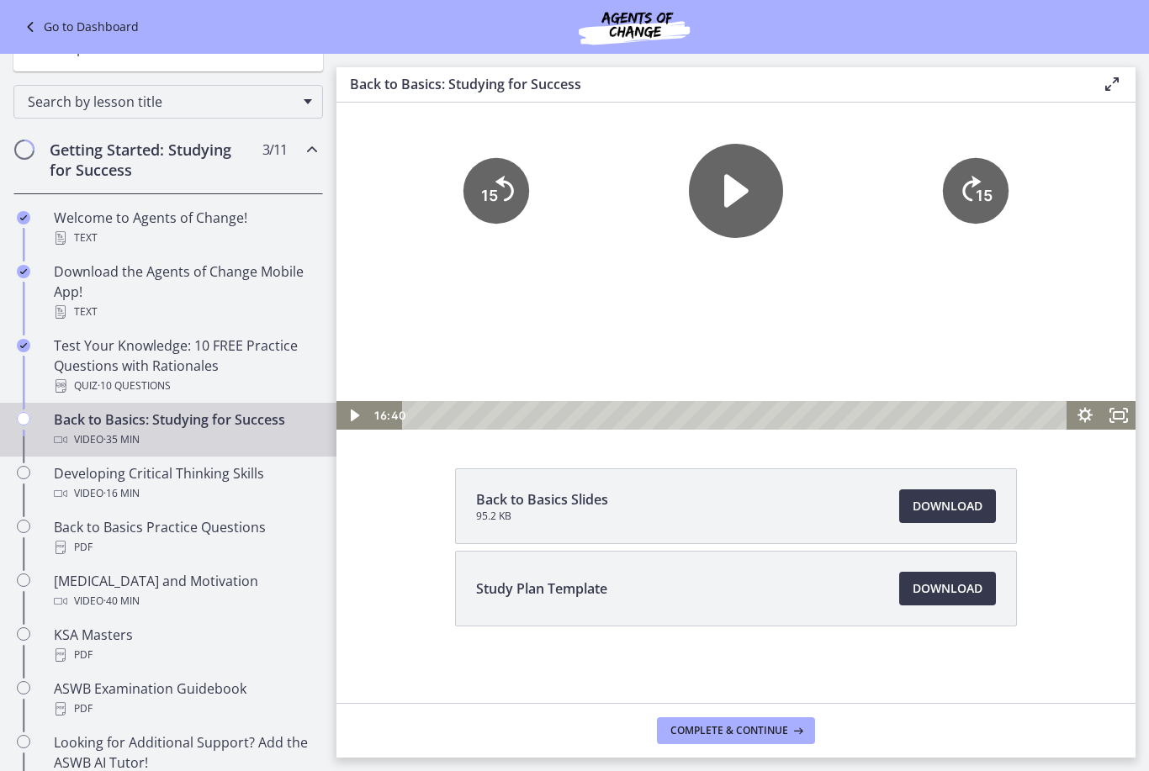
click at [731, 195] on icon "Play Video" at bounding box center [736, 190] width 24 height 33
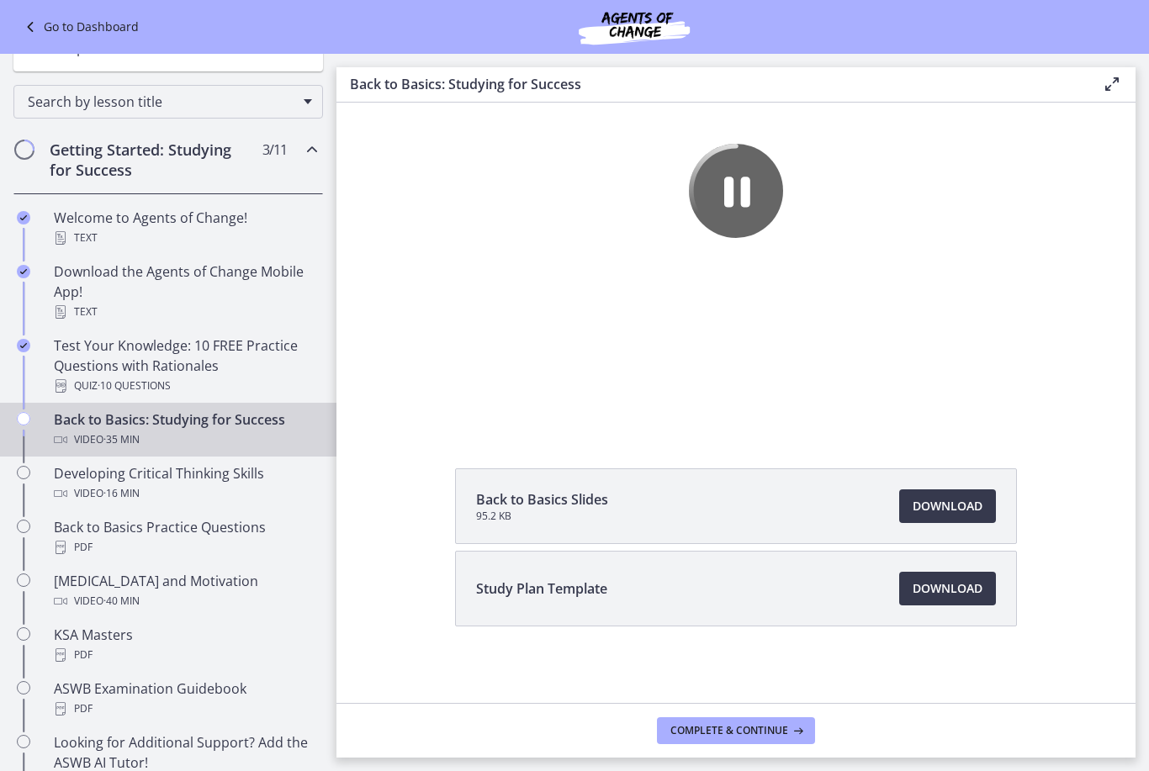
click at [741, 190] on icon "Pause" at bounding box center [736, 191] width 94 height 94
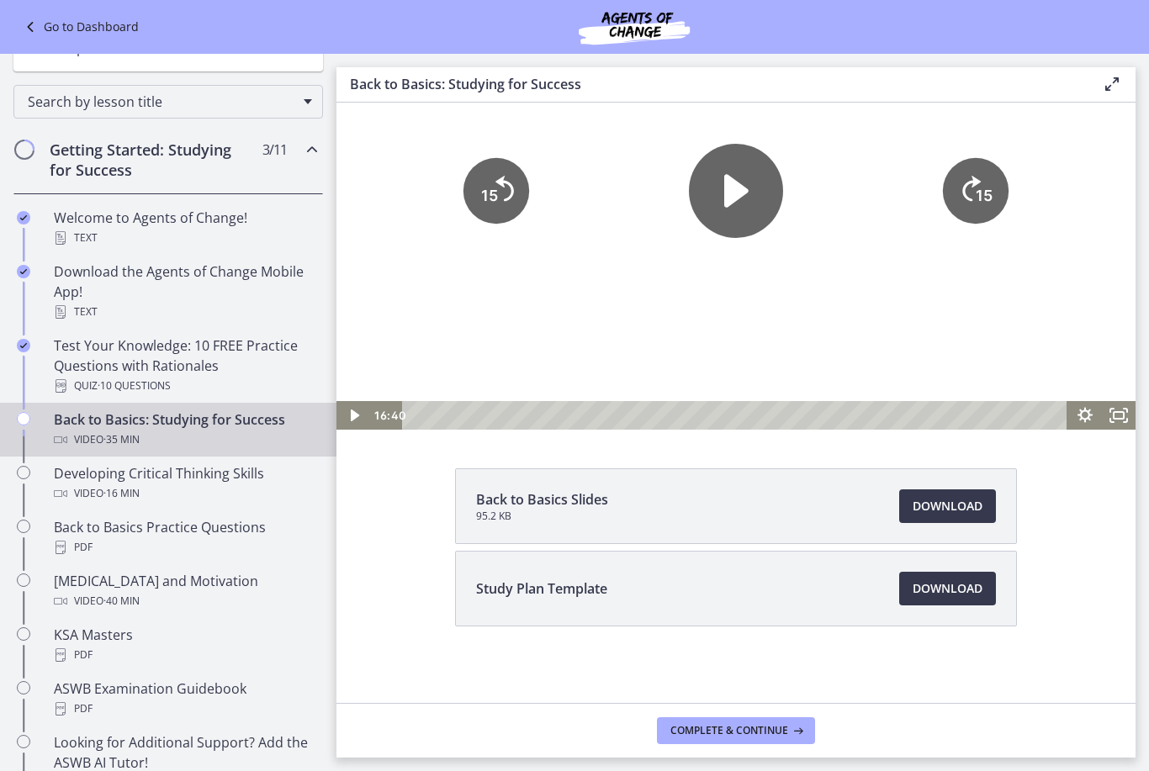
click at [723, 195] on icon "Play Video" at bounding box center [736, 191] width 94 height 94
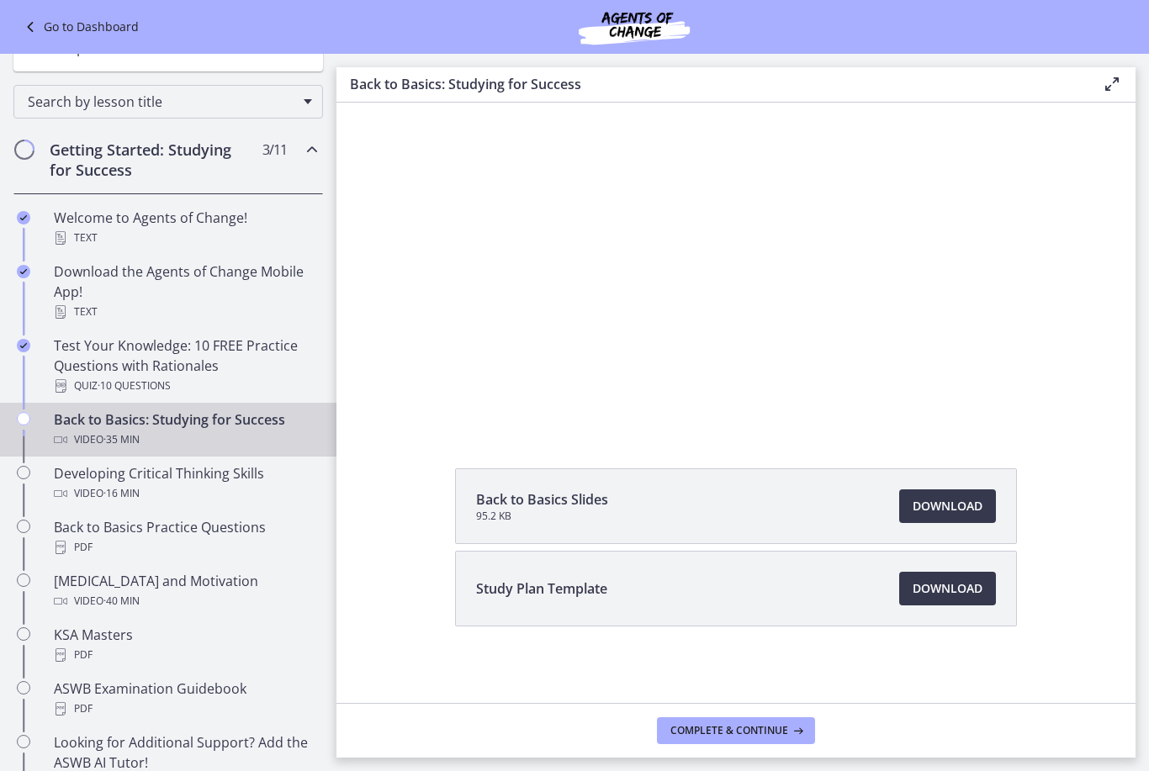
click at [693, 328] on div at bounding box center [735, 205] width 799 height 449
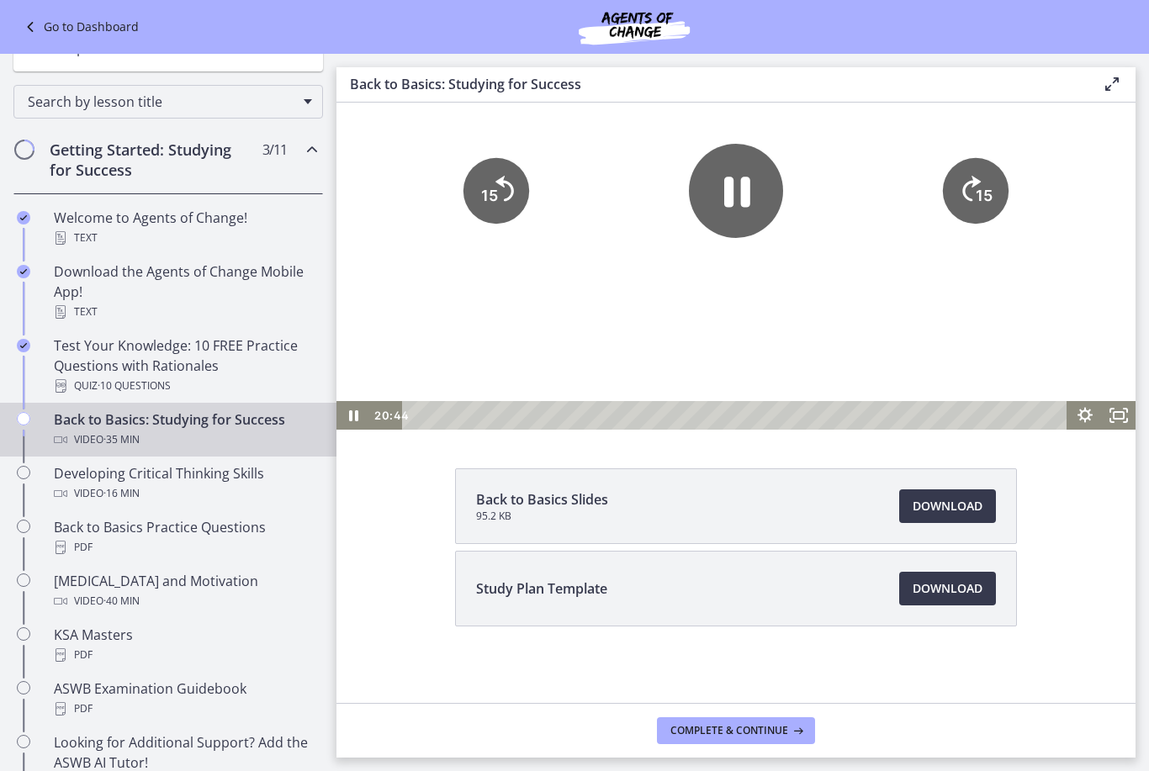
click at [728, 193] on icon "Pause" at bounding box center [737, 192] width 26 height 30
